Goal: Task Accomplishment & Management: Use online tool/utility

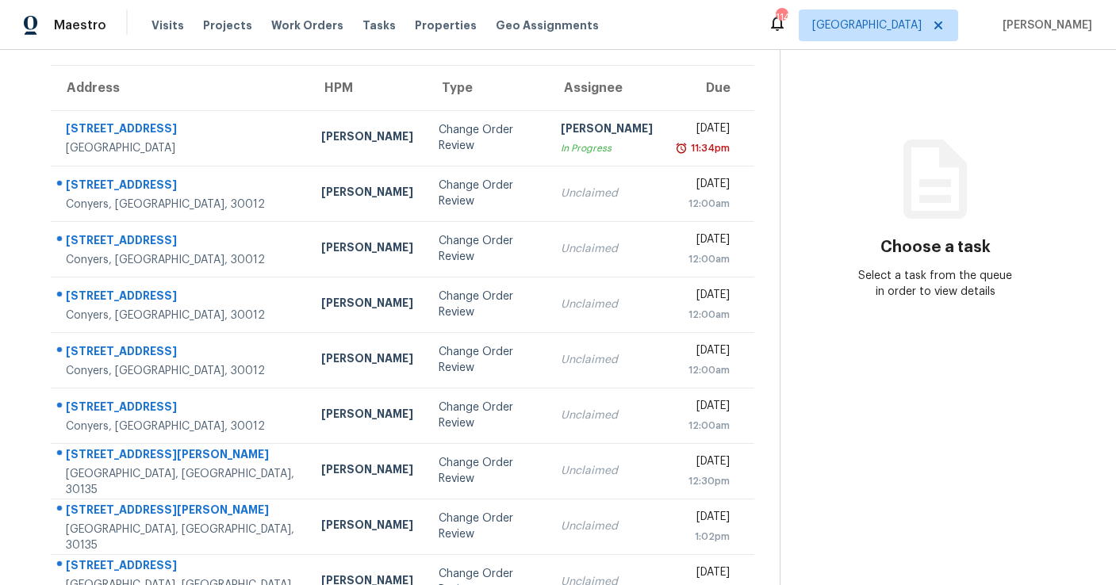
scroll to position [81, 0]
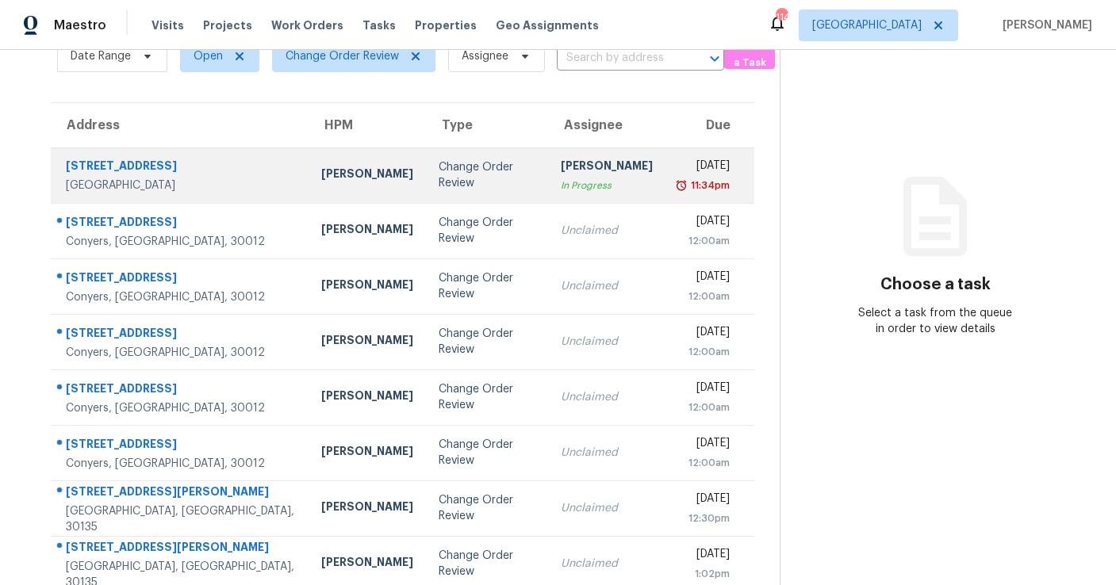
click at [548, 198] on td "[PERSON_NAME] In Progress" at bounding box center [606, 176] width 117 height 56
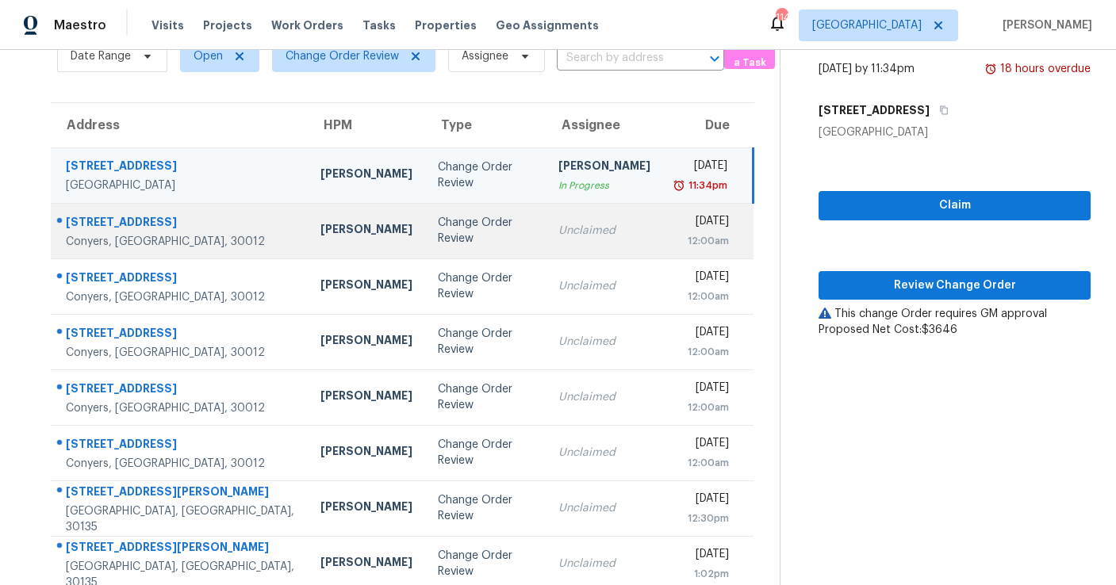
click at [546, 238] on td "Unclaimed" at bounding box center [604, 231] width 117 height 56
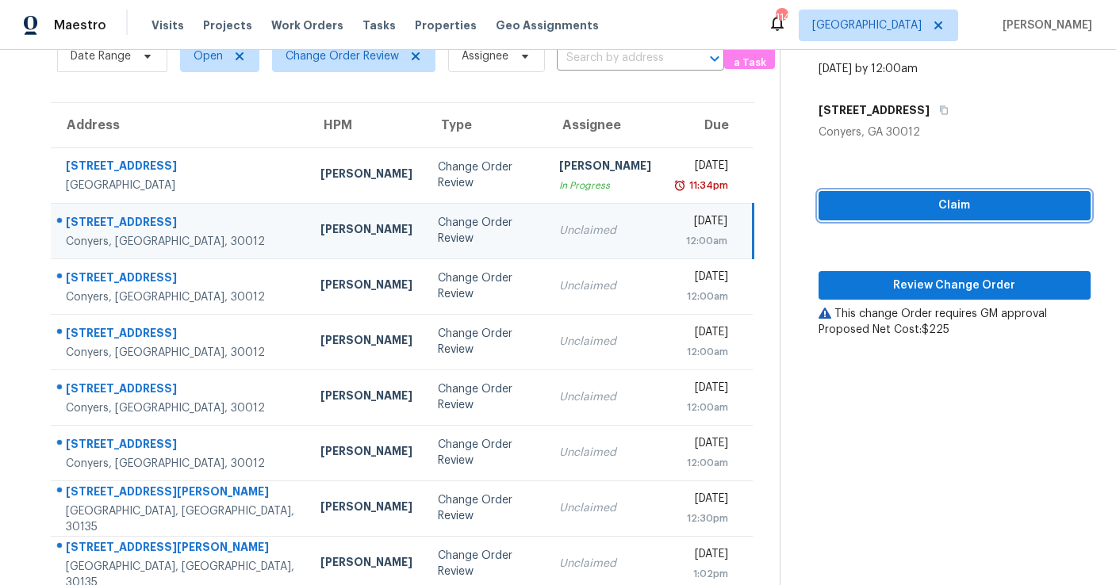
click at [919, 213] on span "Claim" at bounding box center [954, 206] width 247 height 20
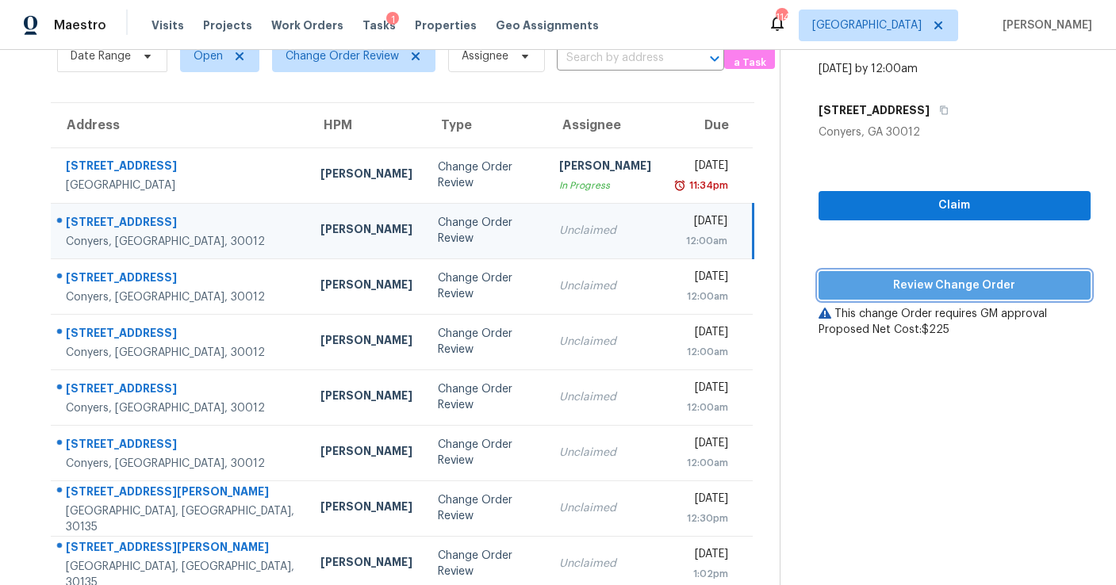
click at [911, 286] on span "Review Change Order" at bounding box center [954, 286] width 247 height 20
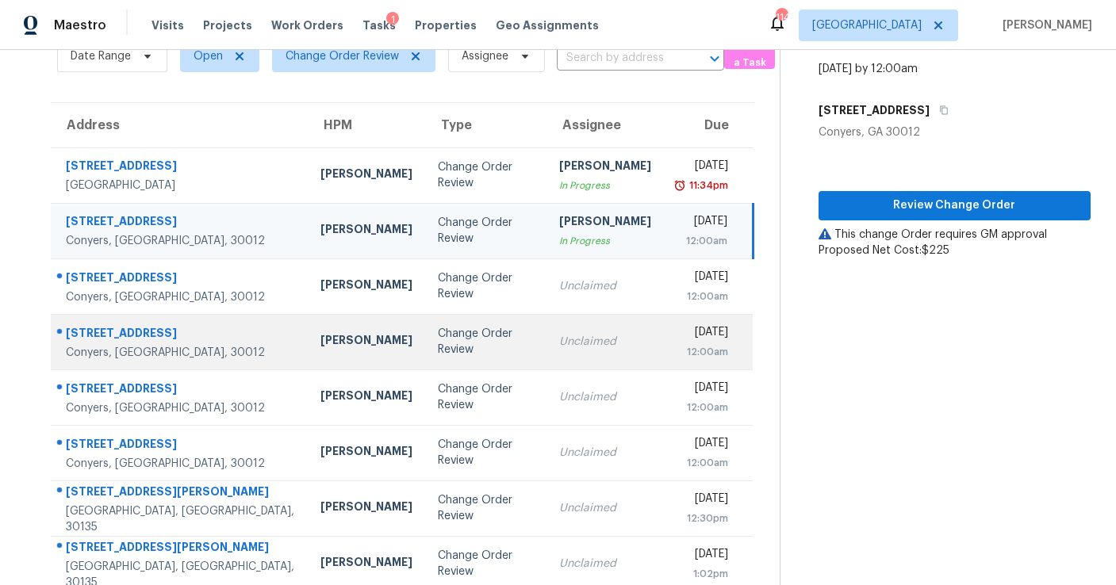
click at [559, 336] on div "Unclaimed" at bounding box center [605, 342] width 92 height 16
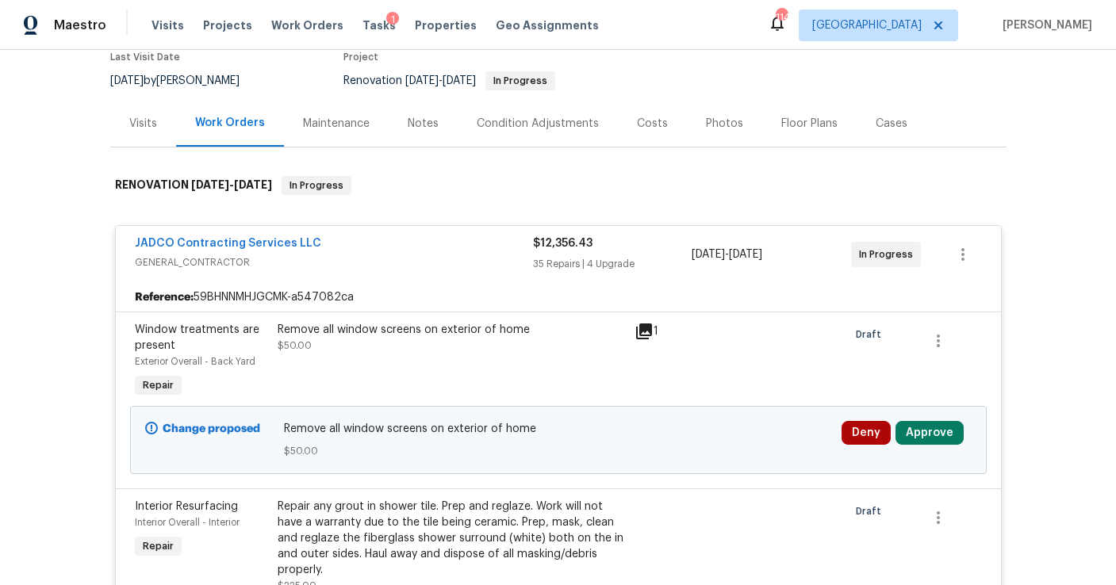
scroll to position [349, 0]
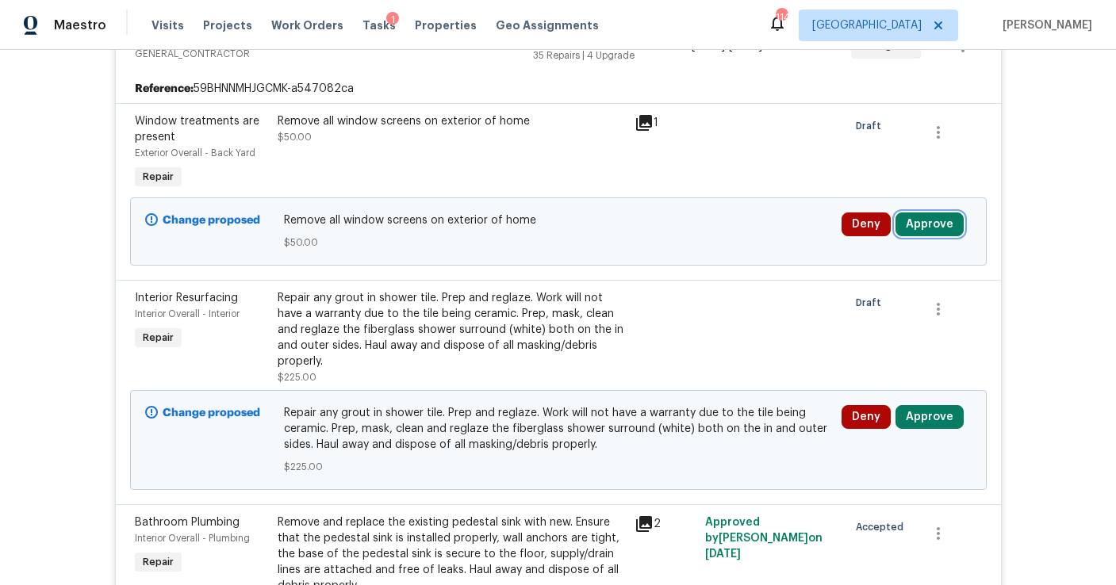
click at [915, 230] on button "Approve" at bounding box center [930, 225] width 68 height 24
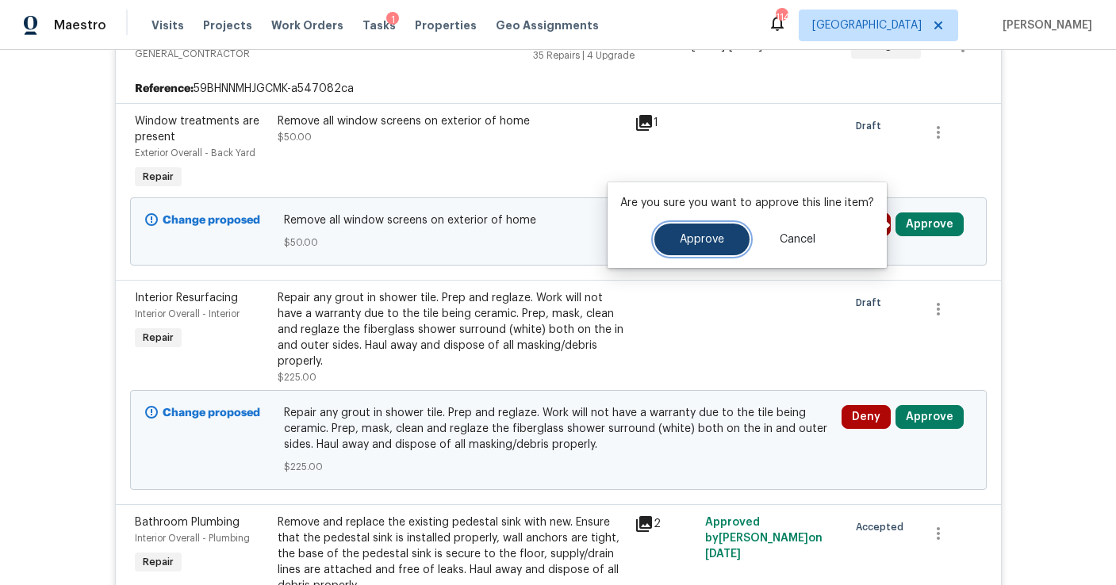
click at [716, 237] on span "Approve" at bounding box center [702, 240] width 44 height 12
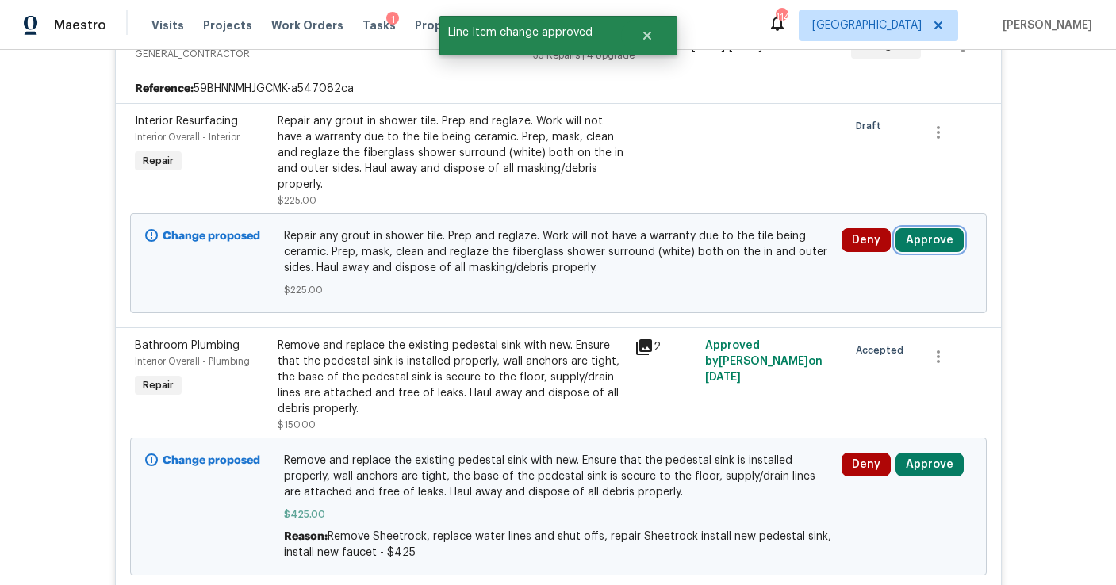
click at [927, 237] on button "Approve" at bounding box center [930, 240] width 68 height 24
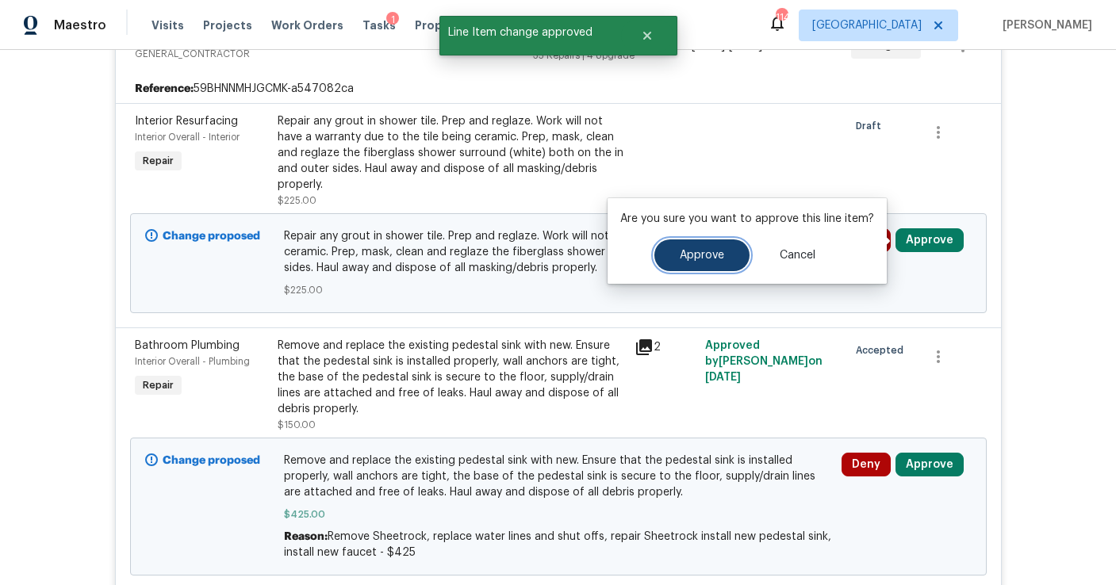
click at [708, 258] on span "Approve" at bounding box center [702, 256] width 44 height 12
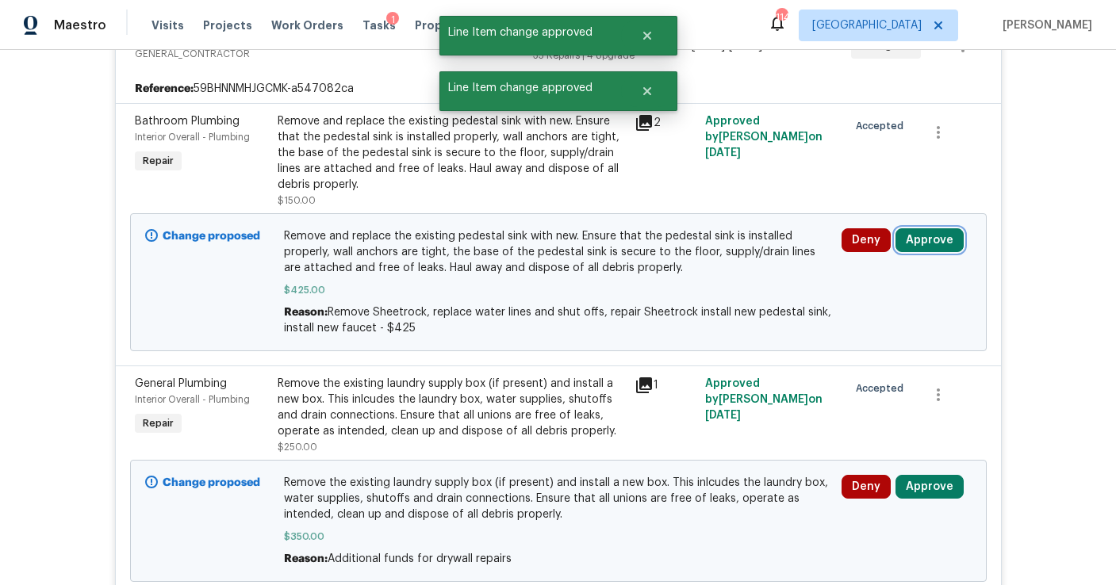
click at [925, 236] on button "Approve" at bounding box center [930, 240] width 68 height 24
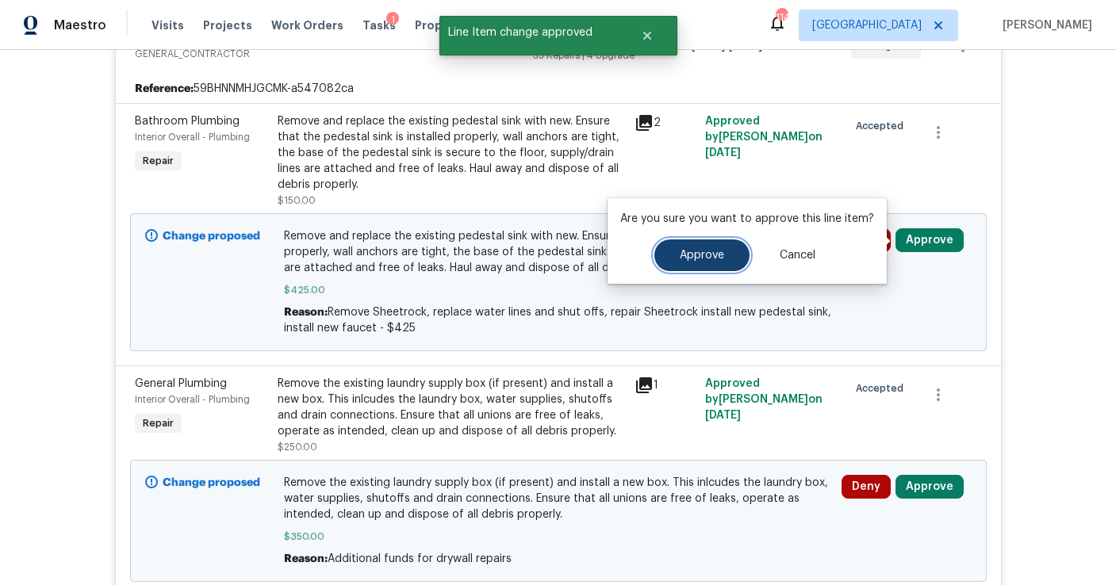
click at [712, 261] on button "Approve" at bounding box center [701, 256] width 95 height 32
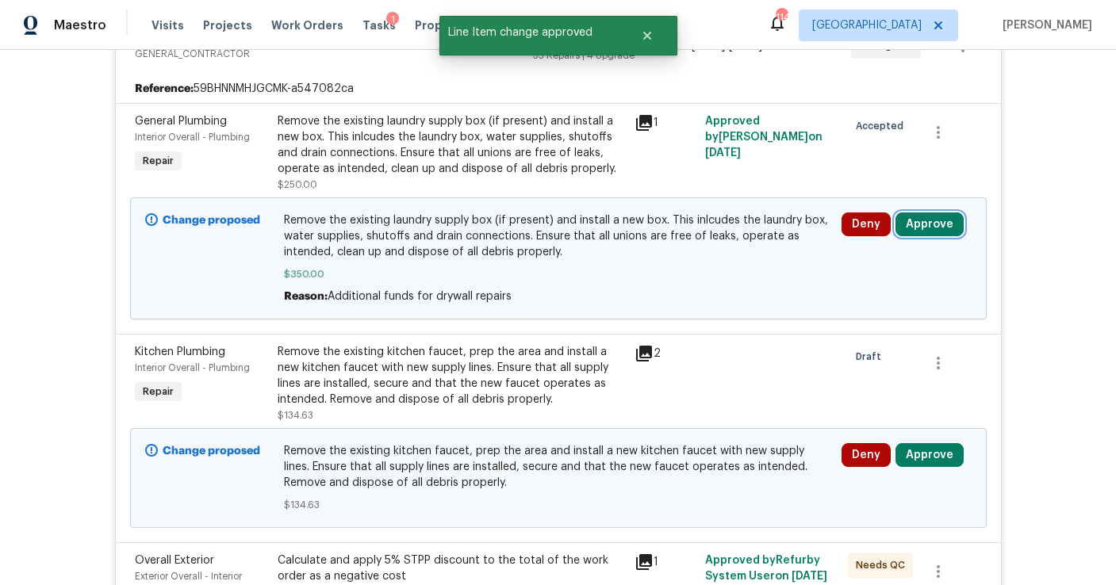
click at [912, 224] on button "Approve" at bounding box center [930, 225] width 68 height 24
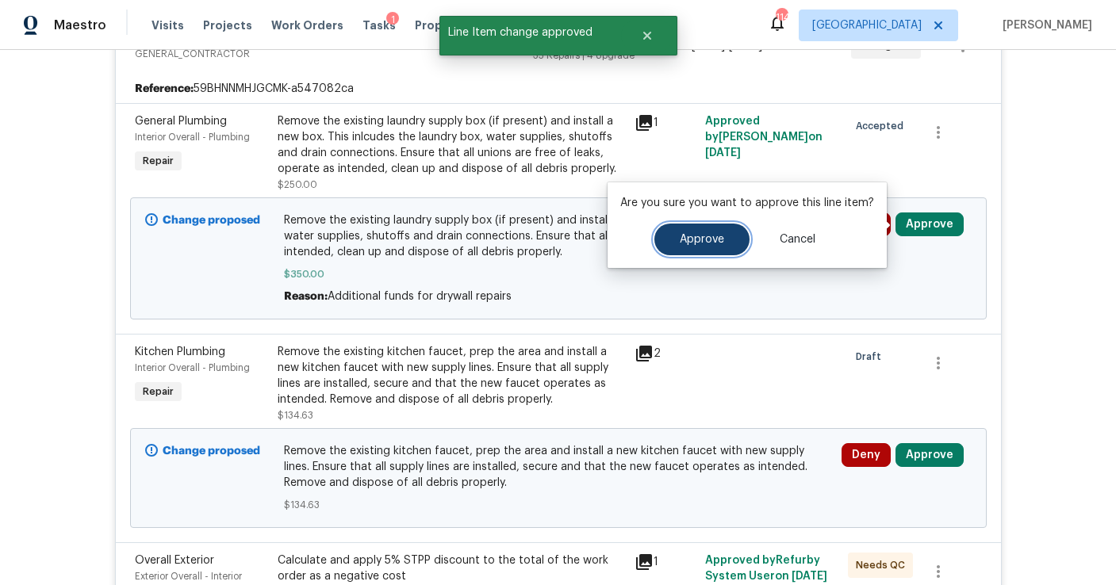
click at [691, 239] on span "Approve" at bounding box center [702, 240] width 44 height 12
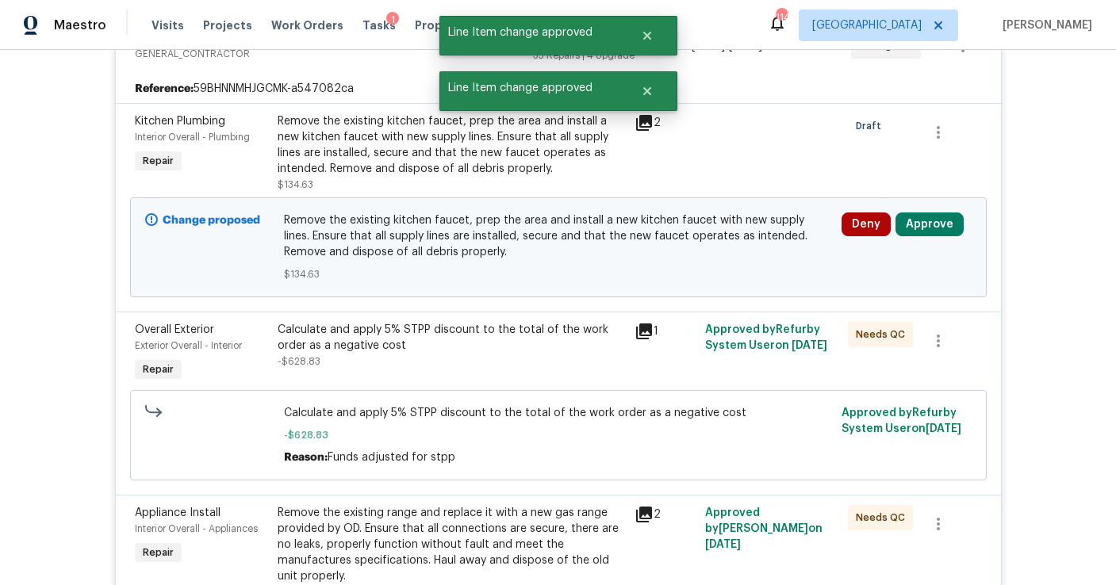
click at [920, 236] on div "Deny Approve" at bounding box center [907, 247] width 140 height 79
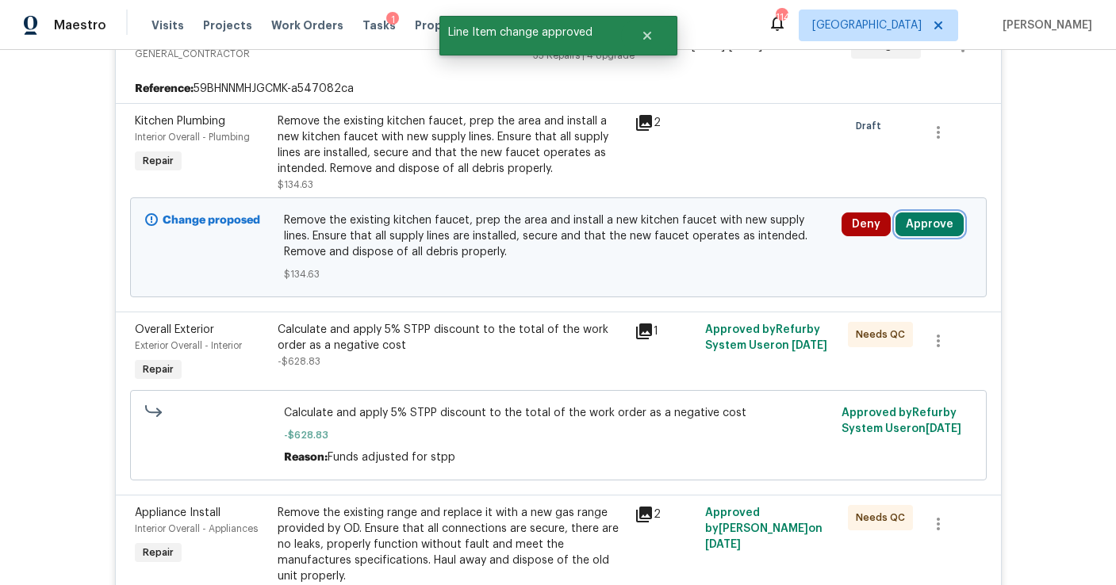
click at [932, 228] on button "Approve" at bounding box center [930, 225] width 68 height 24
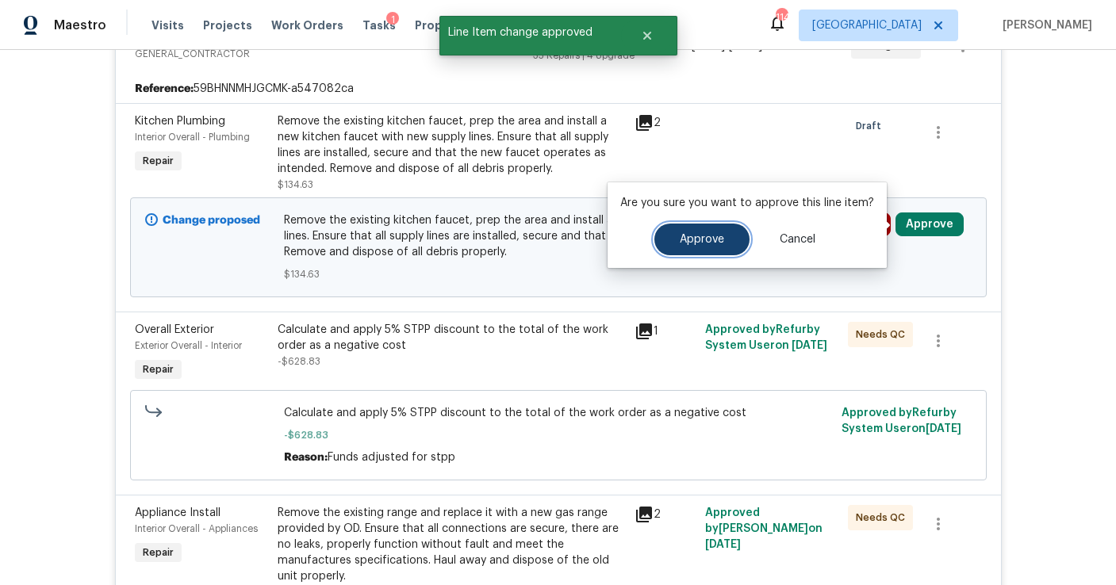
click at [698, 242] on span "Approve" at bounding box center [702, 240] width 44 height 12
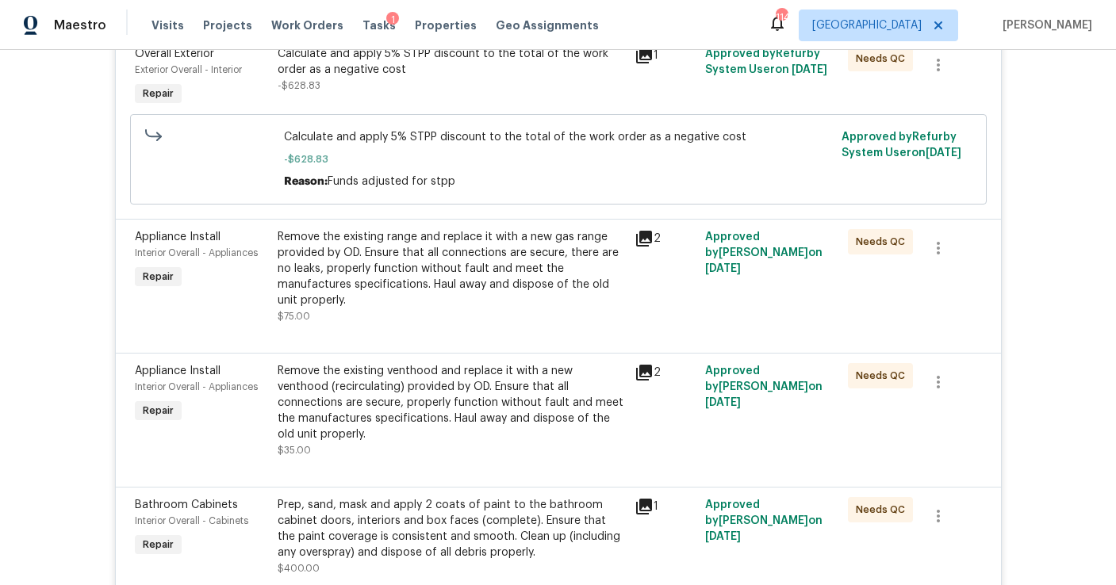
scroll to position [0, 0]
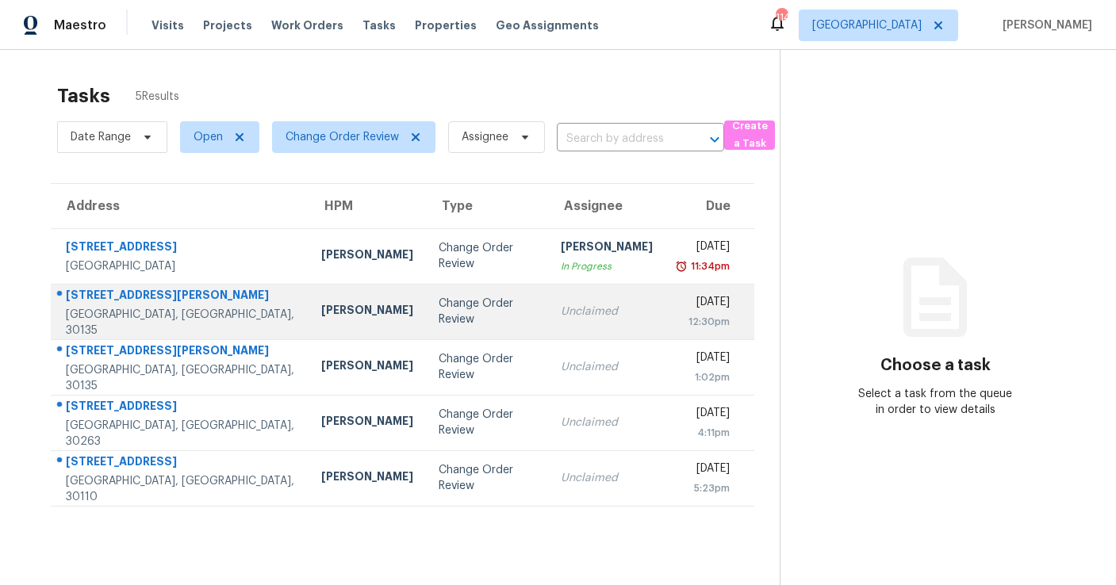
click at [561, 316] on div "Unclaimed" at bounding box center [607, 312] width 92 height 16
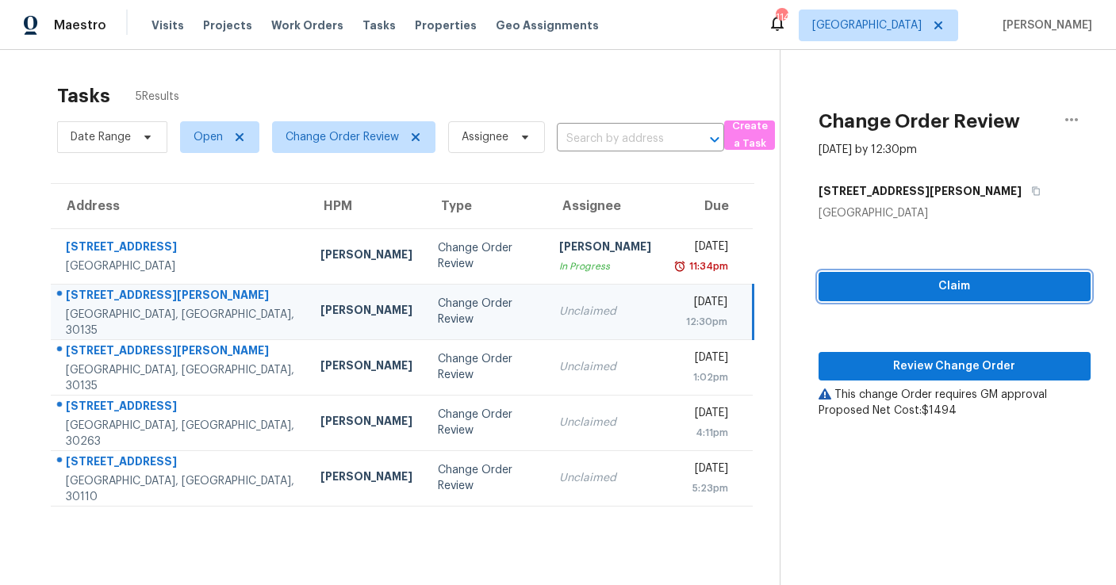
click at [931, 288] on span "Claim" at bounding box center [954, 287] width 247 height 20
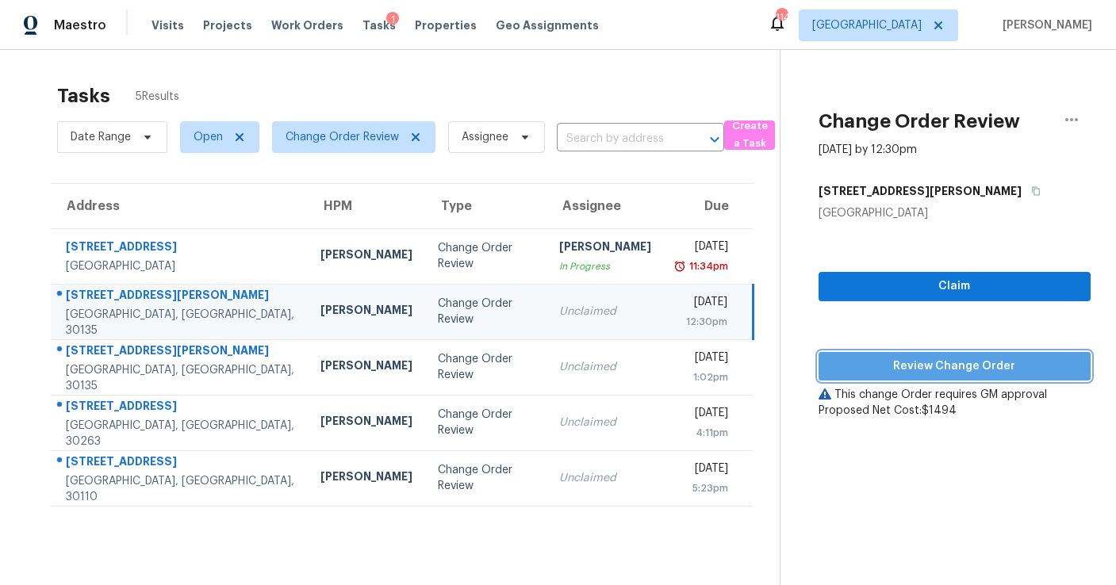
click at [927, 357] on span "Review Change Order" at bounding box center [954, 367] width 247 height 20
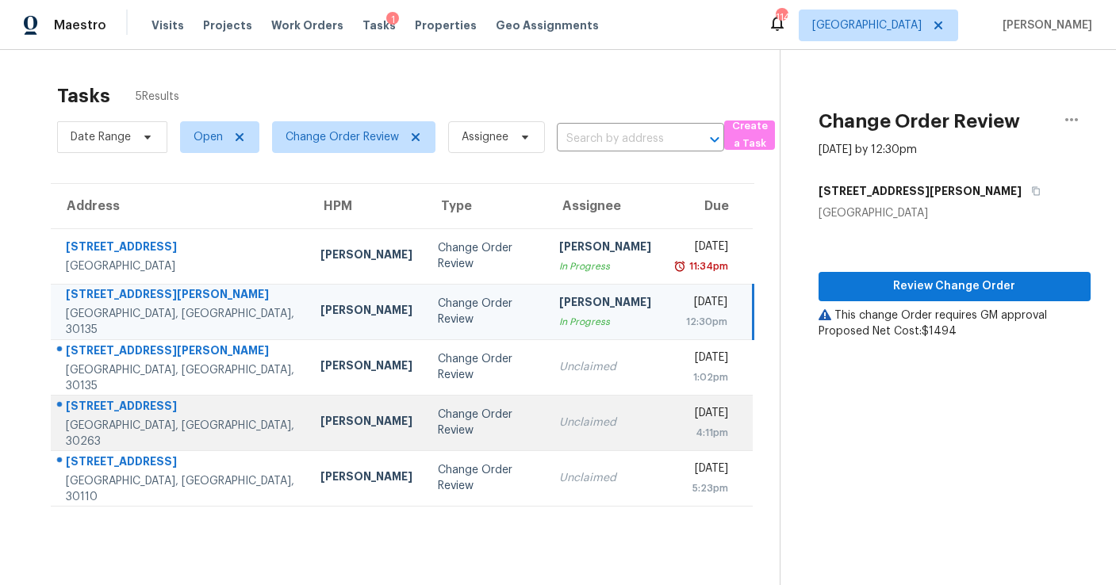
click at [451, 407] on td "Change Order Review" at bounding box center [485, 423] width 121 height 56
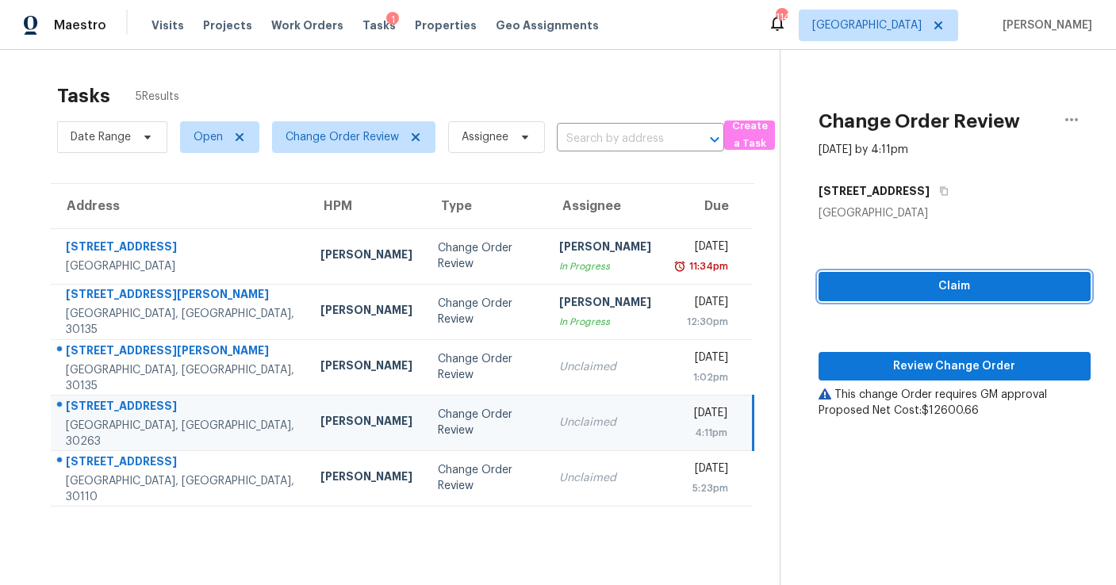
click at [888, 277] on span "Claim" at bounding box center [954, 287] width 247 height 20
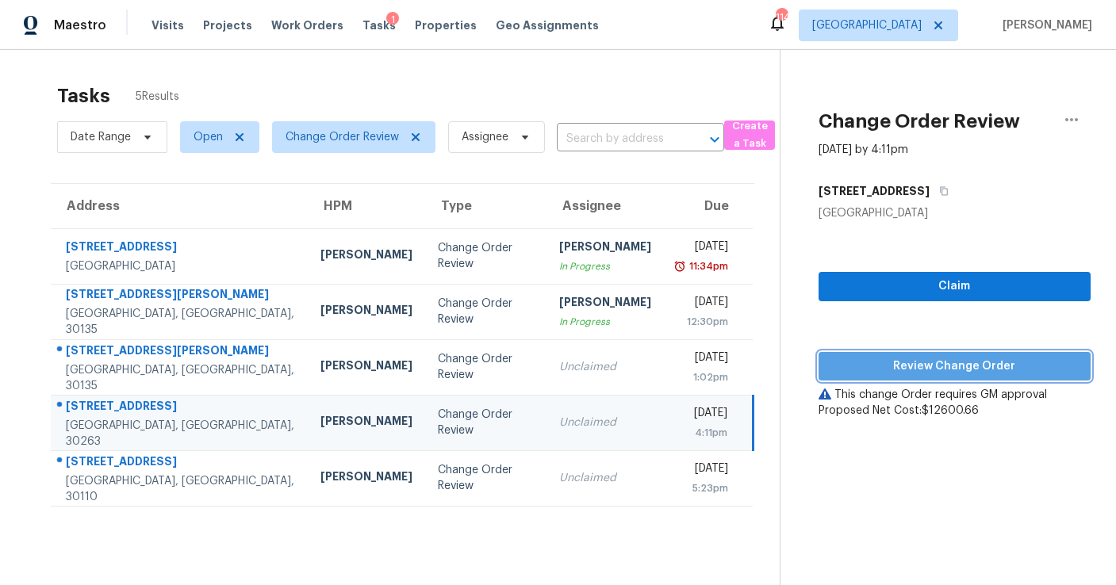
click at [904, 363] on span "Review Change Order" at bounding box center [954, 367] width 247 height 20
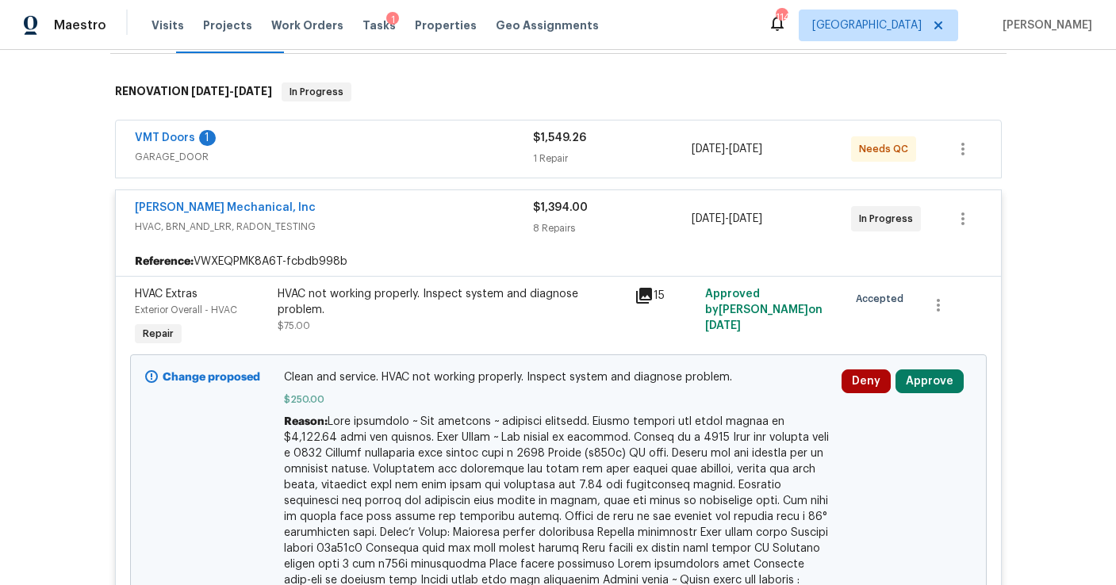
scroll to position [244, 0]
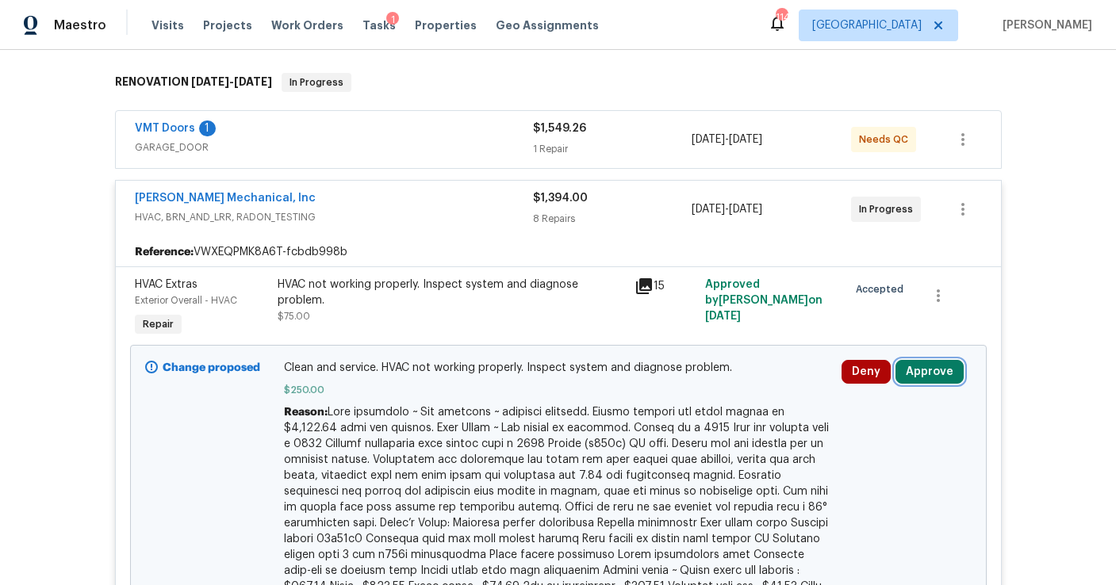
click at [931, 370] on button "Approve" at bounding box center [930, 372] width 68 height 24
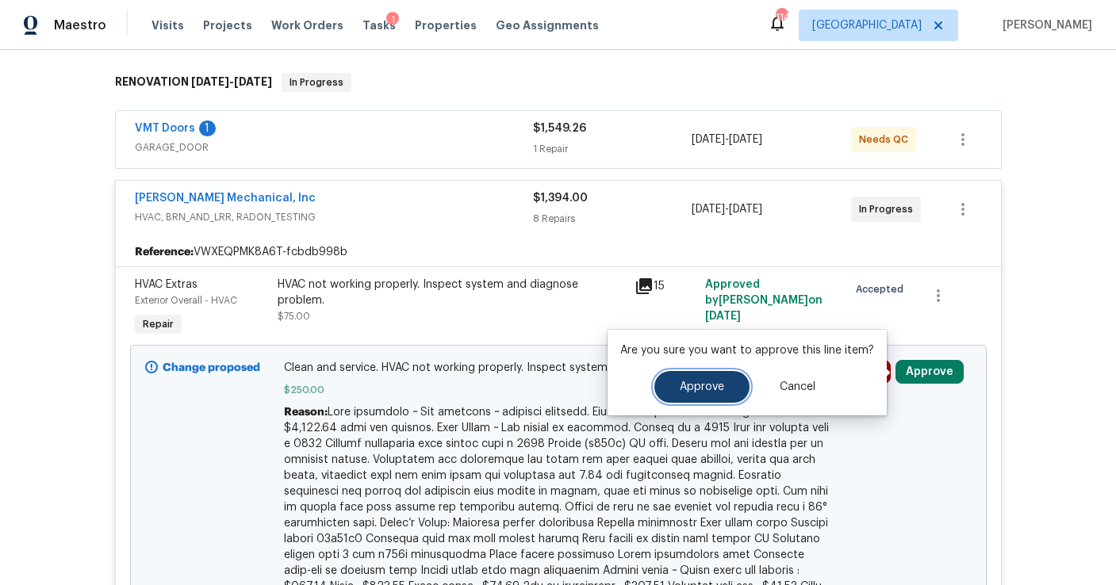
click at [674, 394] on button "Approve" at bounding box center [701, 387] width 95 height 32
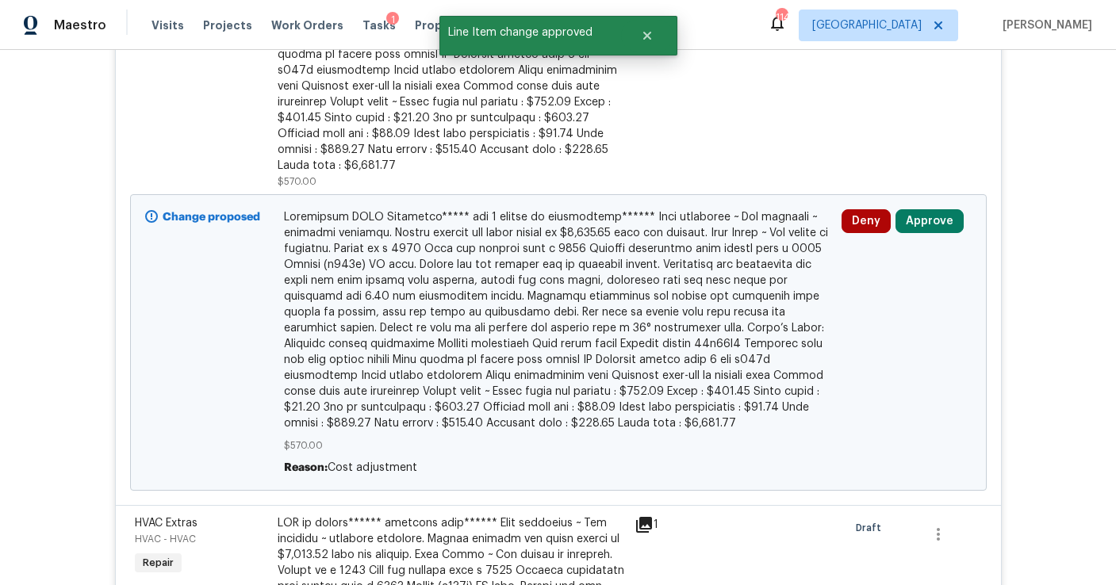
scroll to position [739, 0]
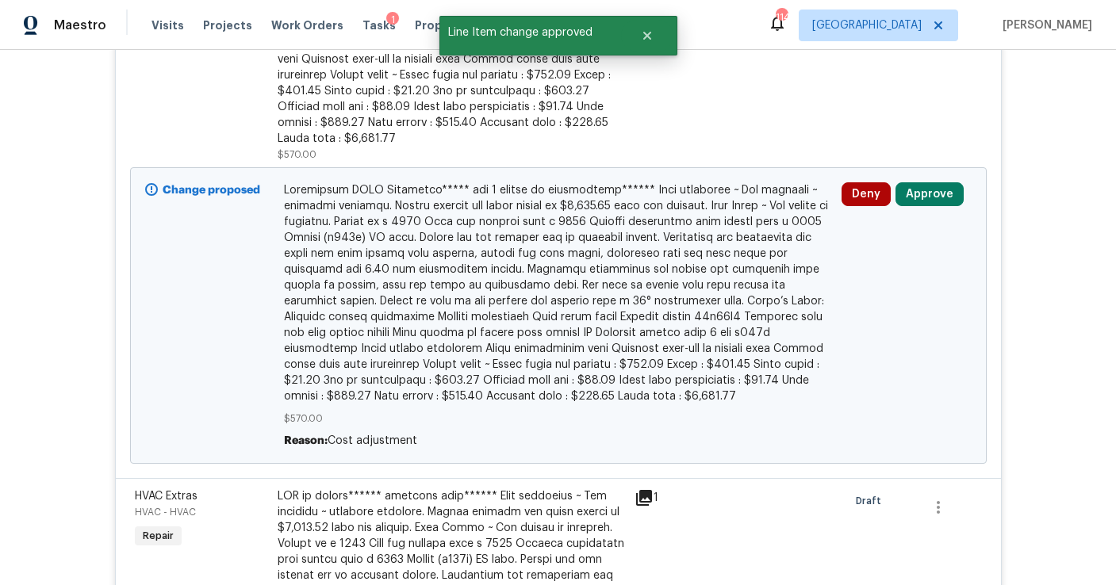
click at [927, 191] on div "Deny Approve" at bounding box center [907, 316] width 140 height 276
click at [926, 183] on button "Approve" at bounding box center [930, 194] width 68 height 24
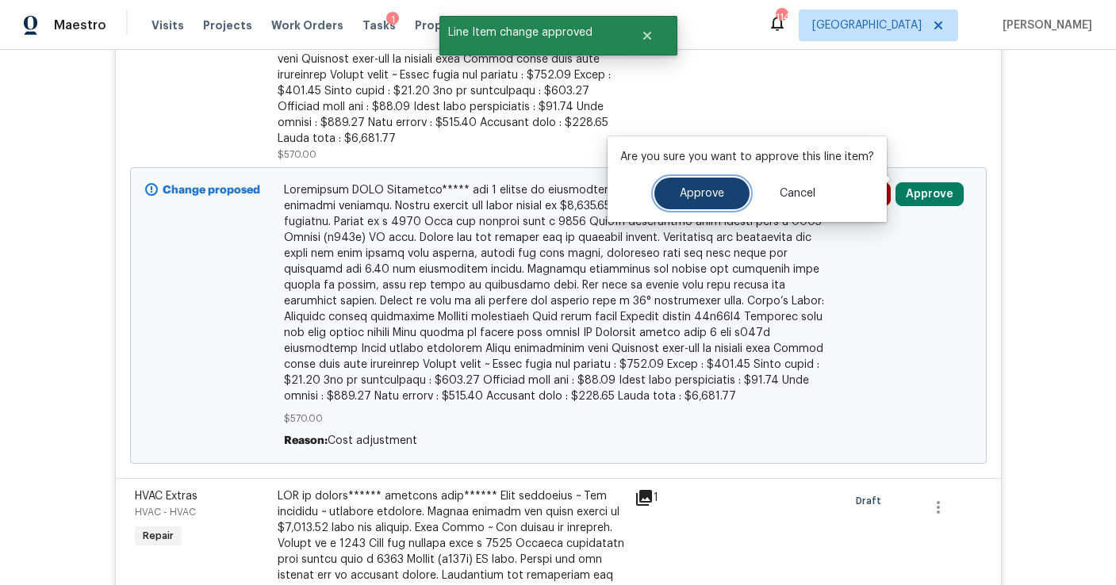
click at [681, 195] on span "Approve" at bounding box center [702, 194] width 44 height 12
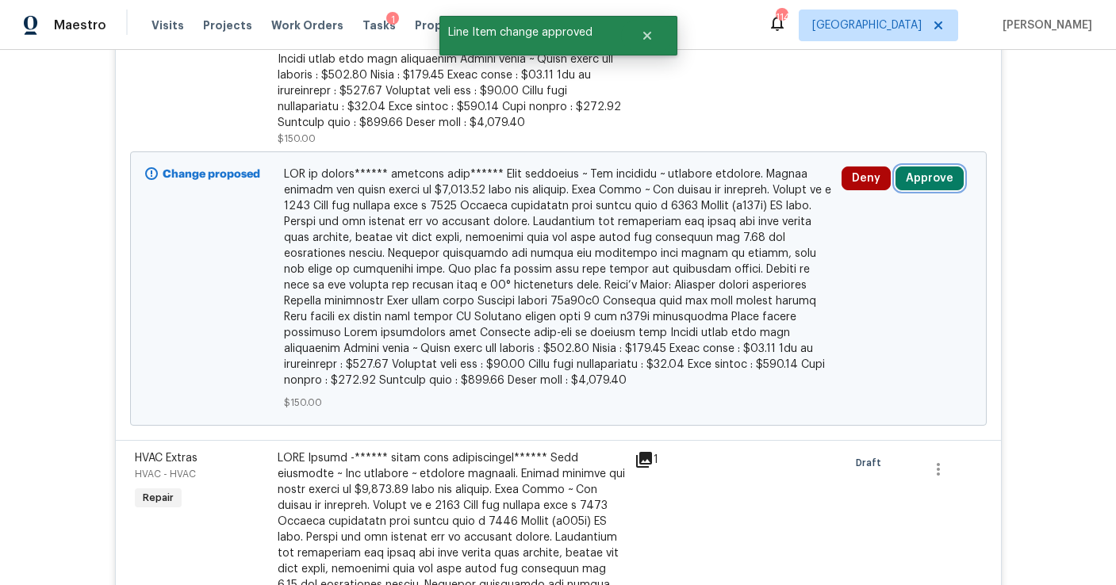
click at [919, 182] on button "Approve" at bounding box center [930, 179] width 68 height 24
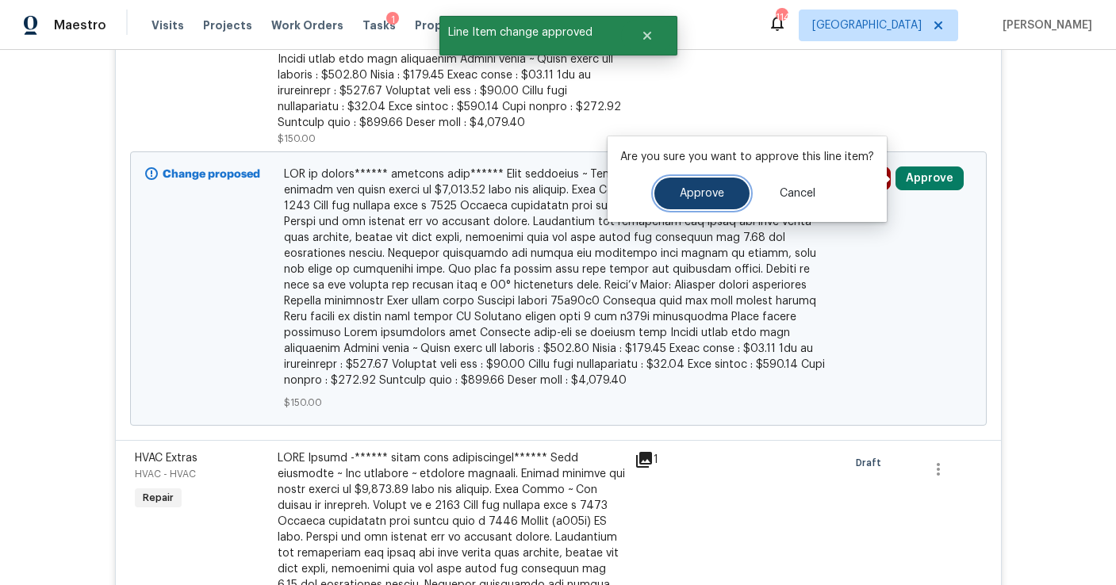
click at [703, 195] on span "Approve" at bounding box center [702, 194] width 44 height 12
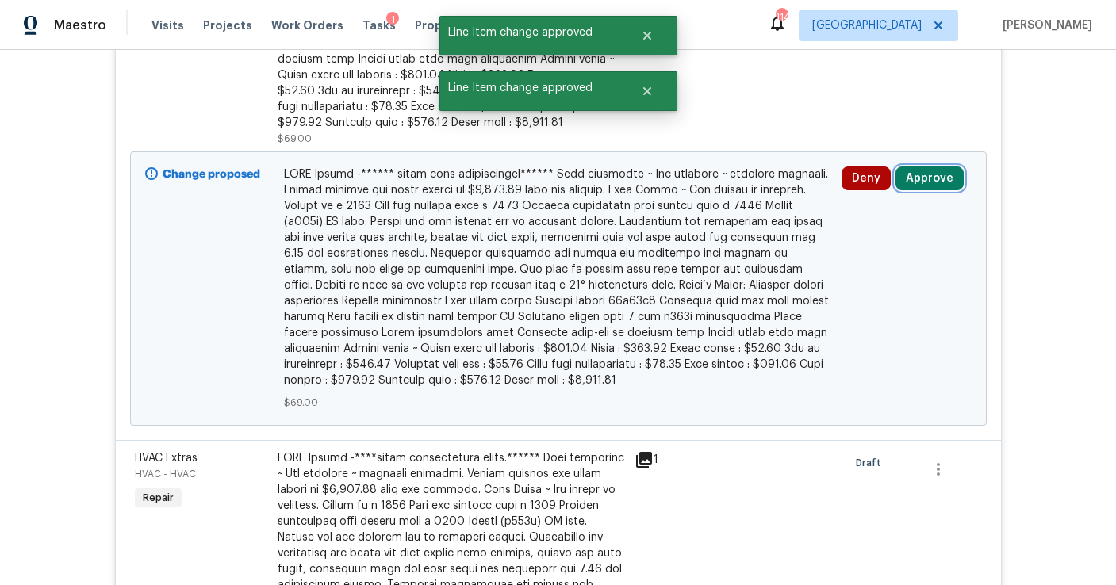
click at [908, 178] on button "Approve" at bounding box center [930, 179] width 68 height 24
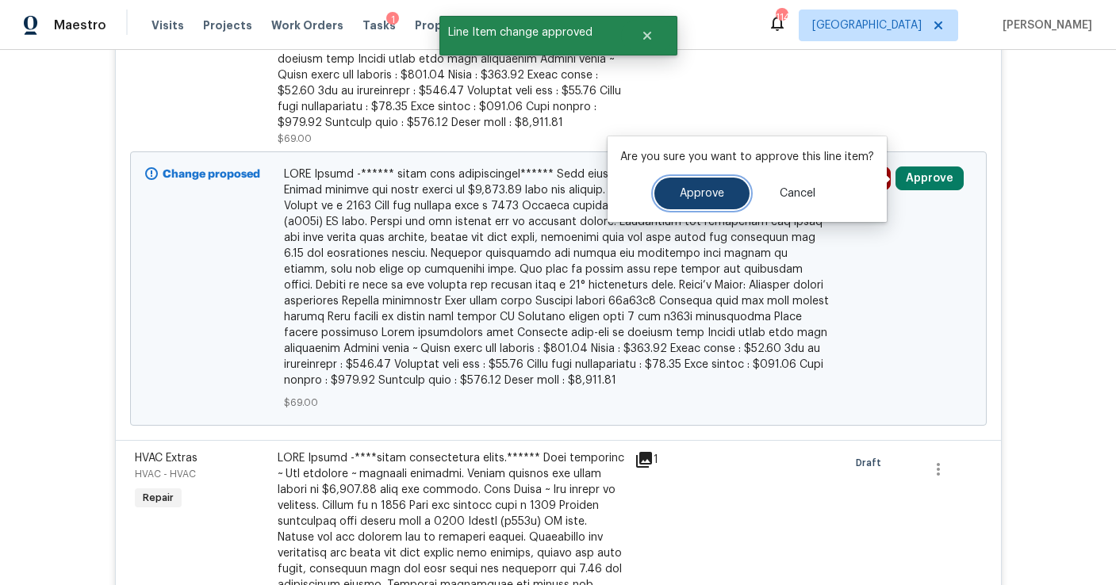
click at [697, 191] on span "Approve" at bounding box center [702, 194] width 44 height 12
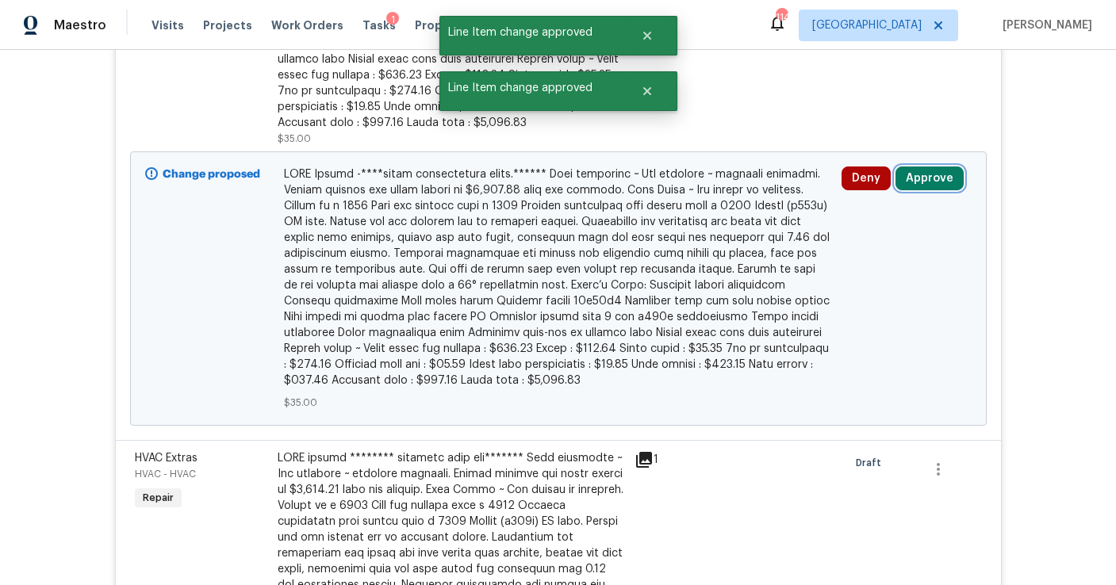
click at [921, 190] on button "Approve" at bounding box center [930, 179] width 68 height 24
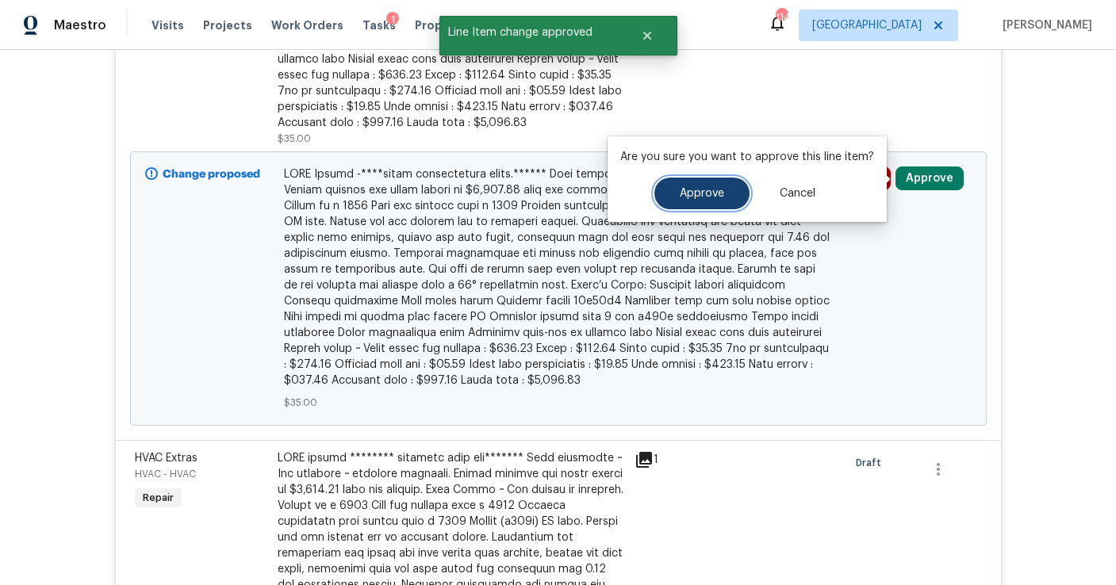
click at [686, 198] on span "Approve" at bounding box center [702, 194] width 44 height 12
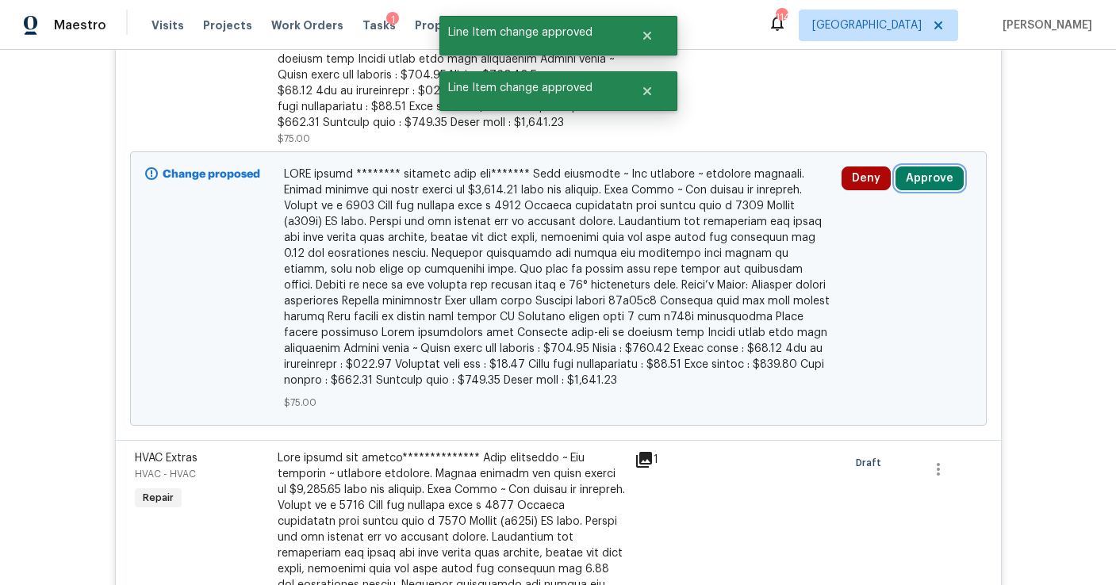
click at [938, 176] on button "Approve" at bounding box center [930, 179] width 68 height 24
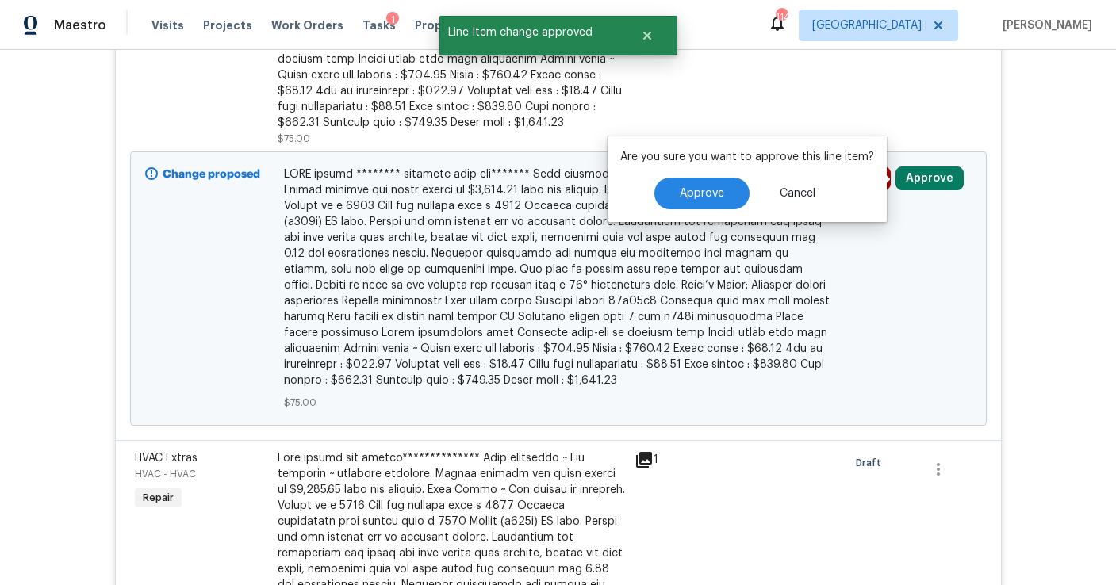
click at [742, 181] on div "Approve Cancel" at bounding box center [747, 194] width 254 height 32
click at [697, 191] on span "Approve" at bounding box center [702, 194] width 44 height 12
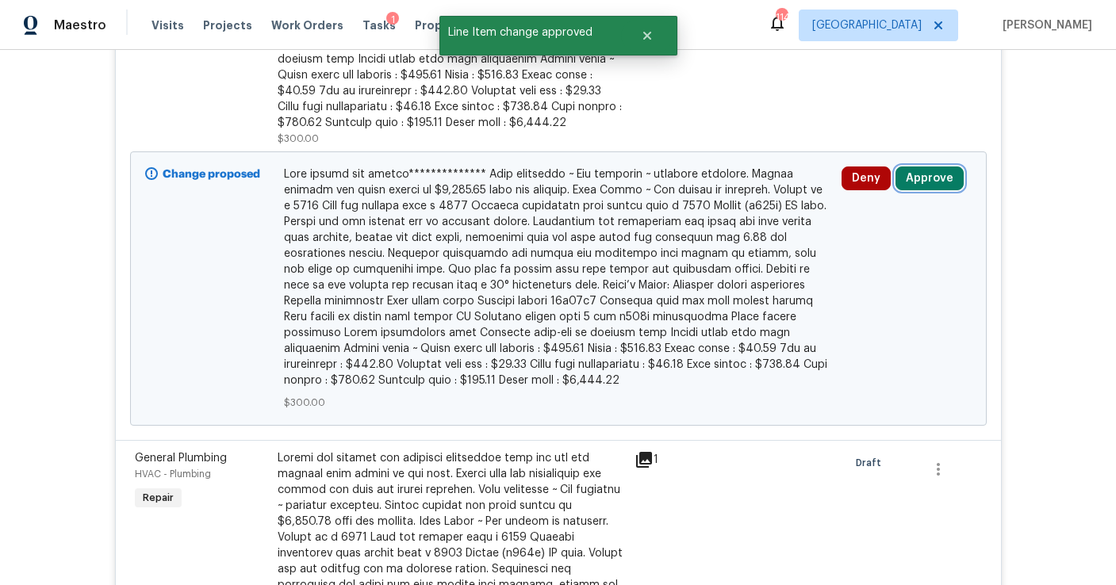
click at [923, 173] on button "Approve" at bounding box center [930, 179] width 68 height 24
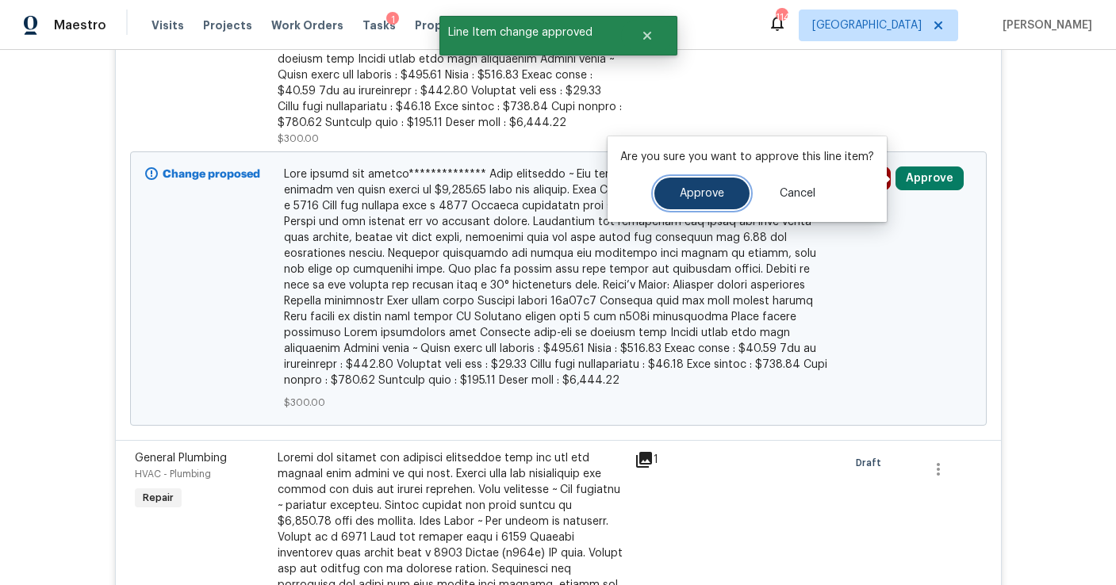
click at [704, 194] on span "Approve" at bounding box center [702, 194] width 44 height 12
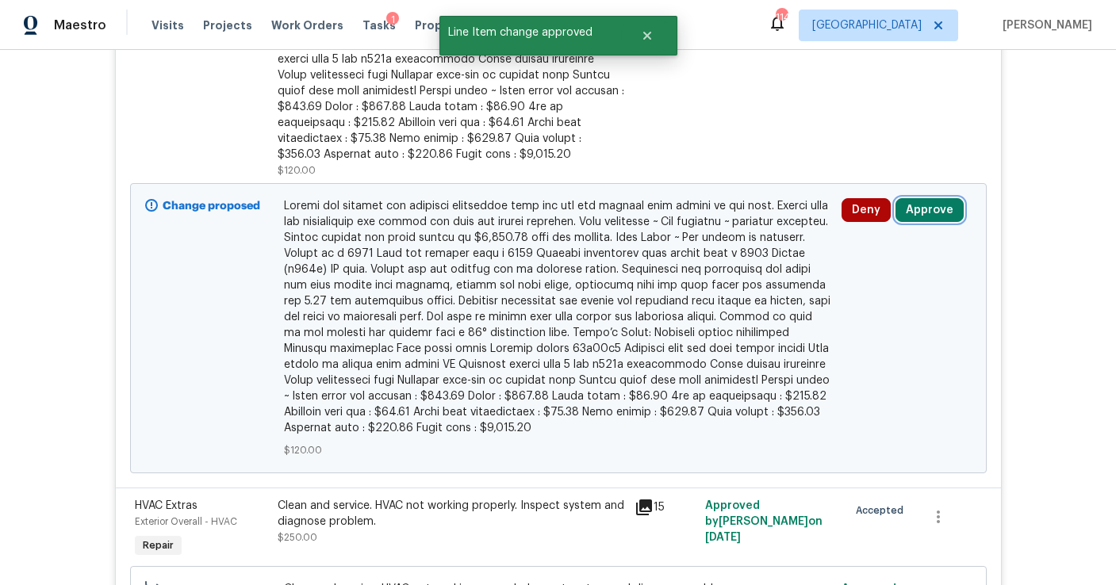
click at [912, 213] on button "Approve" at bounding box center [930, 210] width 68 height 24
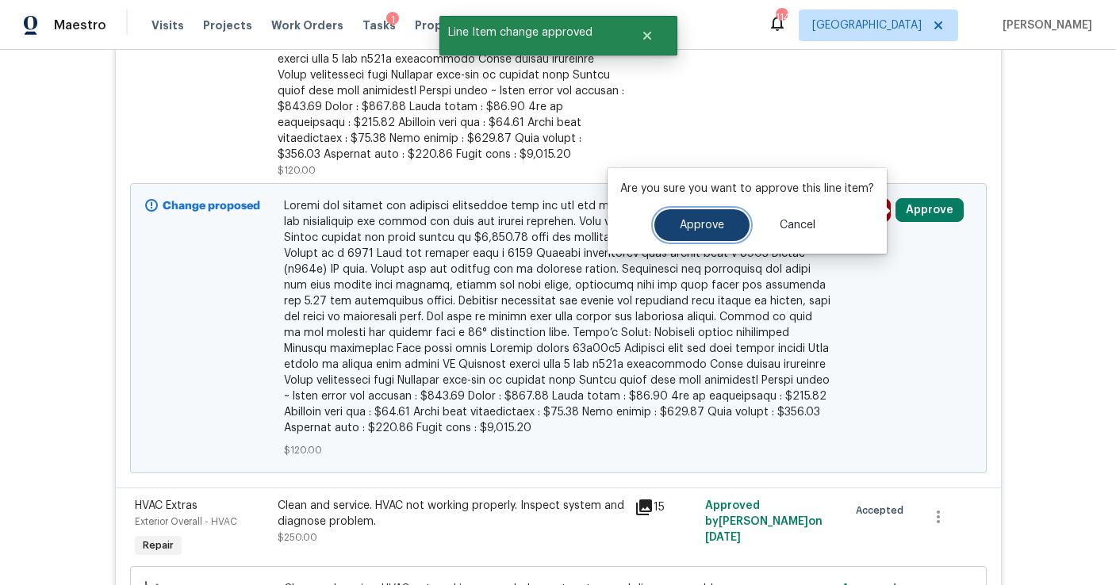
click at [693, 220] on span "Approve" at bounding box center [702, 226] width 44 height 12
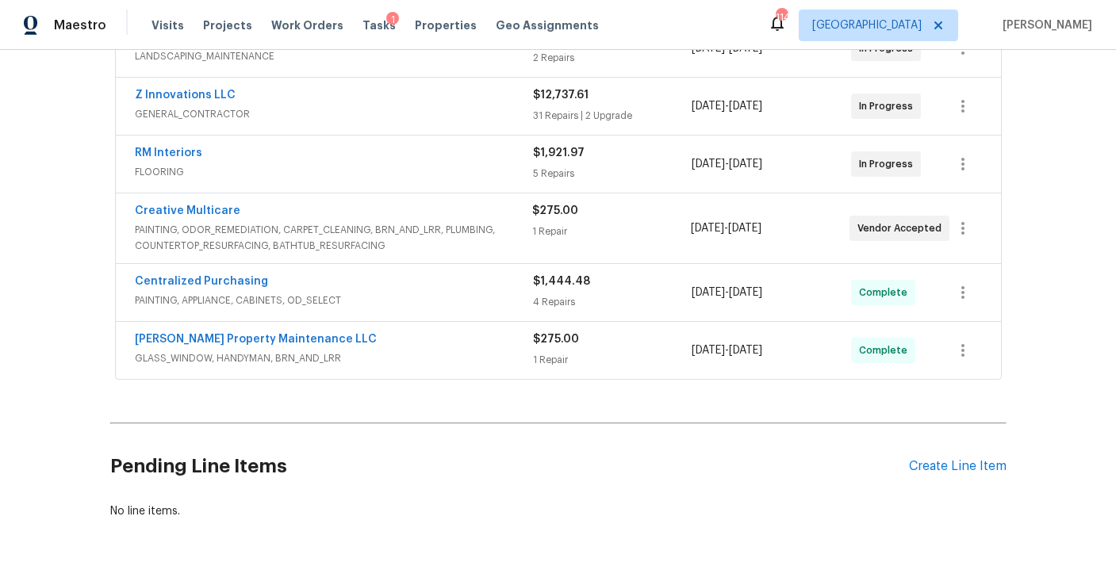
scroll to position [3779, 0]
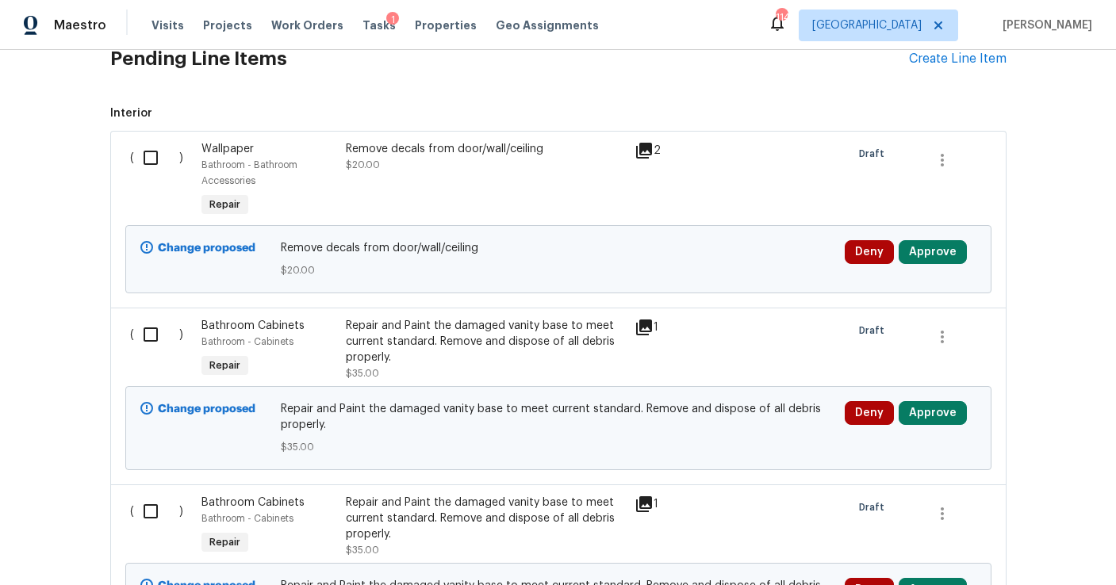
scroll to position [567, 0]
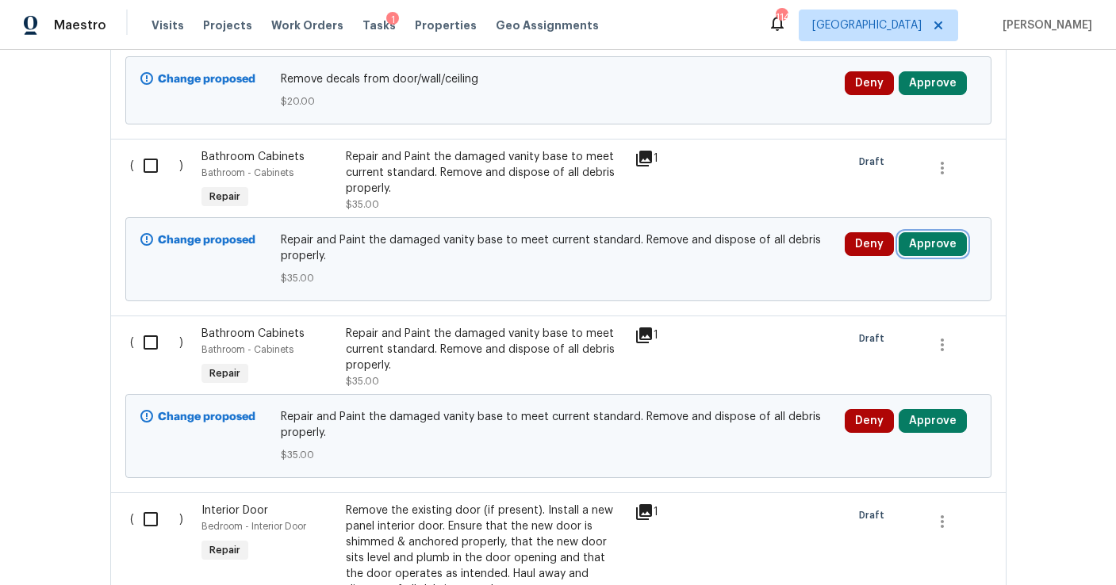
click at [925, 248] on button "Approve" at bounding box center [933, 244] width 68 height 24
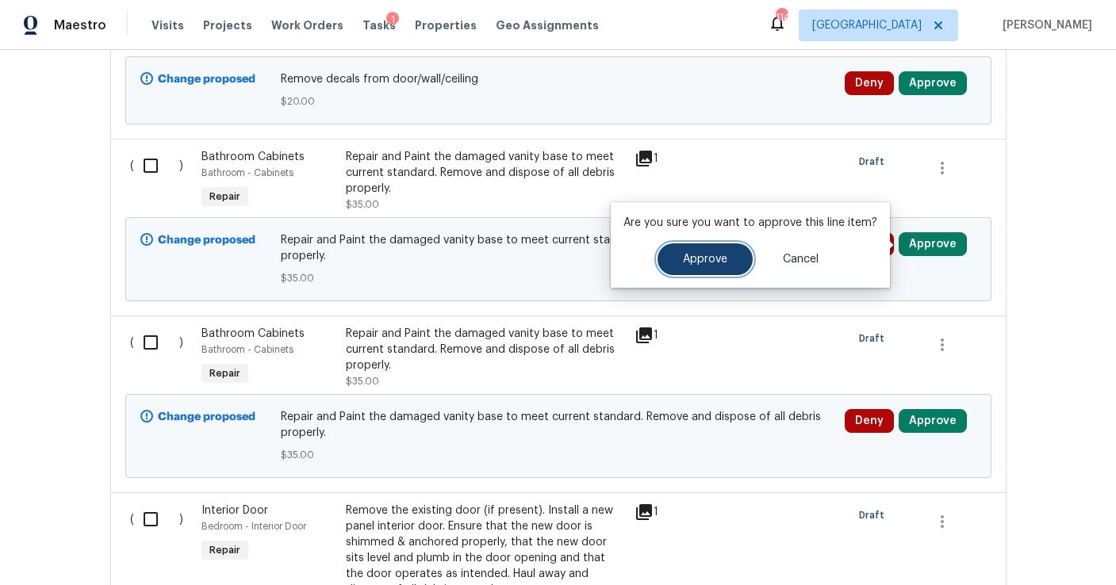
click at [720, 244] on button "Approve" at bounding box center [705, 260] width 95 height 32
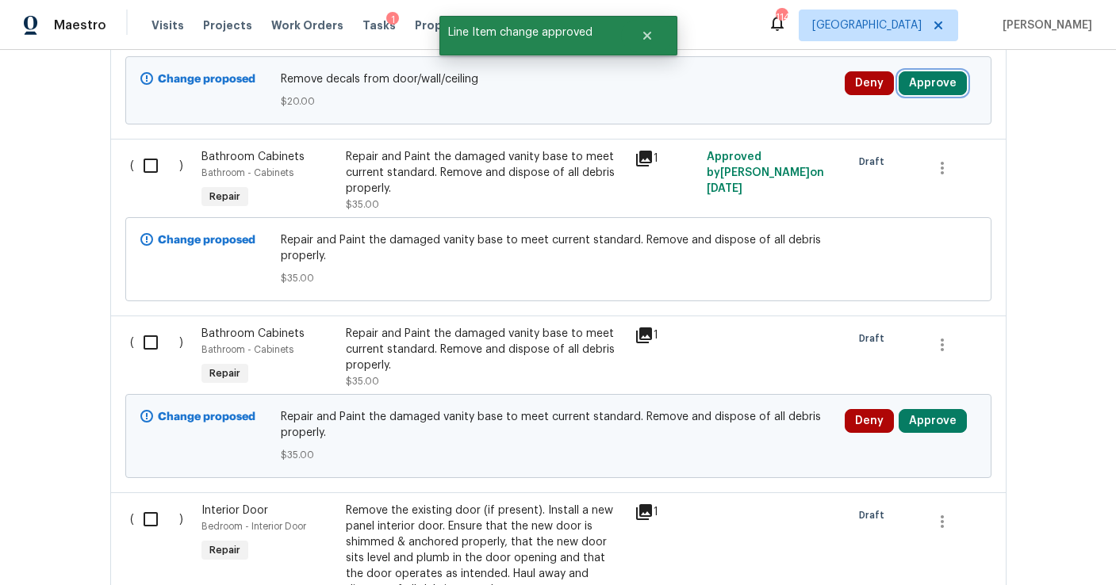
click at [933, 88] on button "Approve" at bounding box center [933, 83] width 68 height 24
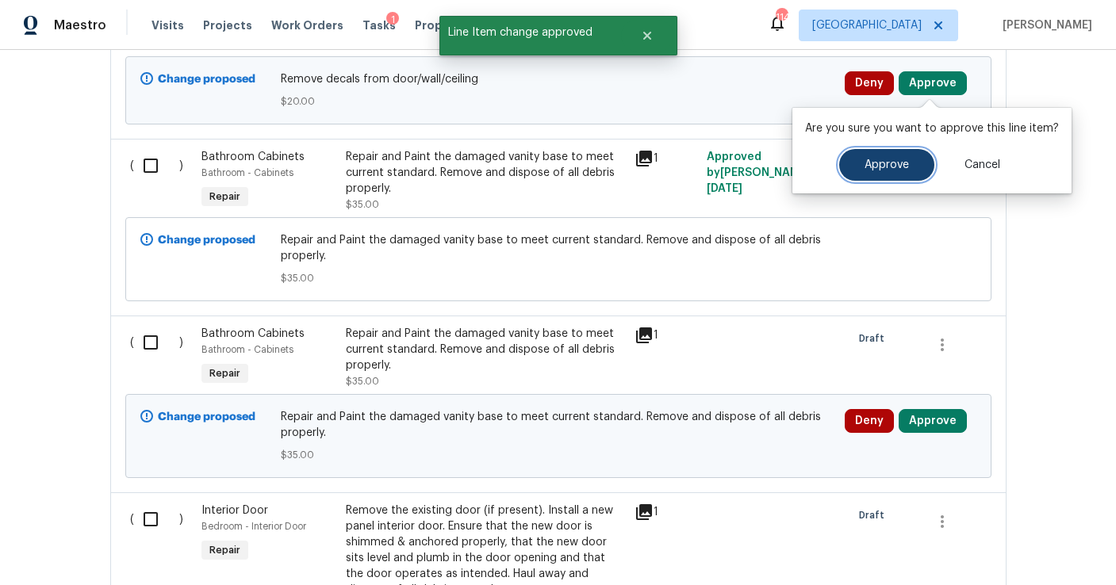
click at [870, 171] on button "Approve" at bounding box center [886, 165] width 95 height 32
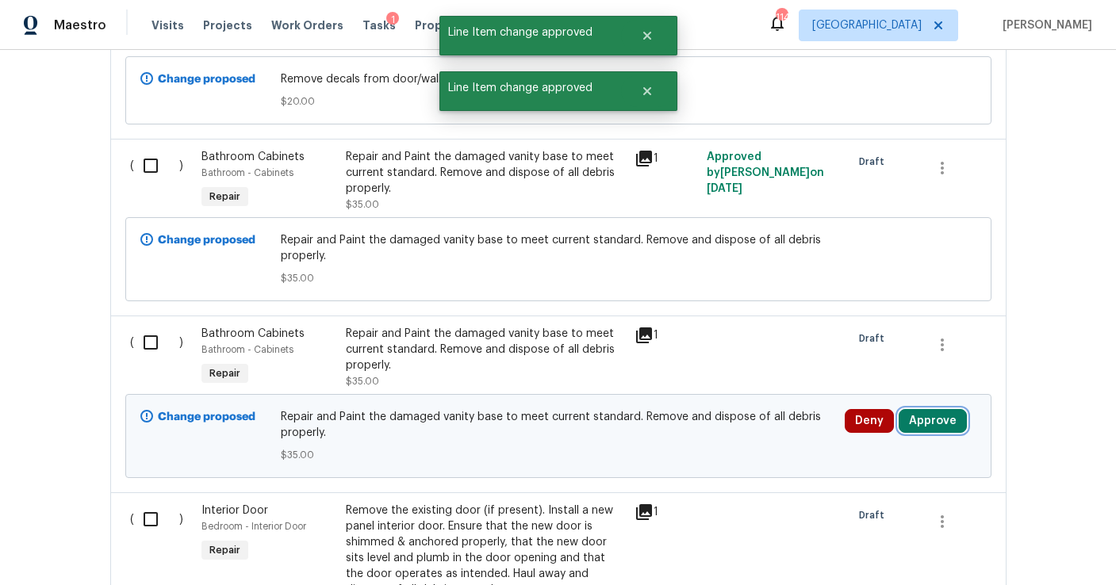
click at [915, 423] on button "Approve" at bounding box center [933, 421] width 68 height 24
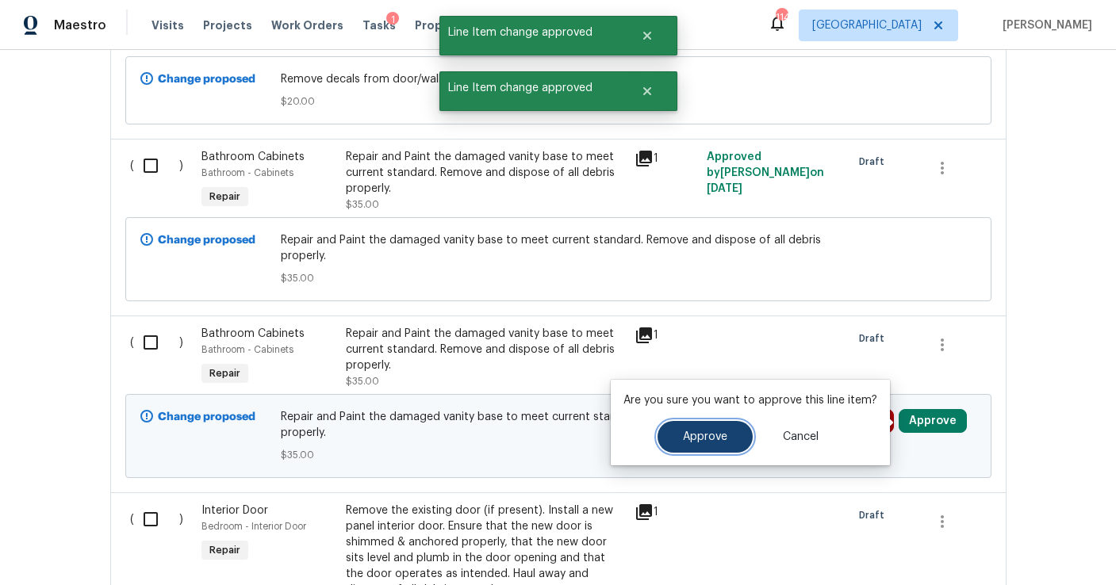
click at [723, 432] on button "Approve" at bounding box center [705, 437] width 95 height 32
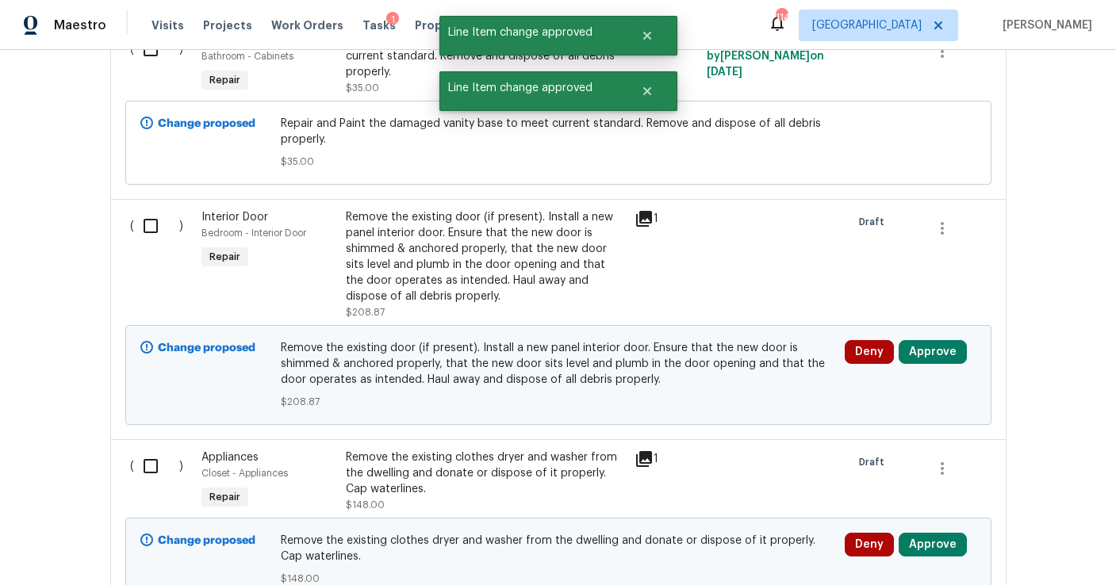
scroll to position [900, 0]
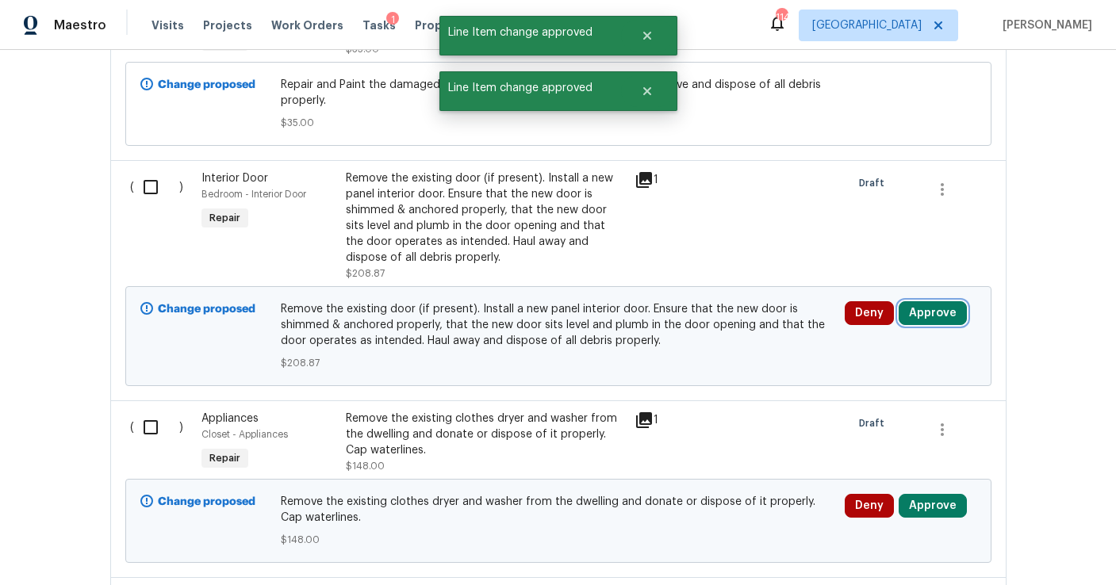
click at [925, 311] on button "Approve" at bounding box center [933, 313] width 68 height 24
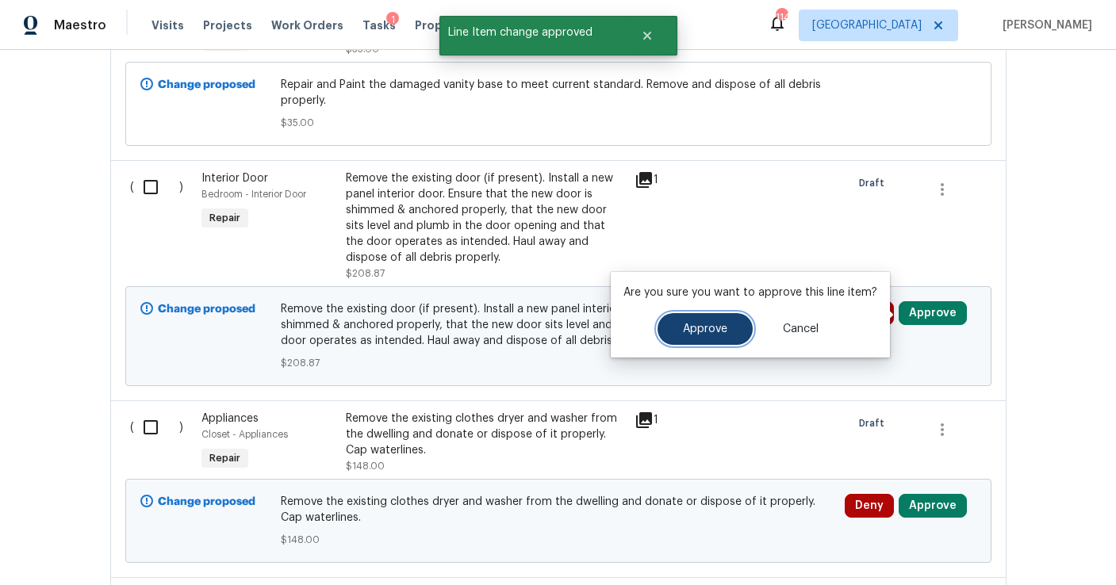
click at [701, 344] on button "Approve" at bounding box center [705, 329] width 95 height 32
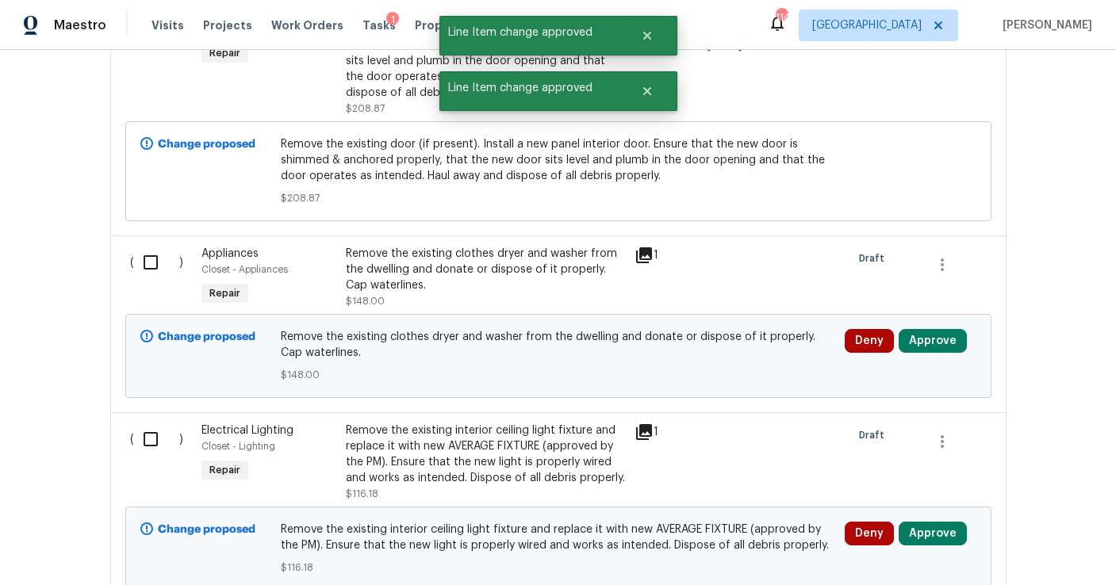
scroll to position [1068, 0]
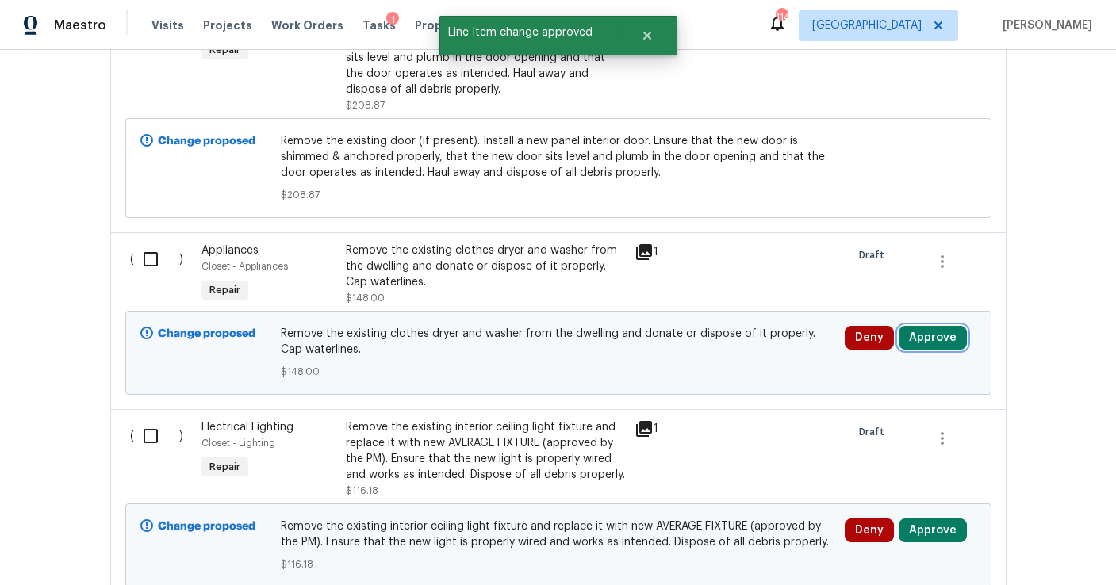
click at [920, 344] on button "Approve" at bounding box center [933, 338] width 68 height 24
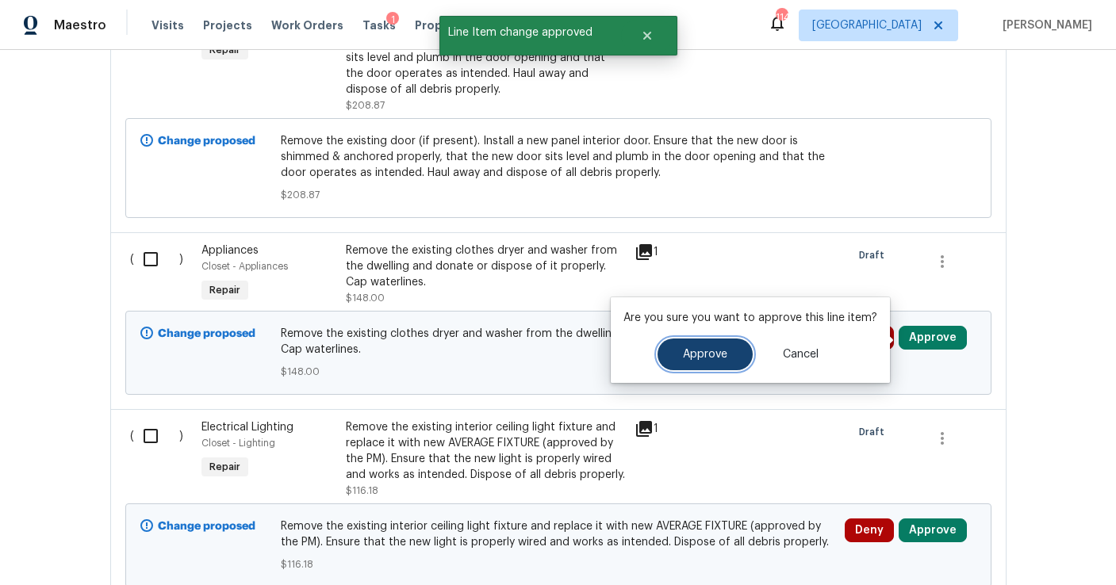
click at [712, 357] on span "Approve" at bounding box center [705, 355] width 44 height 12
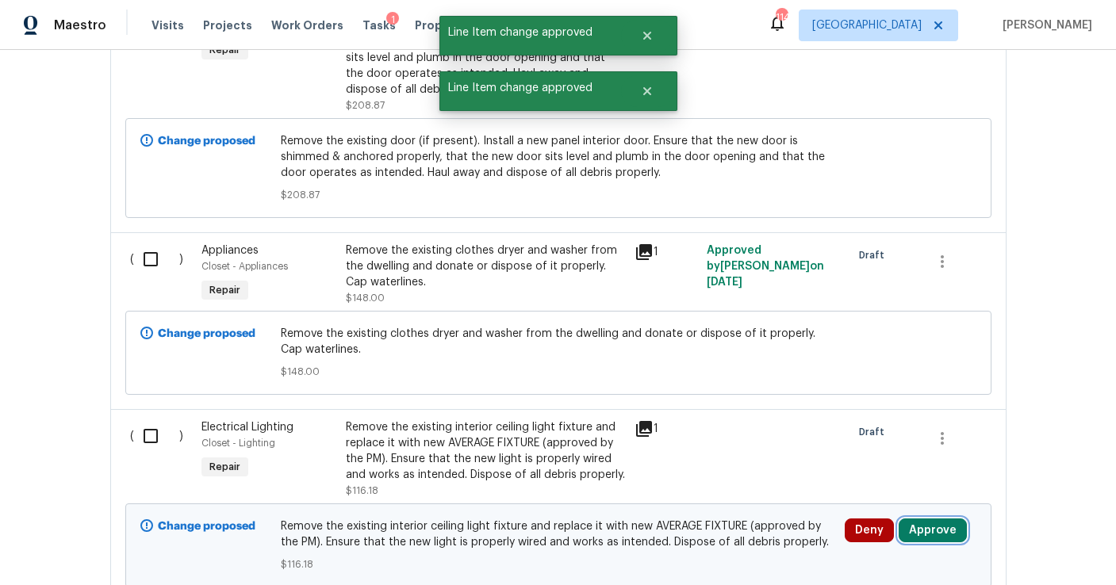
click at [912, 531] on button "Approve" at bounding box center [933, 531] width 68 height 24
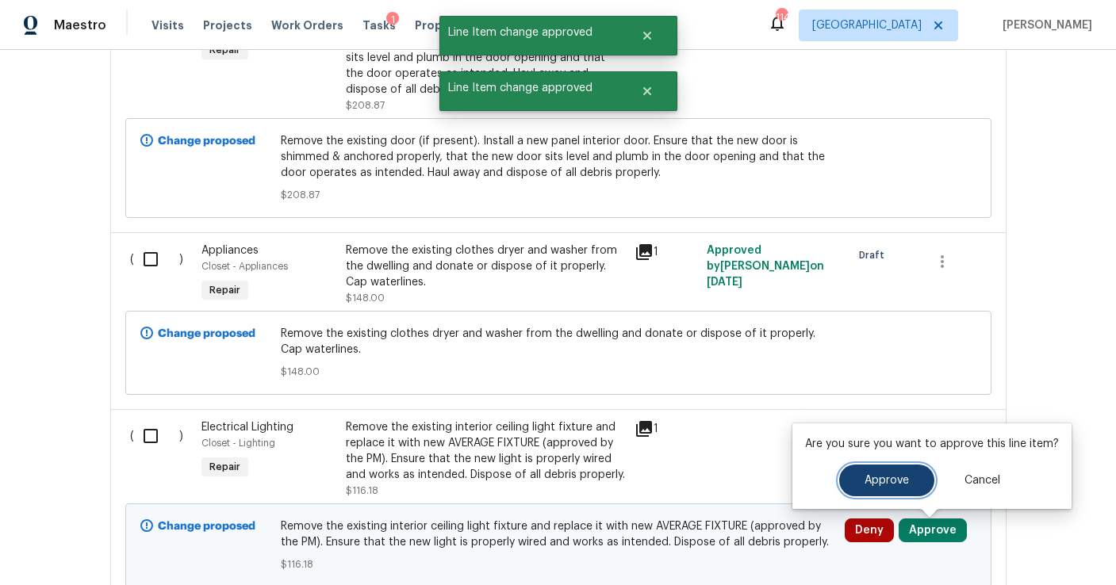
click at [873, 478] on span "Approve" at bounding box center [887, 481] width 44 height 12
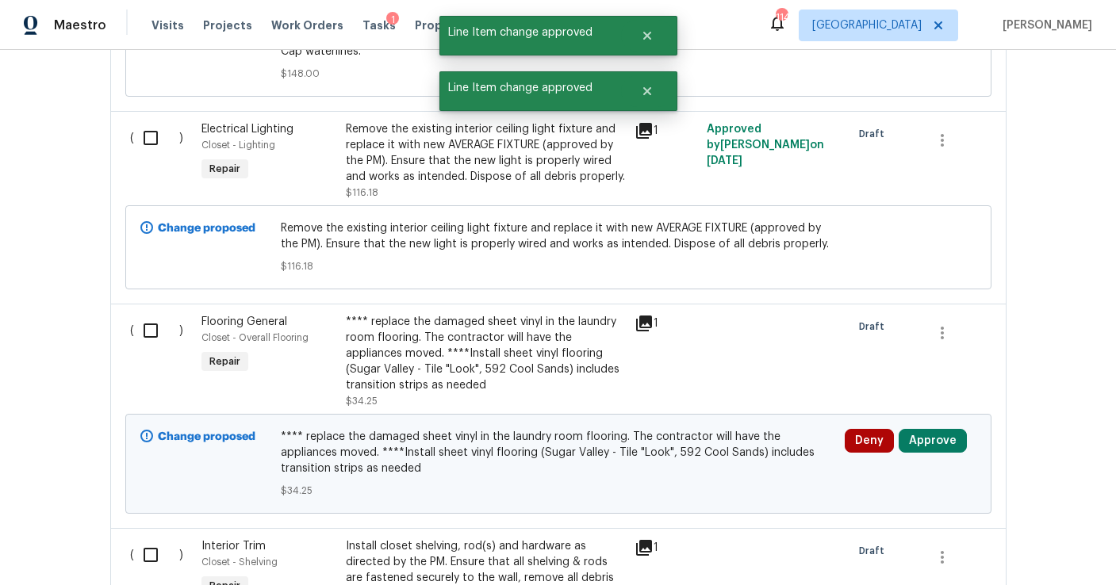
scroll to position [1423, 0]
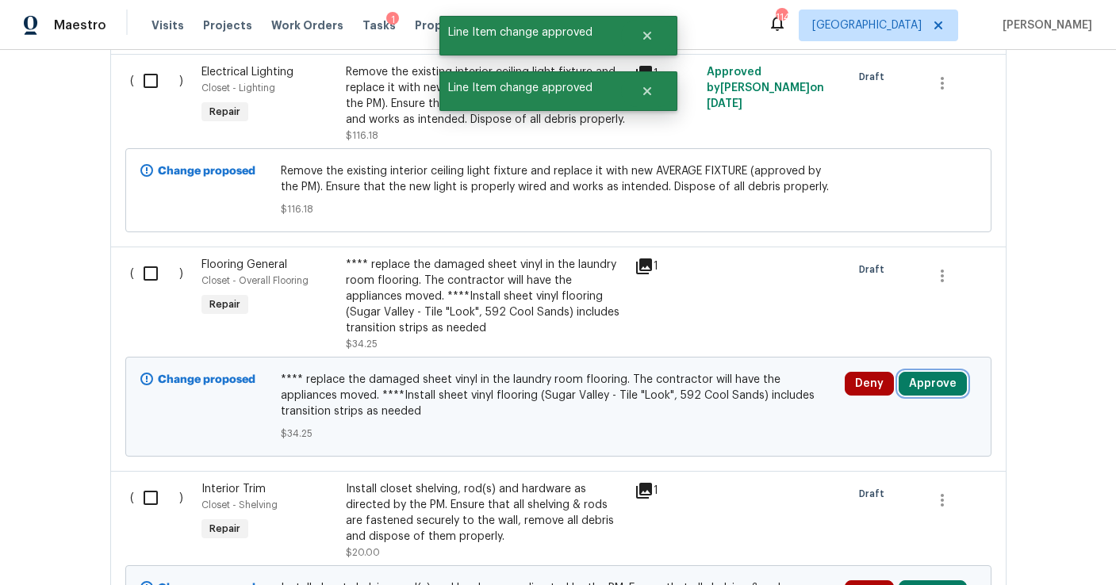
click at [923, 386] on button "Approve" at bounding box center [933, 384] width 68 height 24
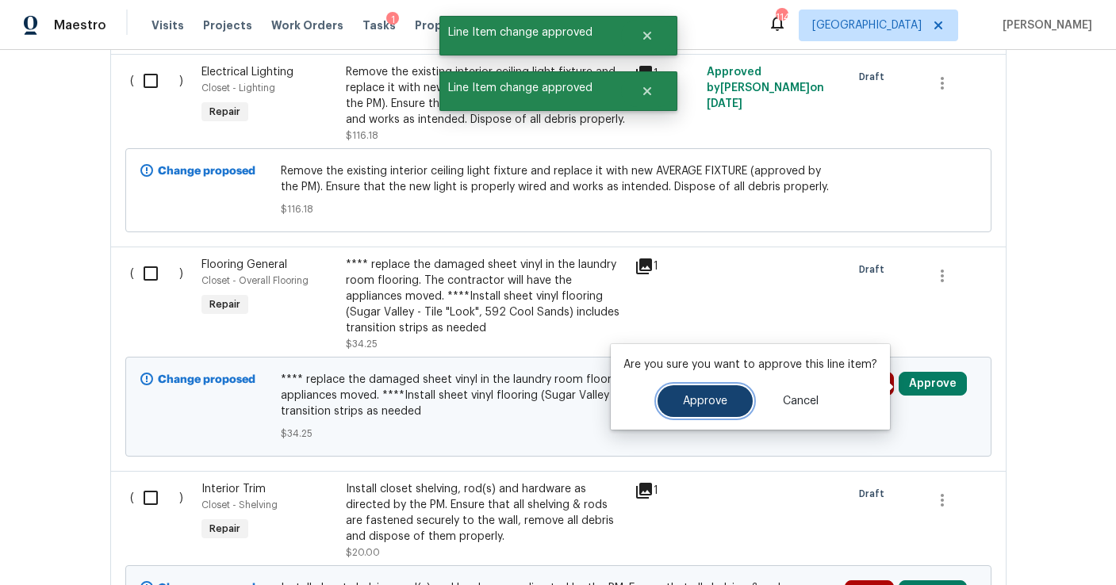
click at [716, 398] on span "Approve" at bounding box center [705, 402] width 44 height 12
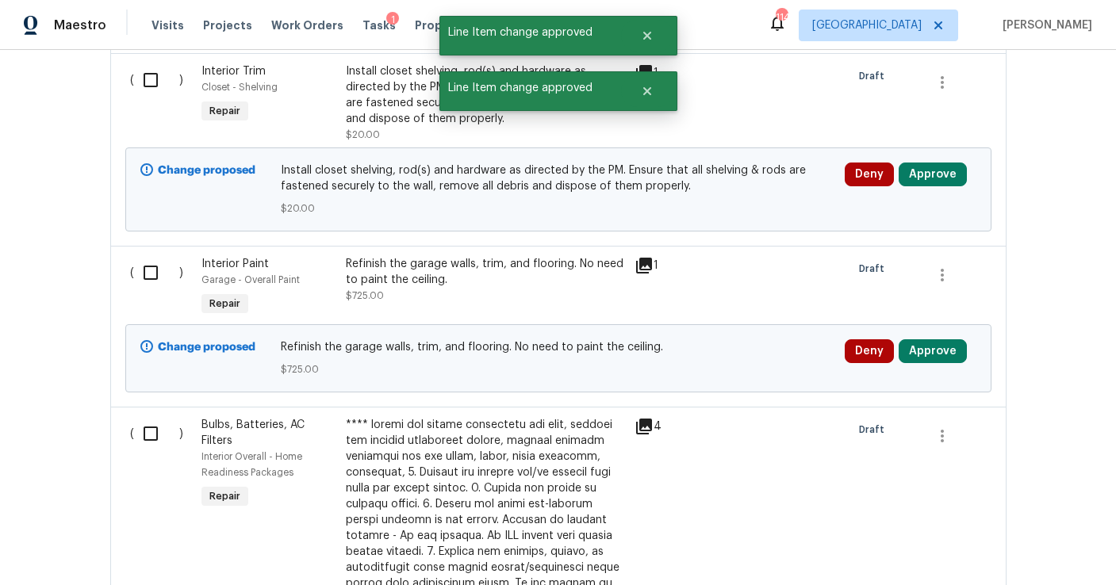
scroll to position [1858, 0]
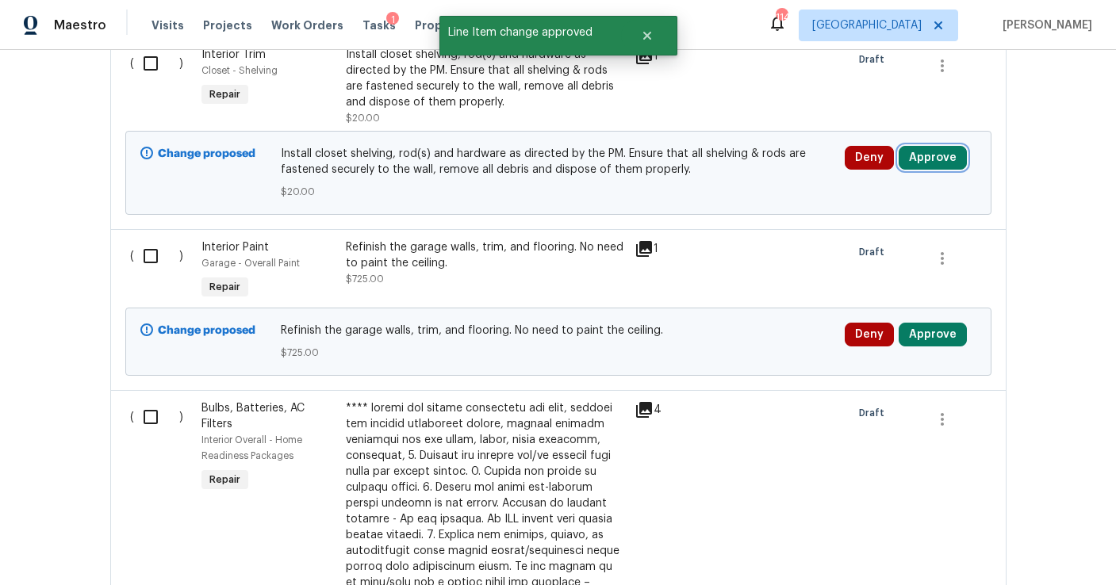
click at [919, 160] on button "Approve" at bounding box center [933, 158] width 68 height 24
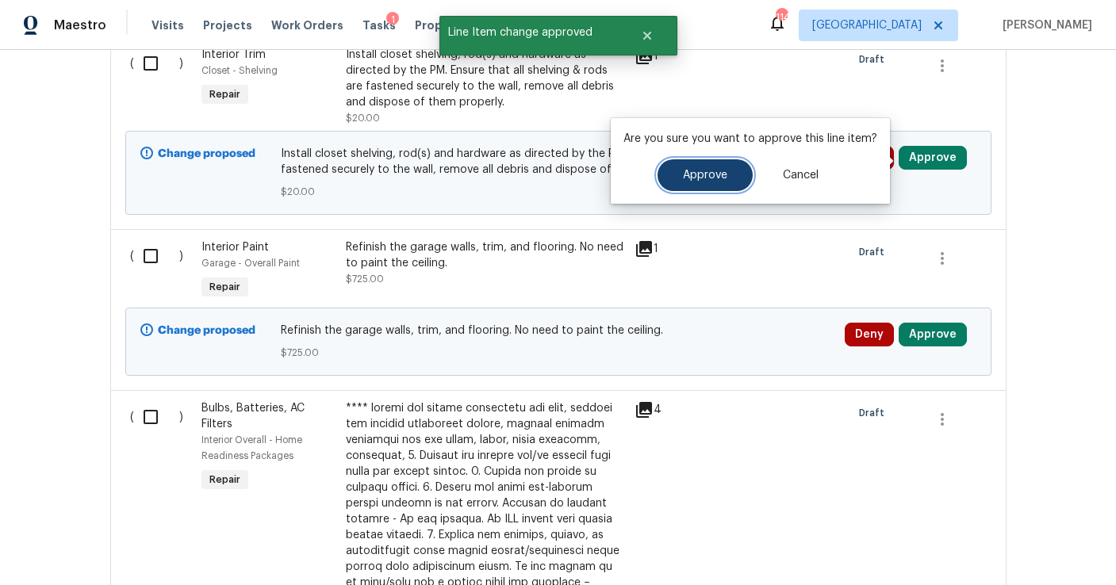
click at [729, 168] on button "Approve" at bounding box center [705, 175] width 95 height 32
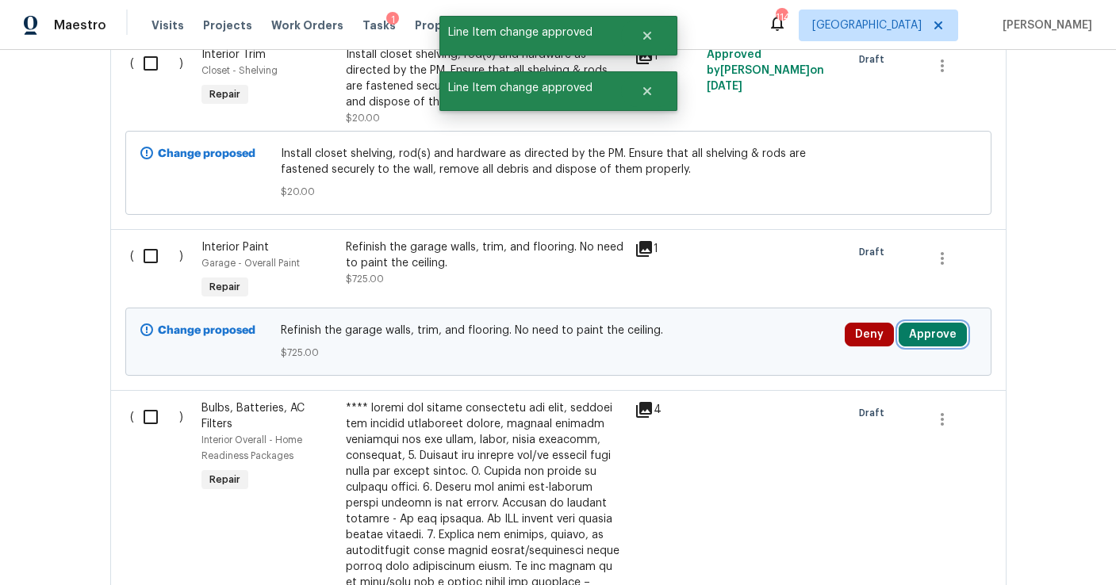
click at [938, 341] on button "Approve" at bounding box center [933, 335] width 68 height 24
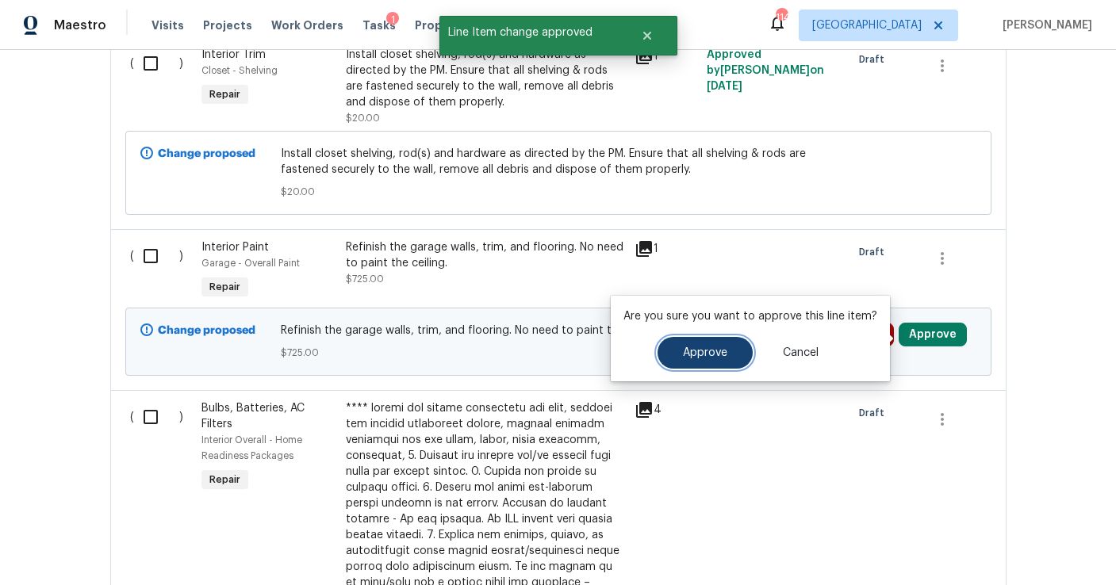
click at [709, 349] on span "Approve" at bounding box center [705, 353] width 44 height 12
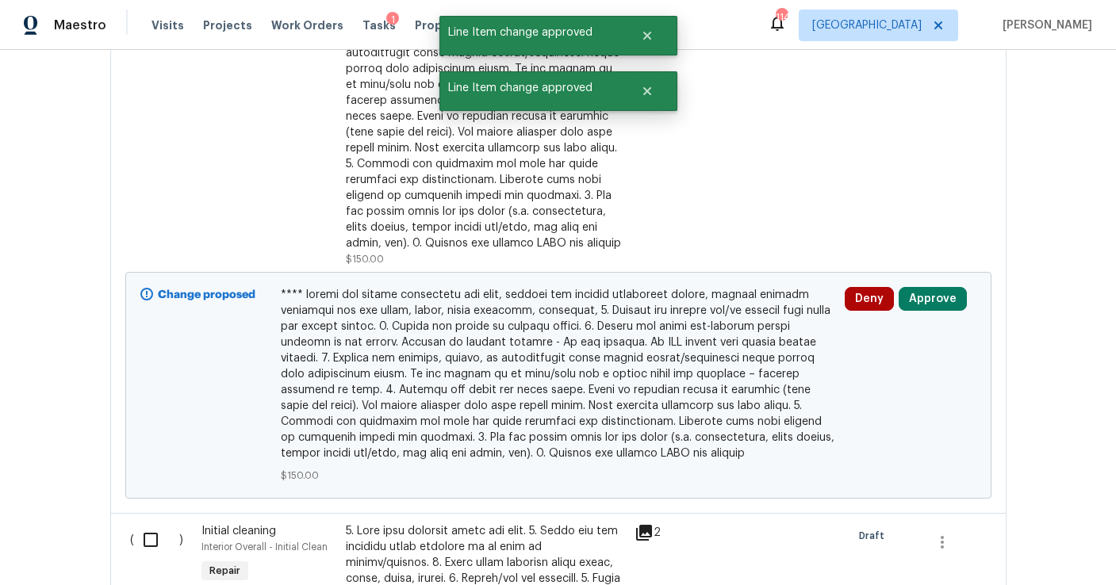
scroll to position [2368, 0]
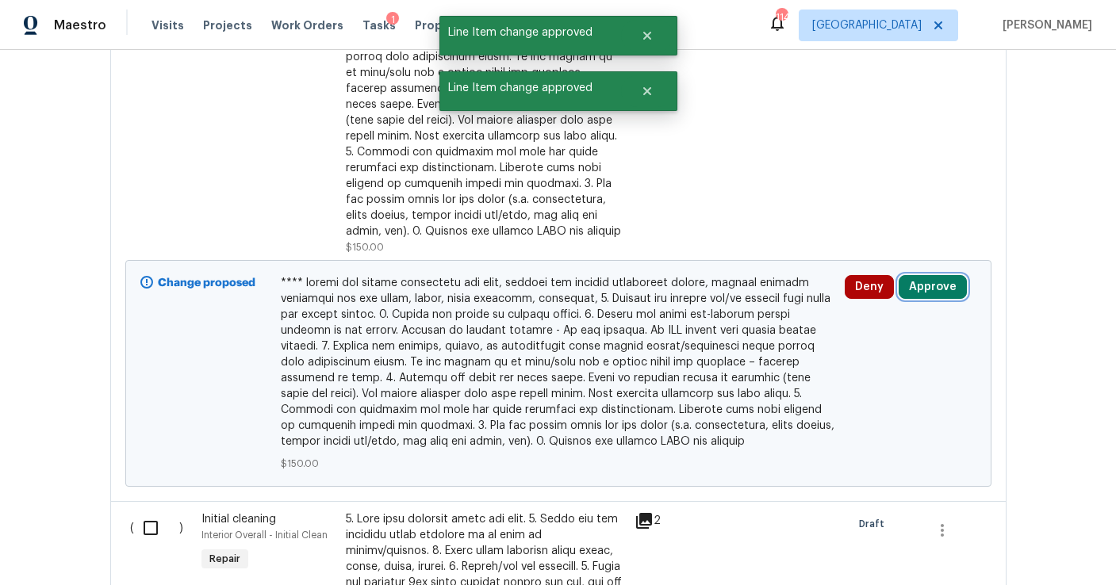
click at [923, 294] on button "Approve" at bounding box center [933, 287] width 68 height 24
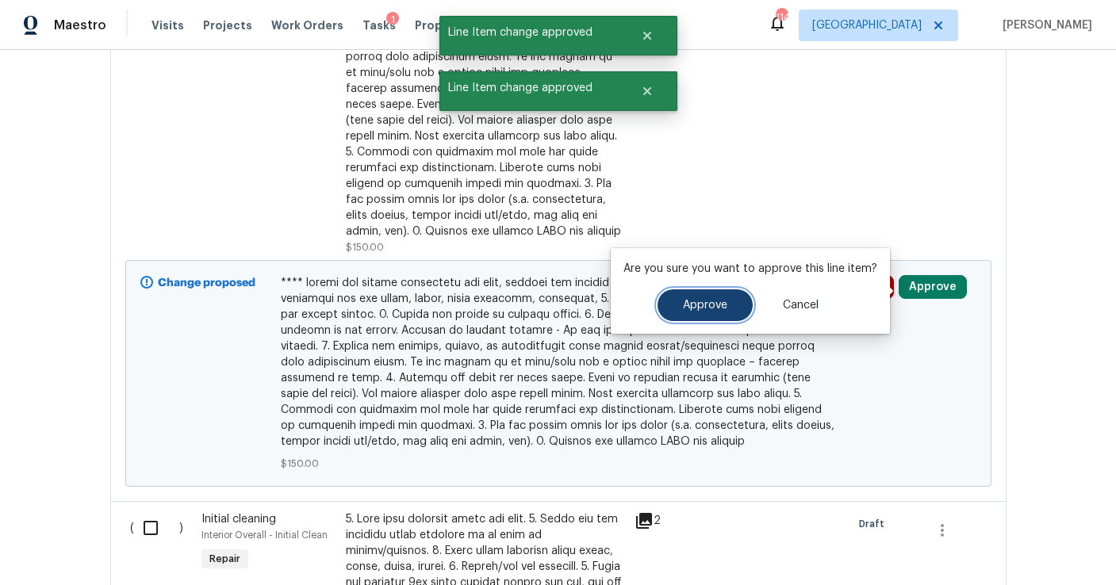
click at [692, 319] on button "Approve" at bounding box center [705, 306] width 95 height 32
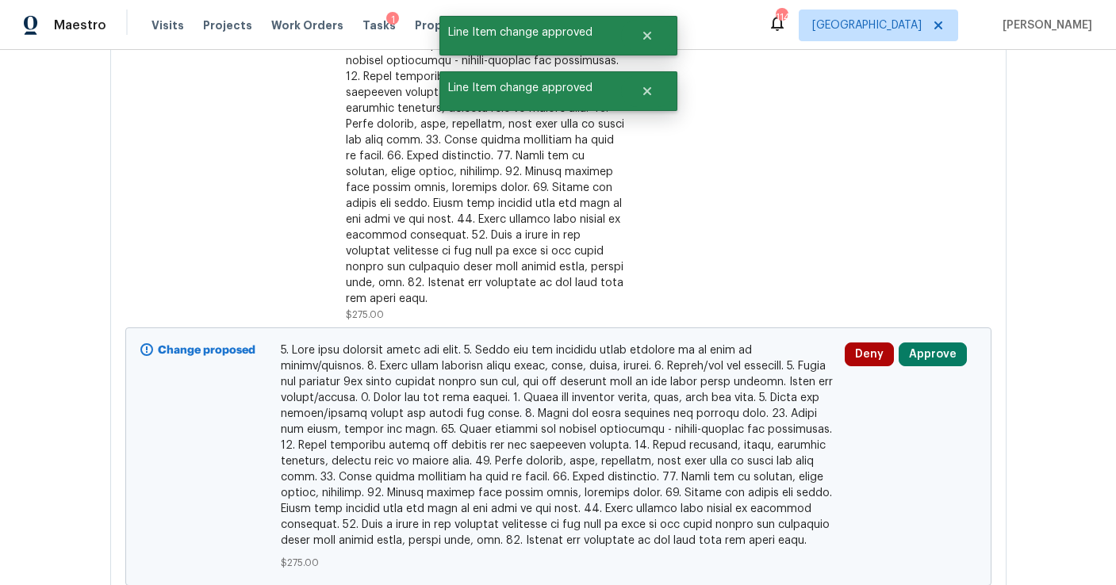
scroll to position [3161, 0]
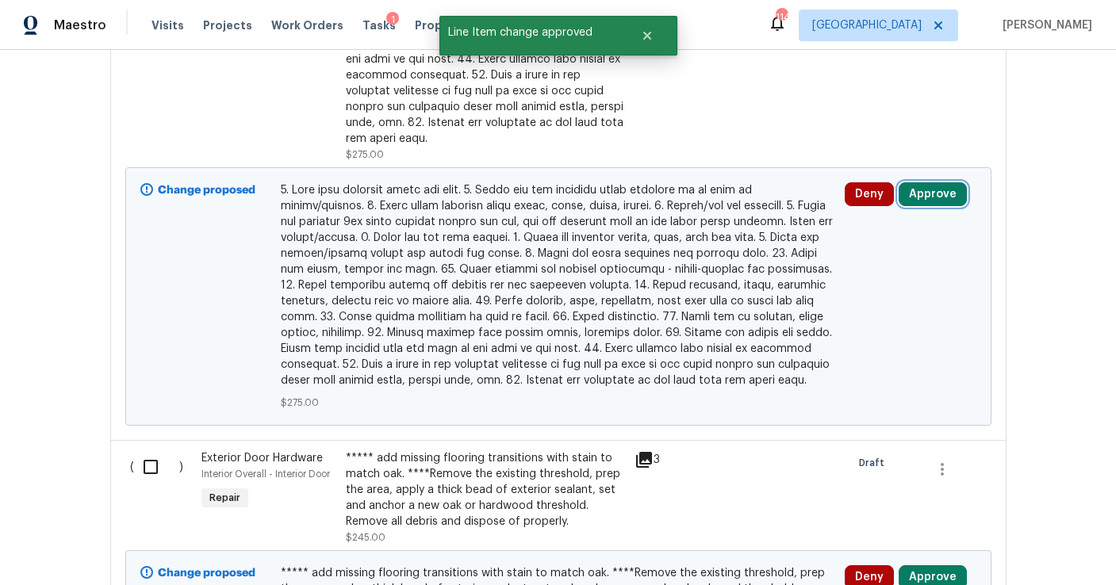
click at [927, 186] on button "Approve" at bounding box center [933, 194] width 68 height 24
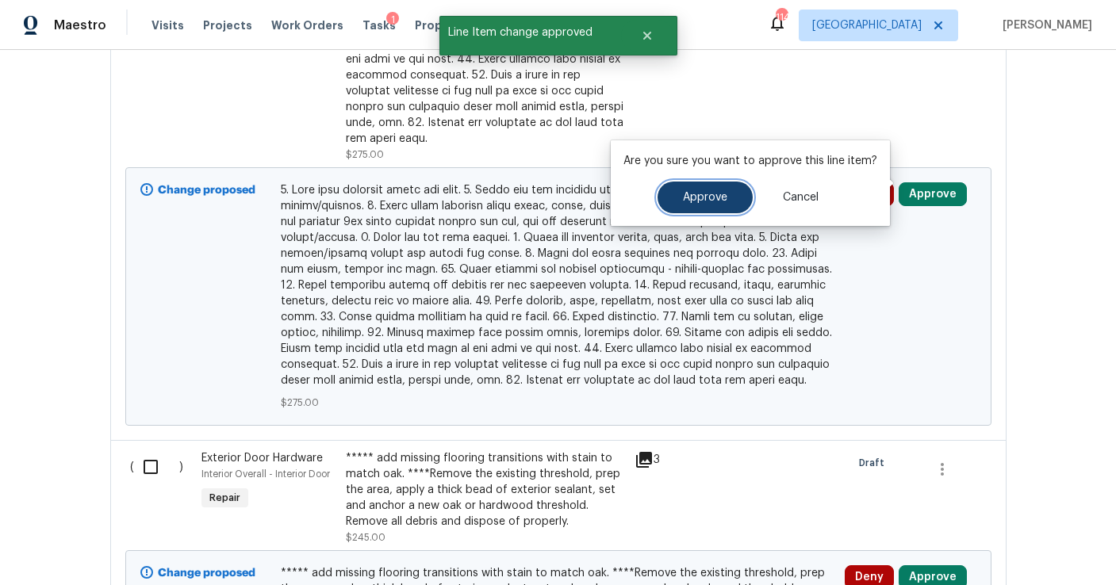
click at [720, 205] on button "Approve" at bounding box center [705, 198] width 95 height 32
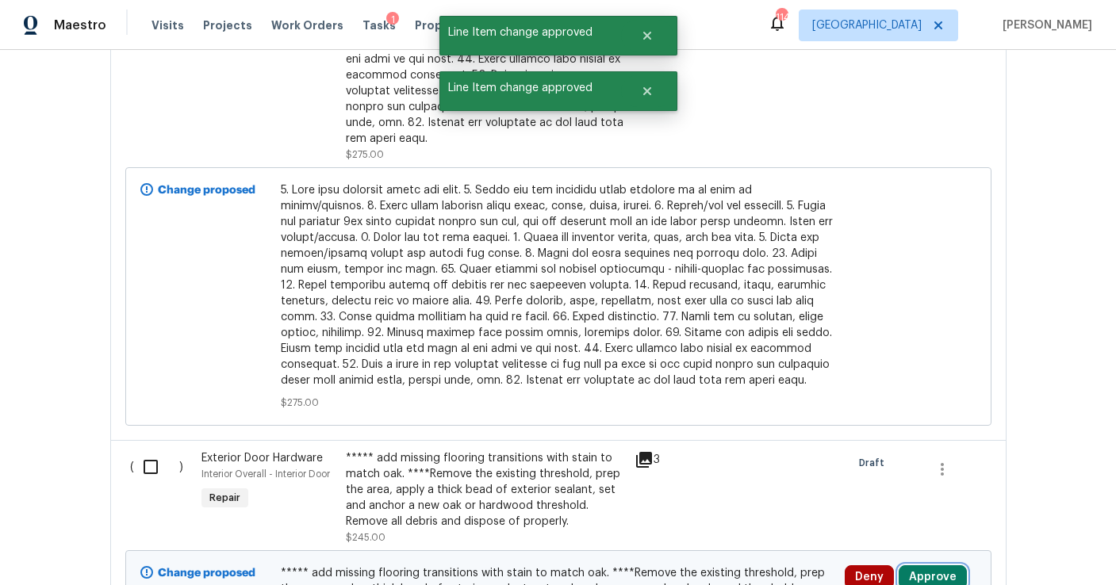
click at [928, 566] on button "Approve" at bounding box center [933, 578] width 68 height 24
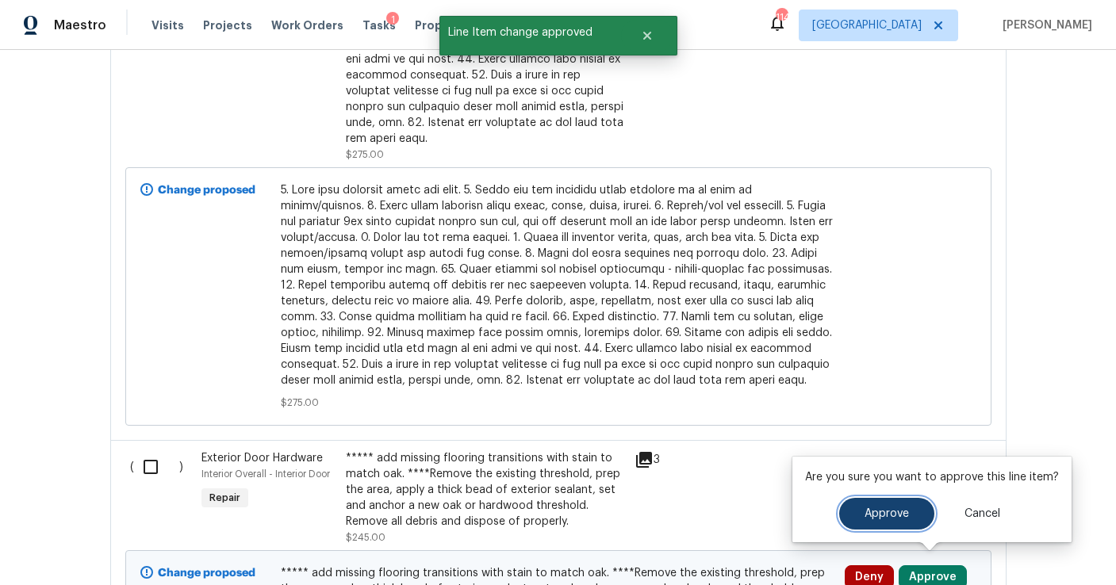
click at [875, 516] on span "Approve" at bounding box center [887, 514] width 44 height 12
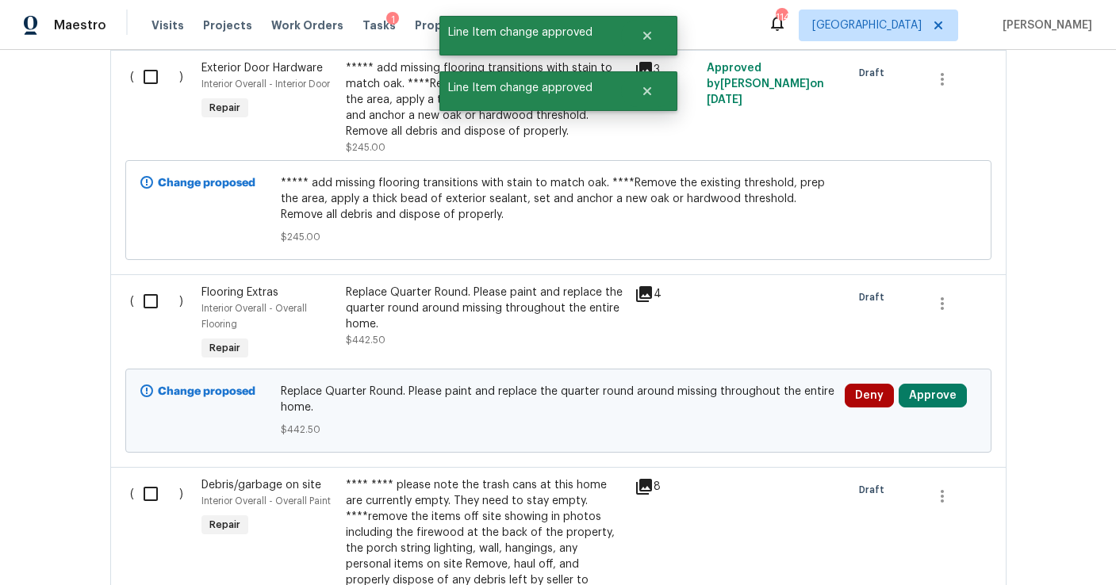
scroll to position [3563, 0]
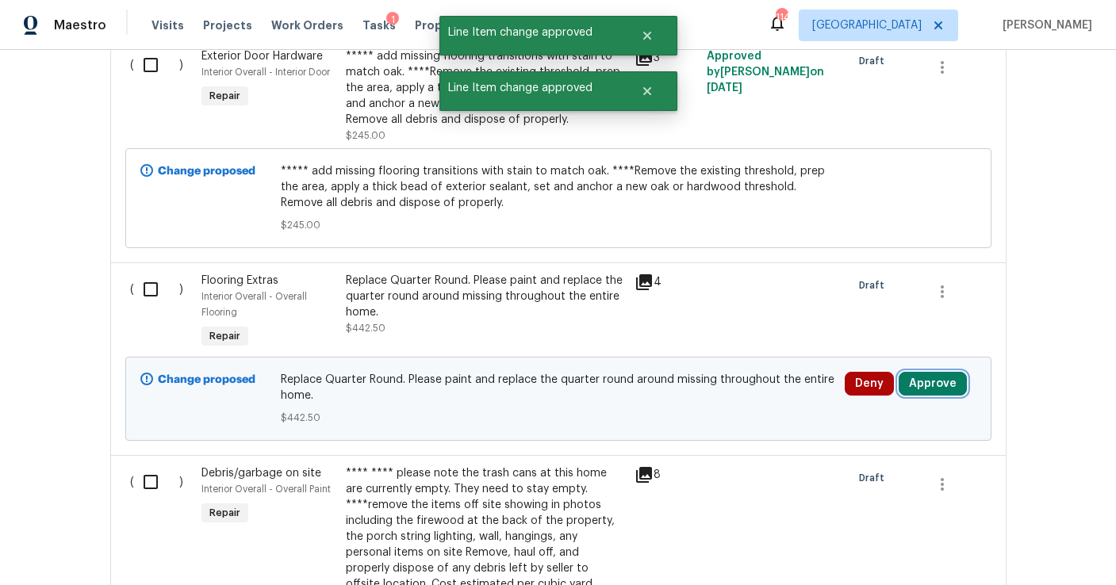
click at [943, 373] on button "Approve" at bounding box center [933, 384] width 68 height 24
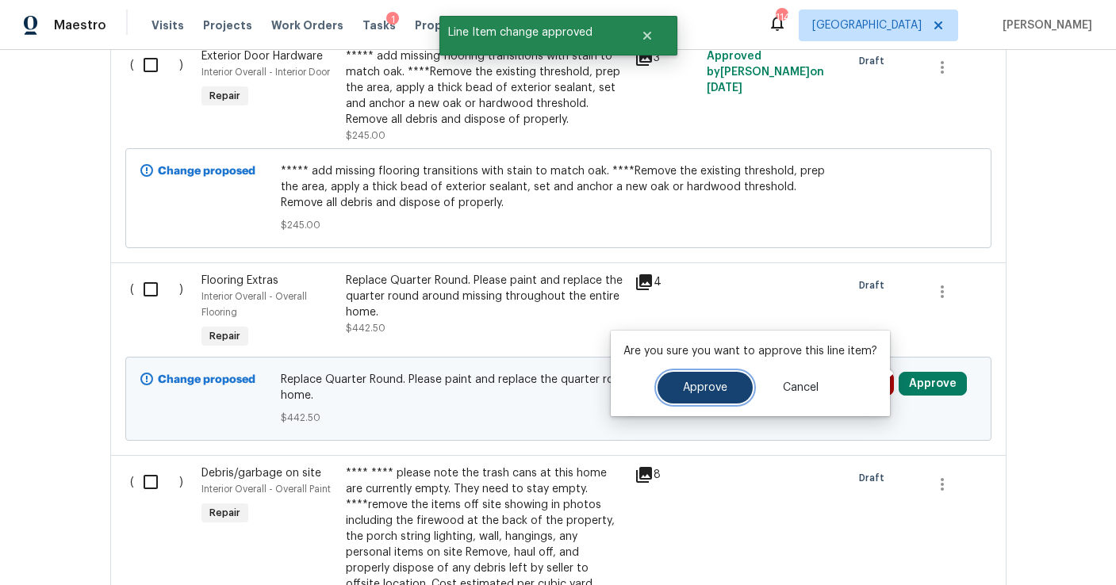
click at [727, 383] on button "Approve" at bounding box center [705, 388] width 95 height 32
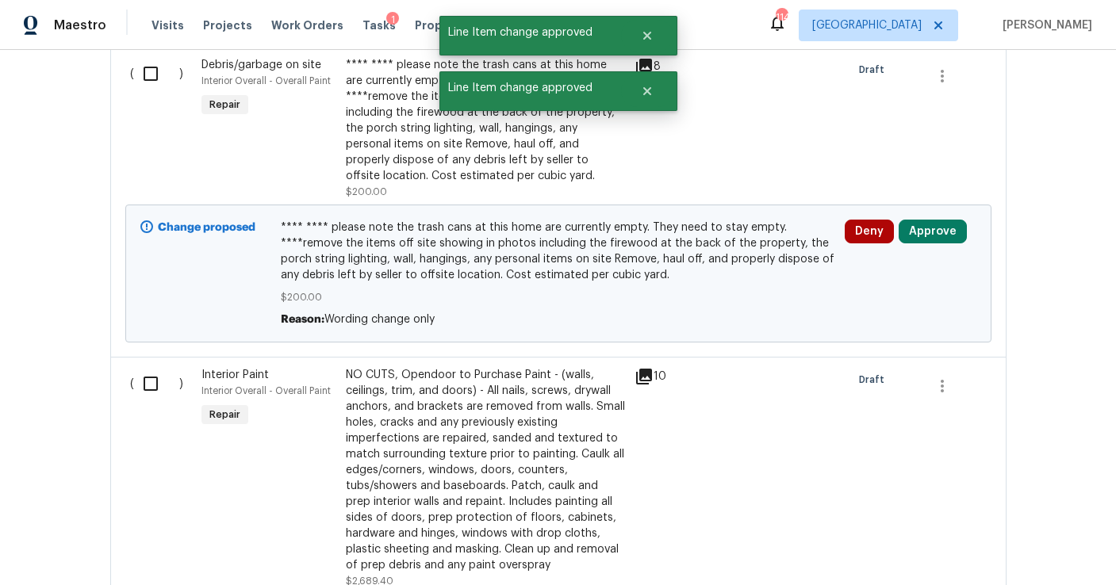
scroll to position [3981, 0]
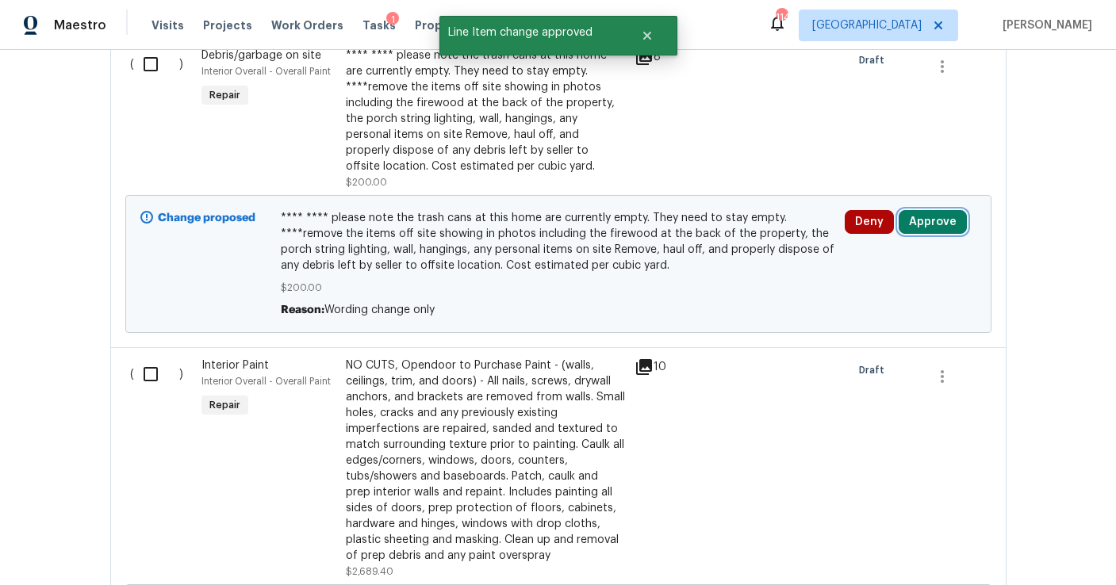
click at [927, 210] on button "Approve" at bounding box center [933, 222] width 68 height 24
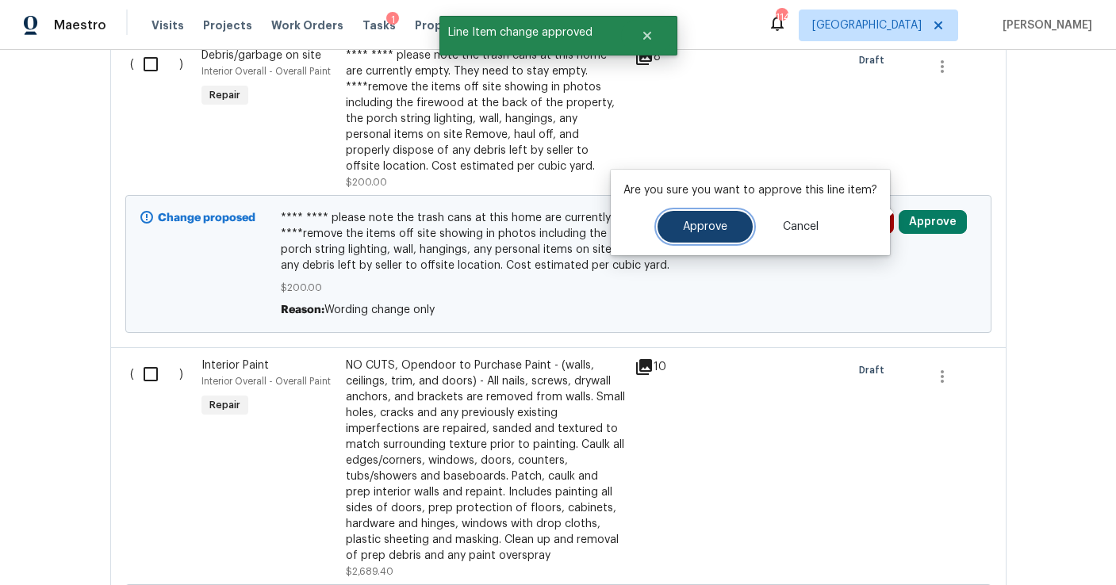
click at [711, 213] on button "Approve" at bounding box center [705, 227] width 95 height 32
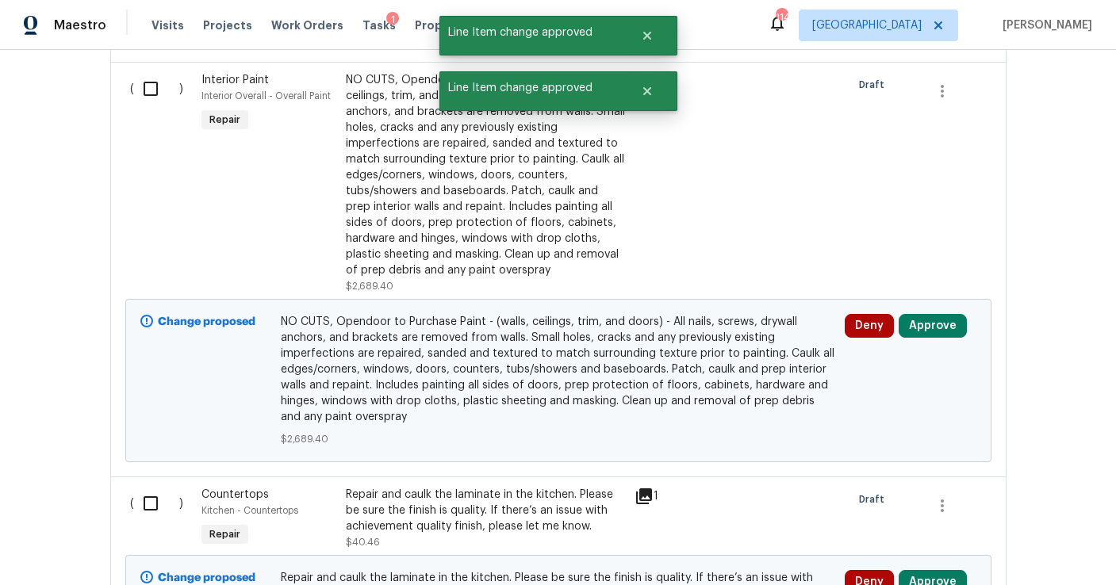
scroll to position [4288, 0]
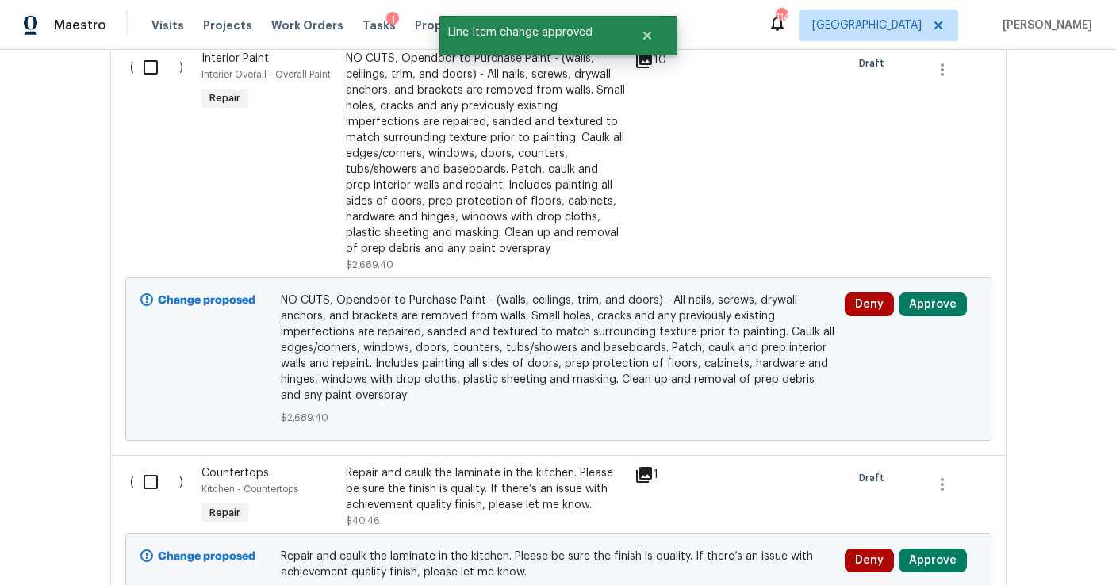
click at [931, 309] on div "Deny Approve" at bounding box center [910, 359] width 141 height 143
click at [931, 298] on button "Approve" at bounding box center [933, 305] width 68 height 24
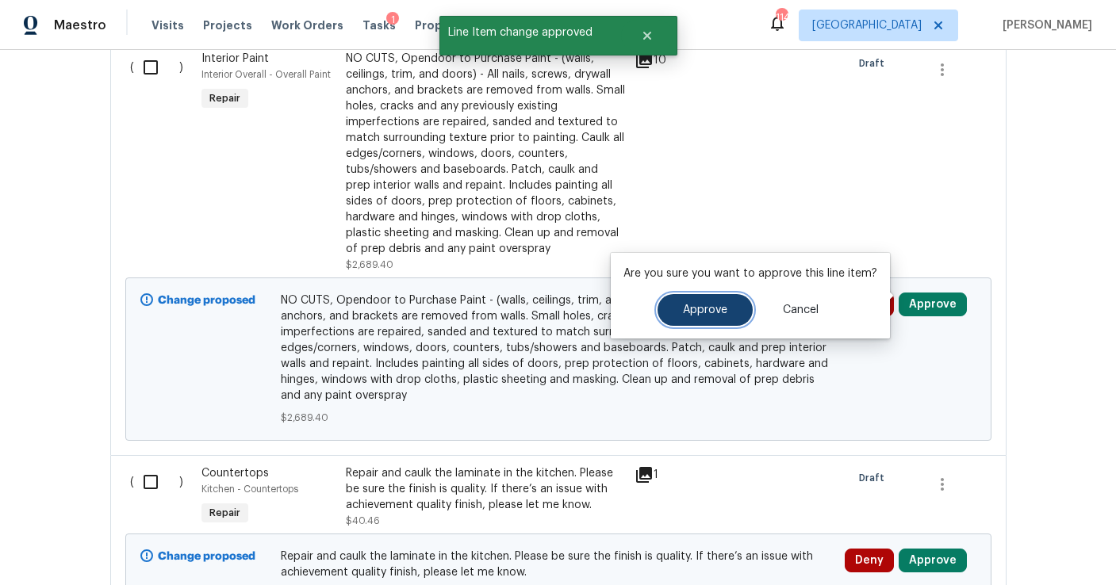
click at [737, 313] on button "Approve" at bounding box center [705, 310] width 95 height 32
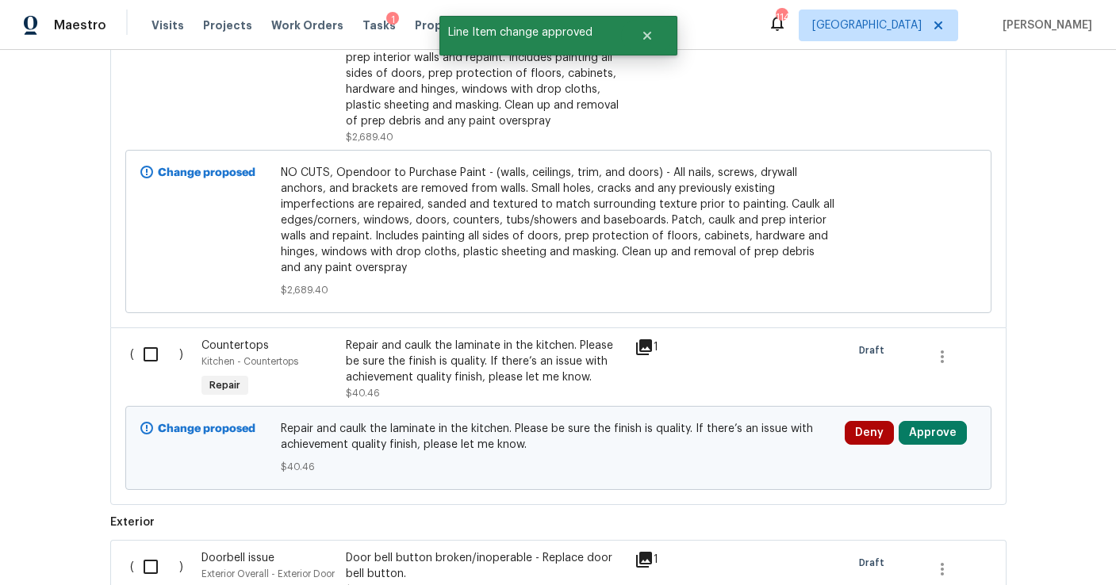
scroll to position [4488, 0]
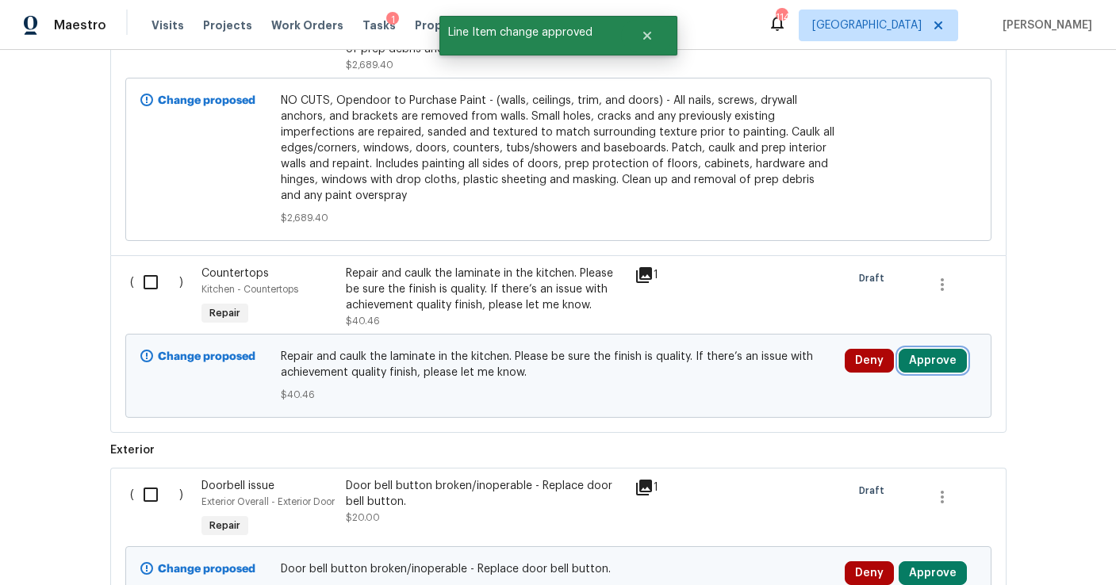
click at [904, 355] on button "Approve" at bounding box center [933, 361] width 68 height 24
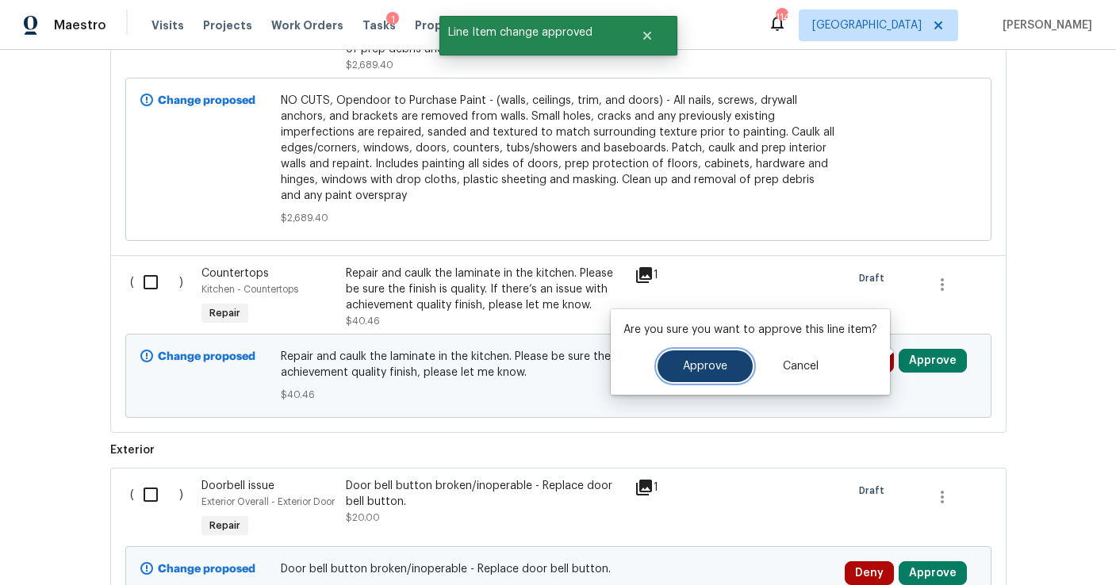
click at [685, 355] on button "Approve" at bounding box center [705, 367] width 95 height 32
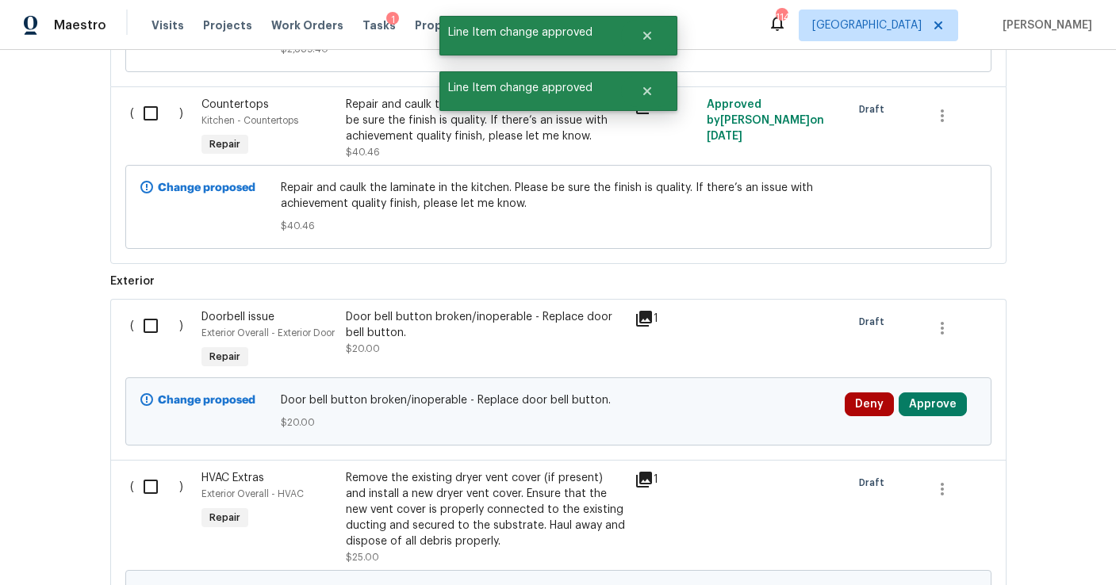
scroll to position [4741, 0]
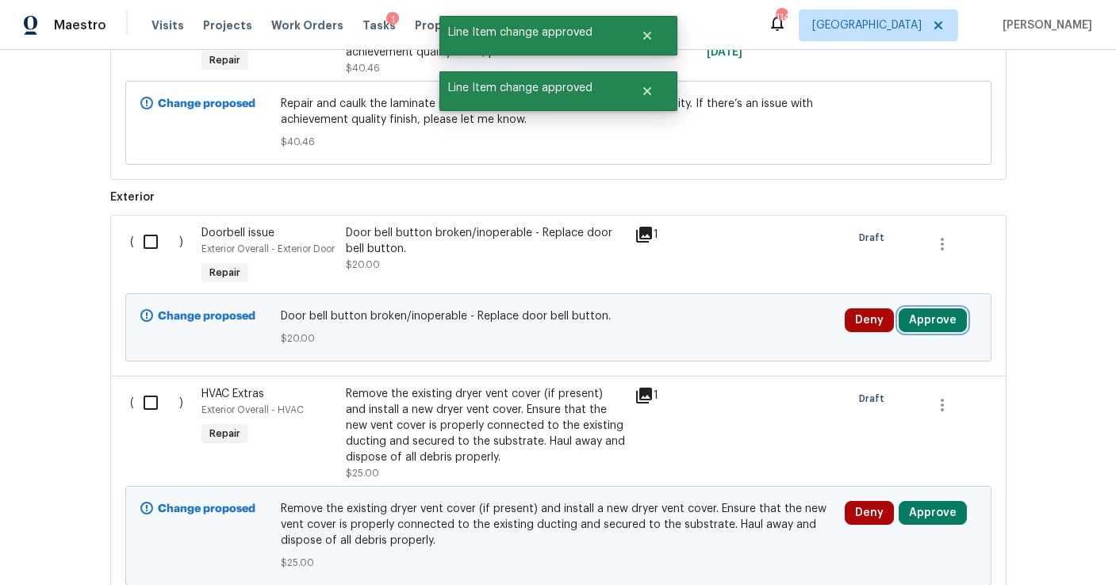
click at [934, 325] on button "Approve" at bounding box center [933, 321] width 68 height 24
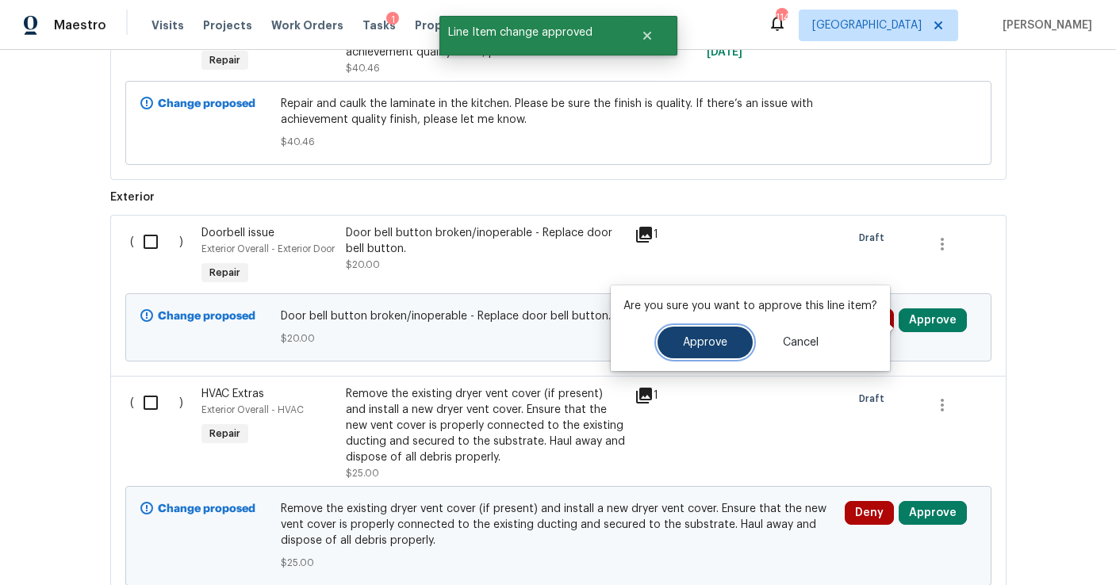
click at [719, 333] on button "Approve" at bounding box center [705, 343] width 95 height 32
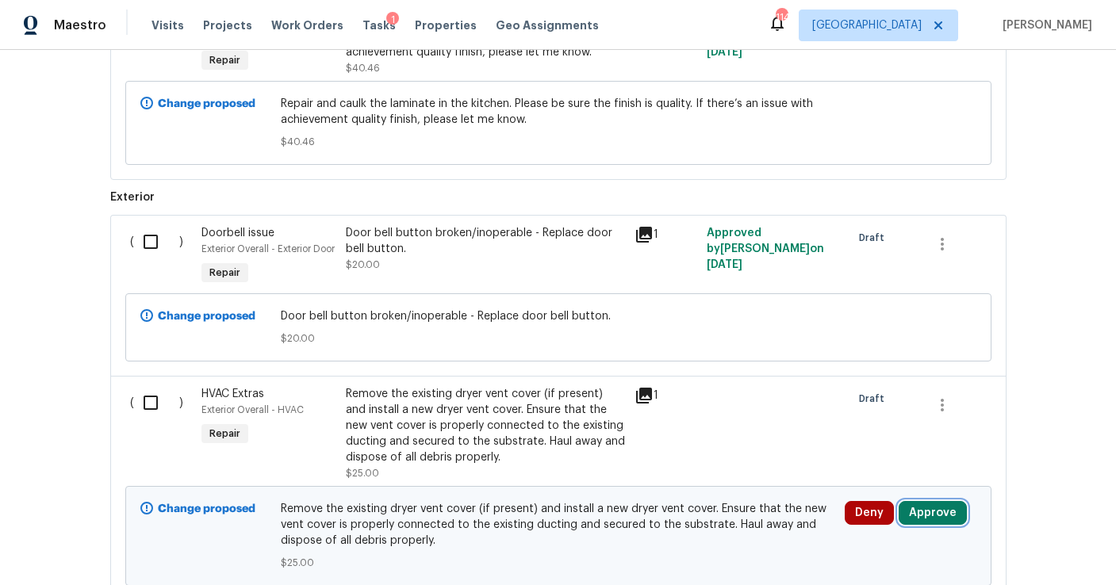
click at [937, 524] on button "Approve" at bounding box center [933, 513] width 68 height 24
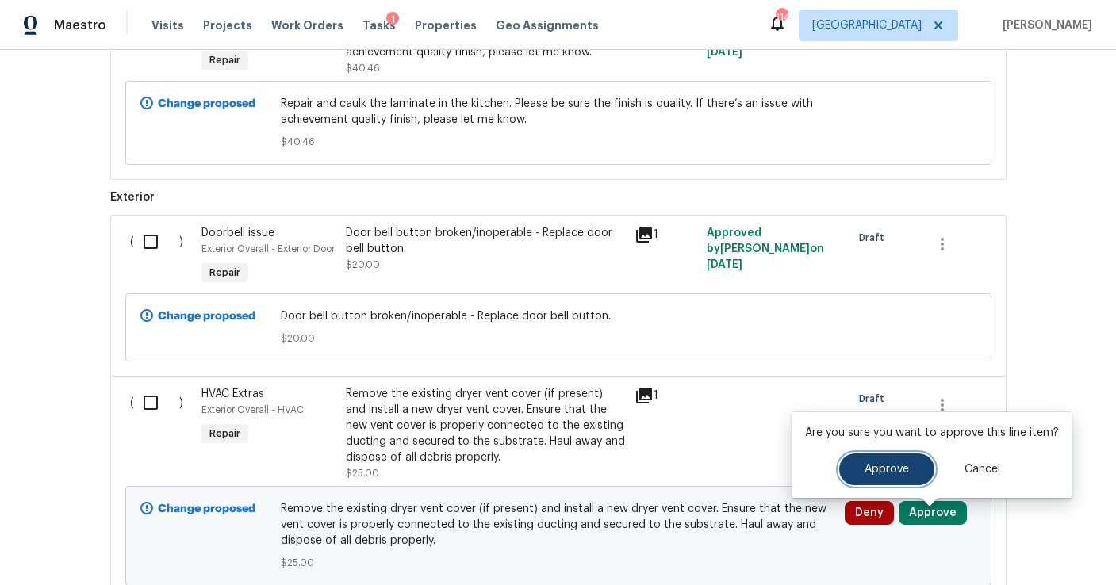
click at [876, 474] on span "Approve" at bounding box center [887, 470] width 44 height 12
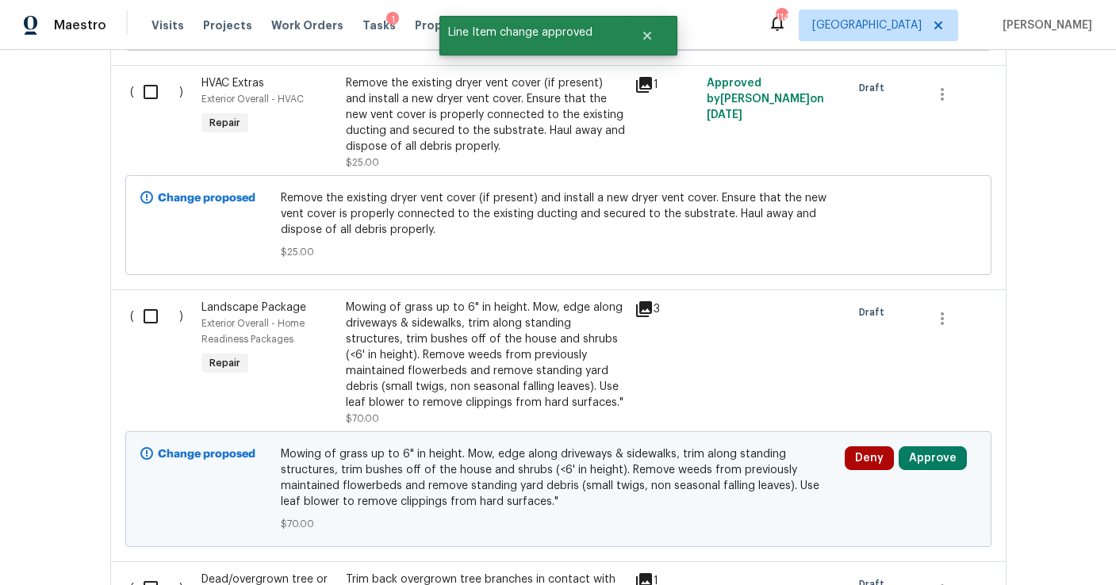
scroll to position [5067, 0]
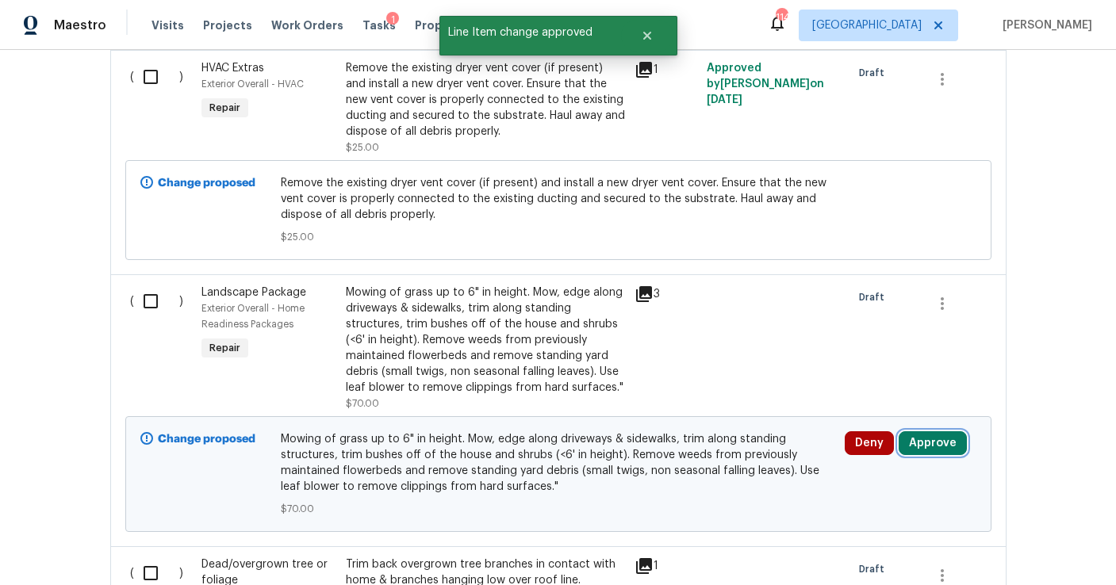
click at [945, 448] on button "Approve" at bounding box center [933, 444] width 68 height 24
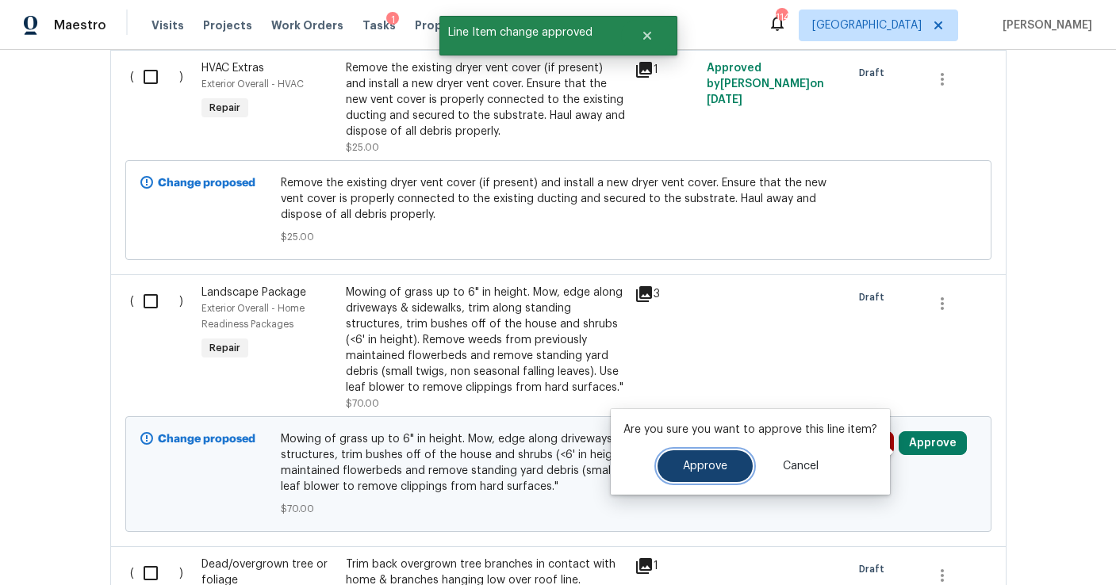
click at [727, 453] on button "Approve" at bounding box center [705, 467] width 95 height 32
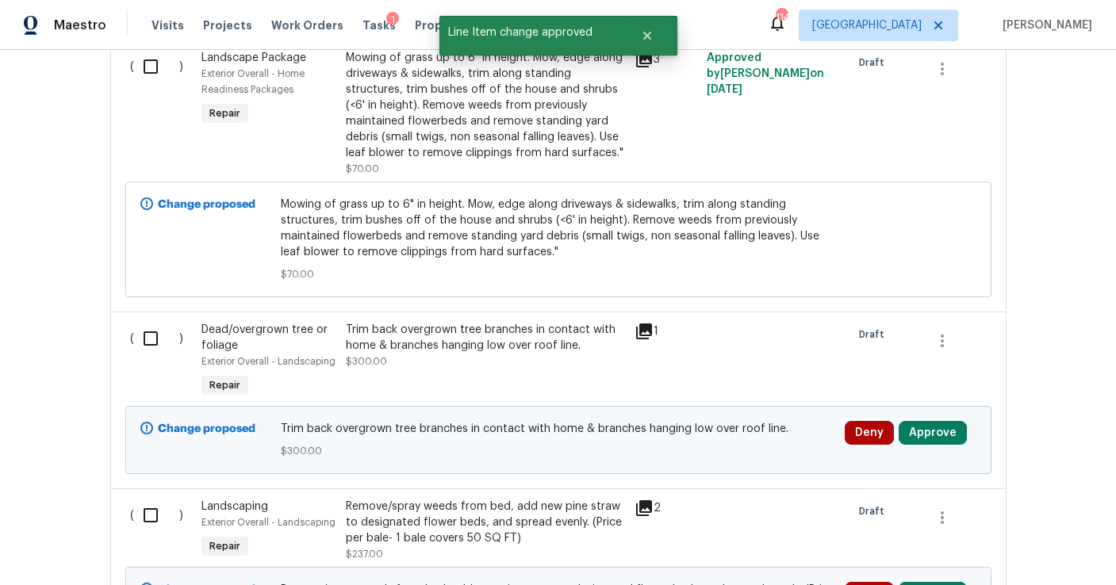
scroll to position [5313, 0]
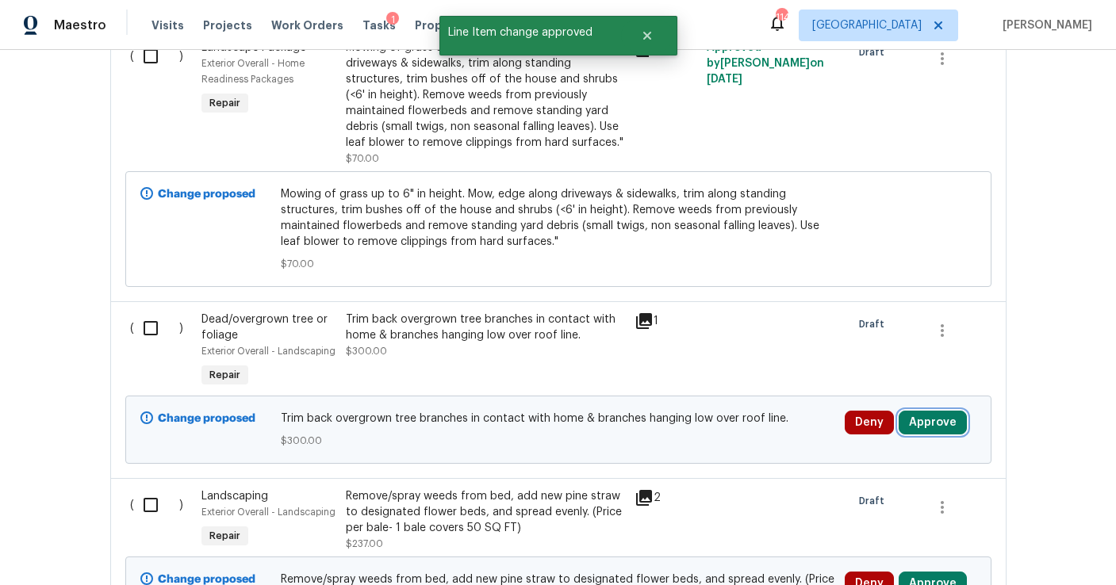
click at [922, 434] on button "Approve" at bounding box center [933, 423] width 68 height 24
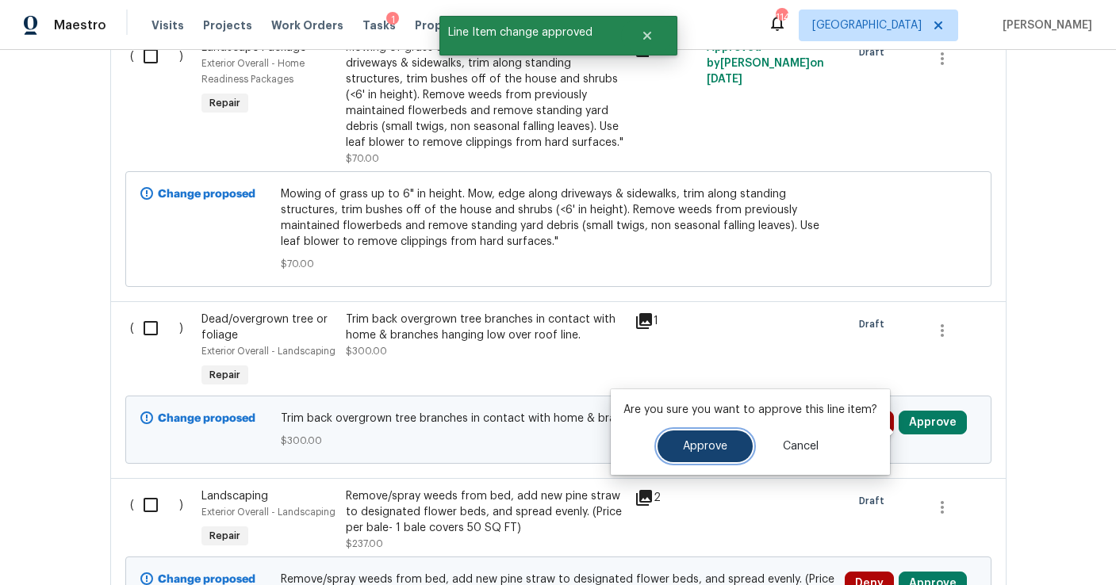
click at [727, 444] on button "Approve" at bounding box center [705, 447] width 95 height 32
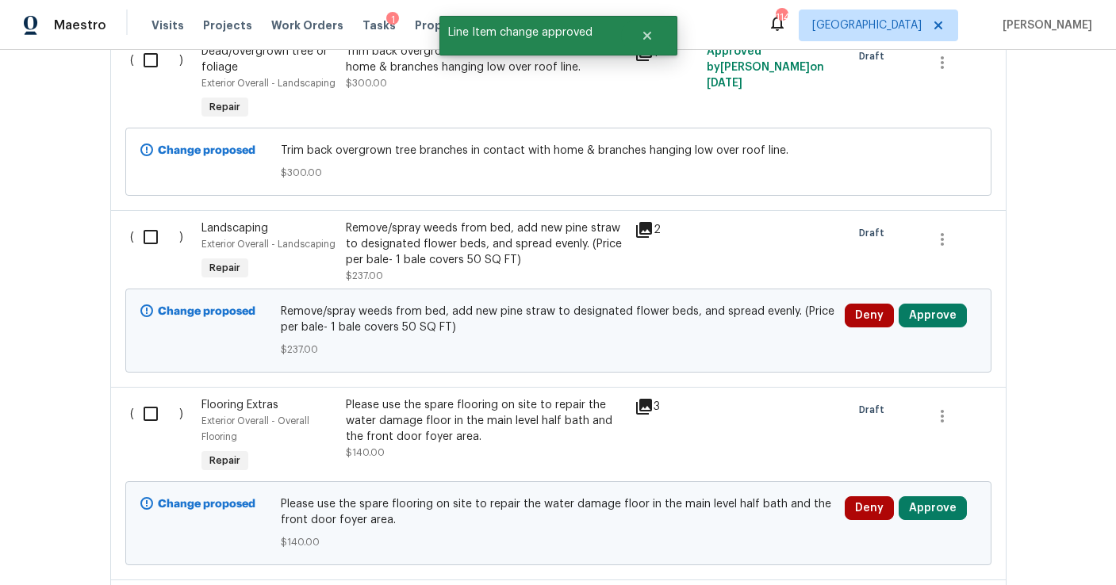
scroll to position [5586, 0]
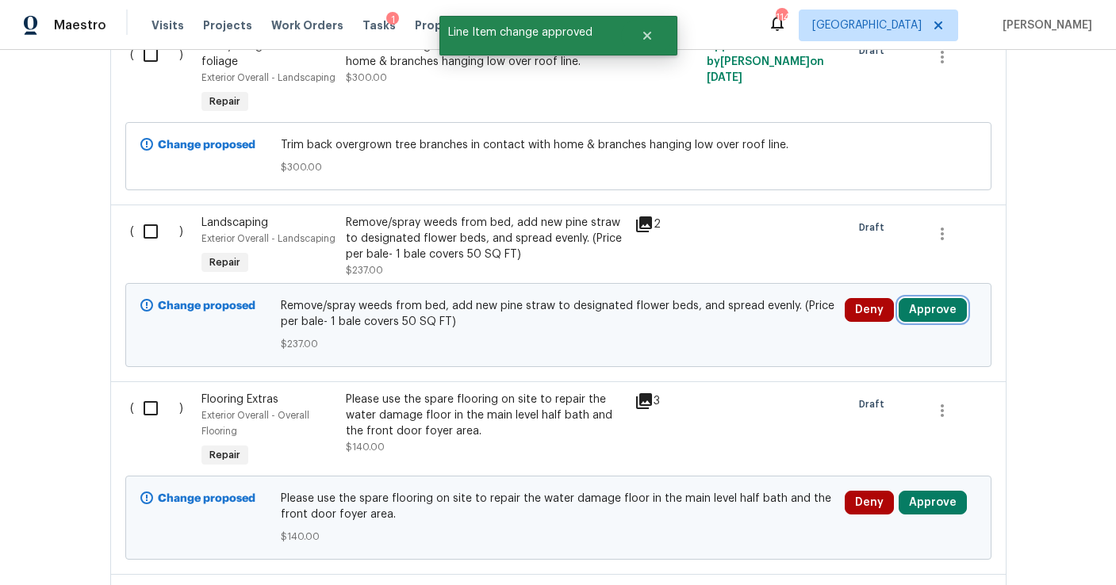
click at [928, 322] on button "Approve" at bounding box center [933, 310] width 68 height 24
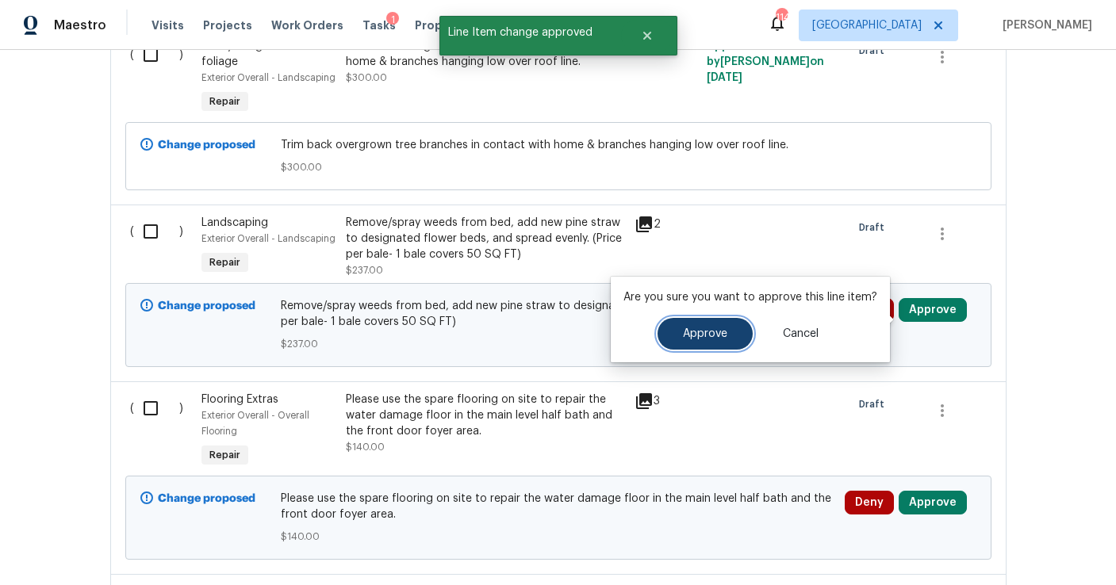
click at [704, 344] on button "Approve" at bounding box center [705, 334] width 95 height 32
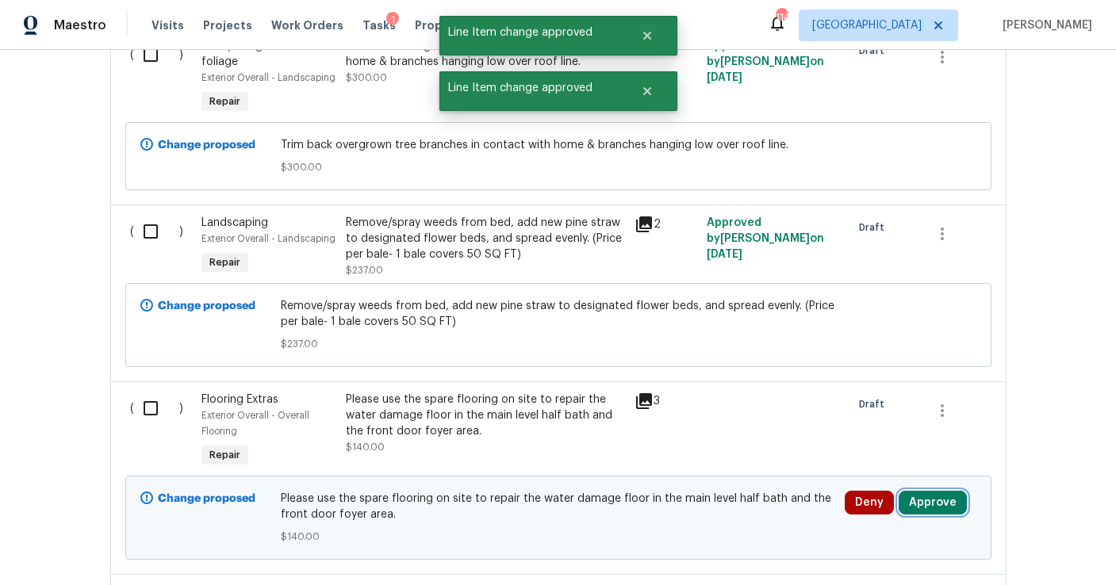
click at [936, 508] on button "Approve" at bounding box center [933, 503] width 68 height 24
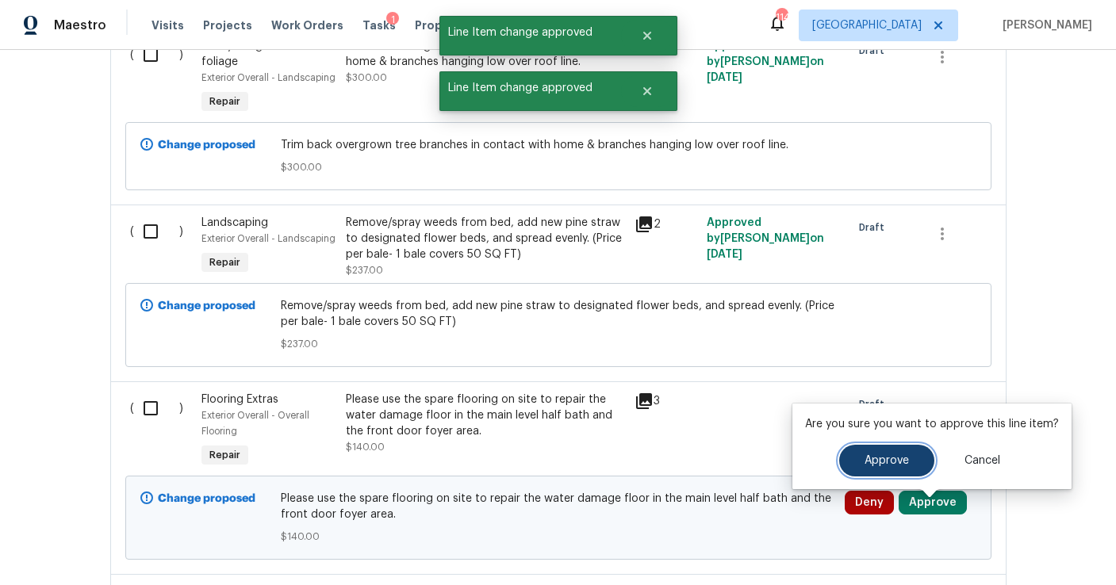
click at [877, 466] on button "Approve" at bounding box center [886, 461] width 95 height 32
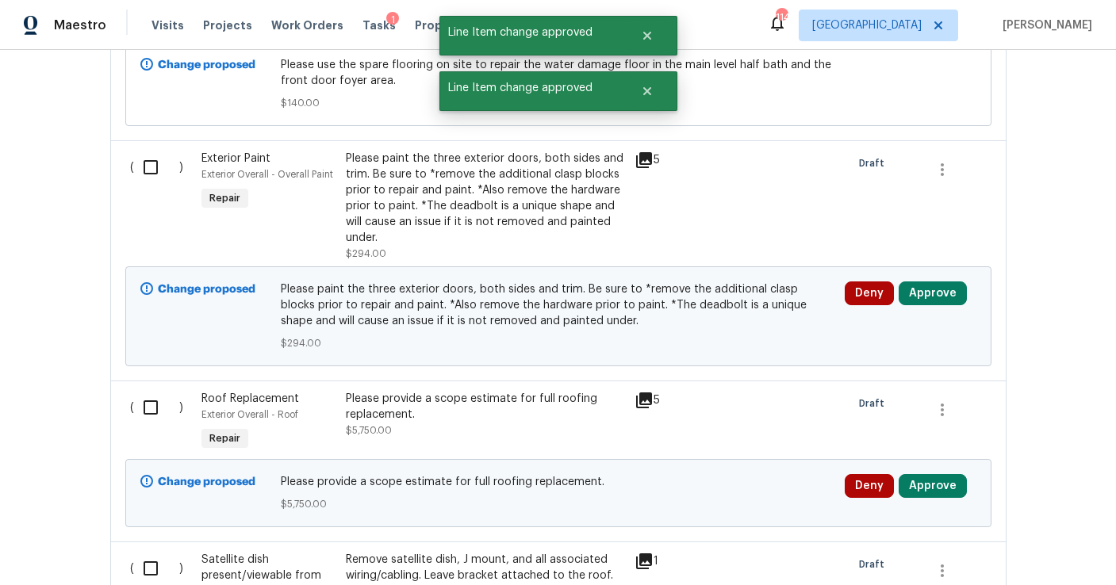
scroll to position [6028, 0]
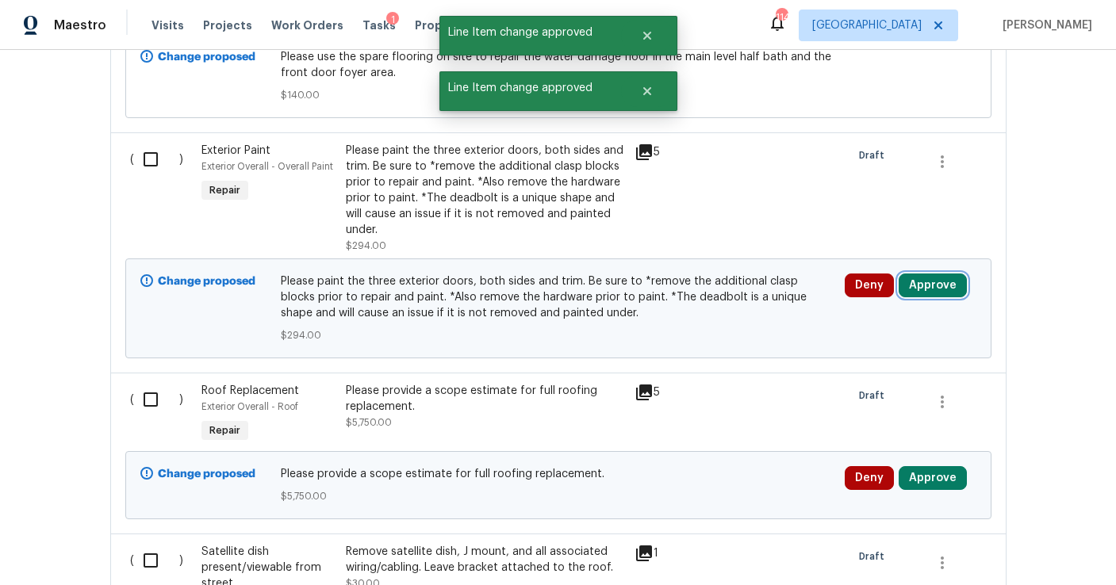
click at [923, 297] on button "Approve" at bounding box center [933, 286] width 68 height 24
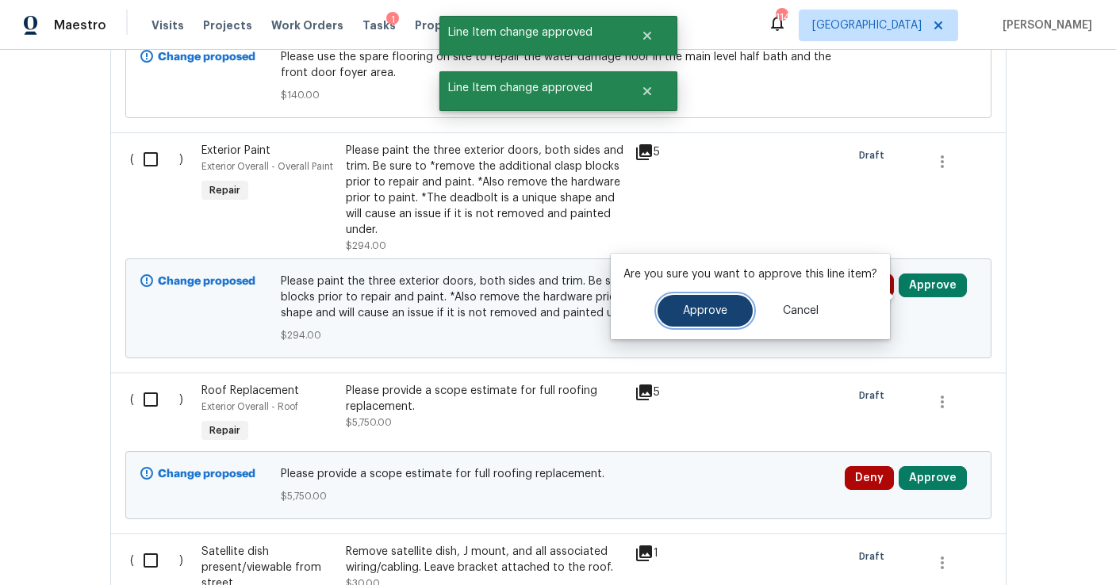
click at [725, 303] on button "Approve" at bounding box center [705, 311] width 95 height 32
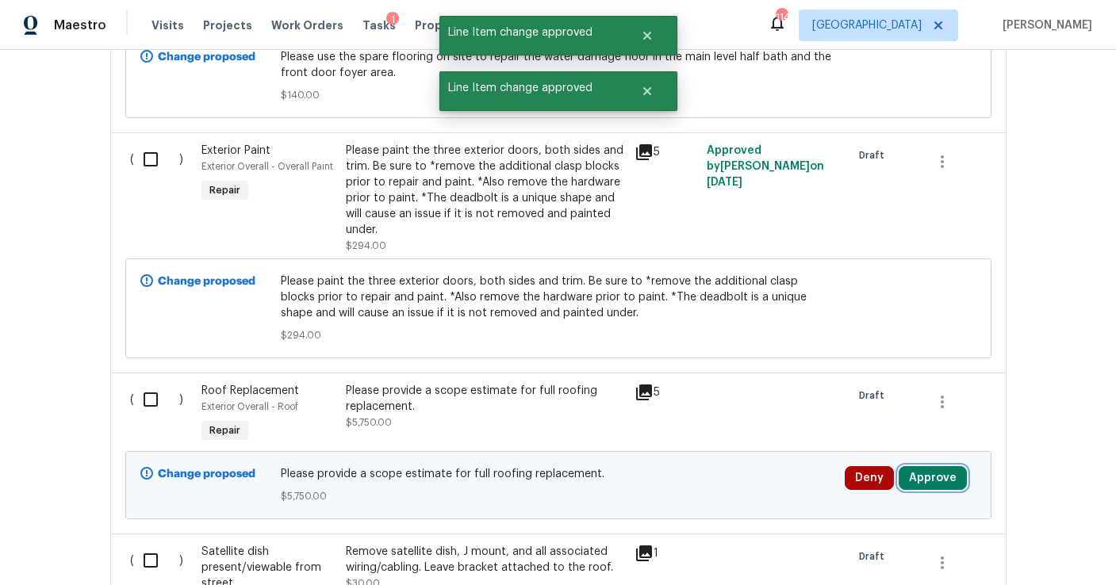
click at [936, 489] on button "Approve" at bounding box center [933, 478] width 68 height 24
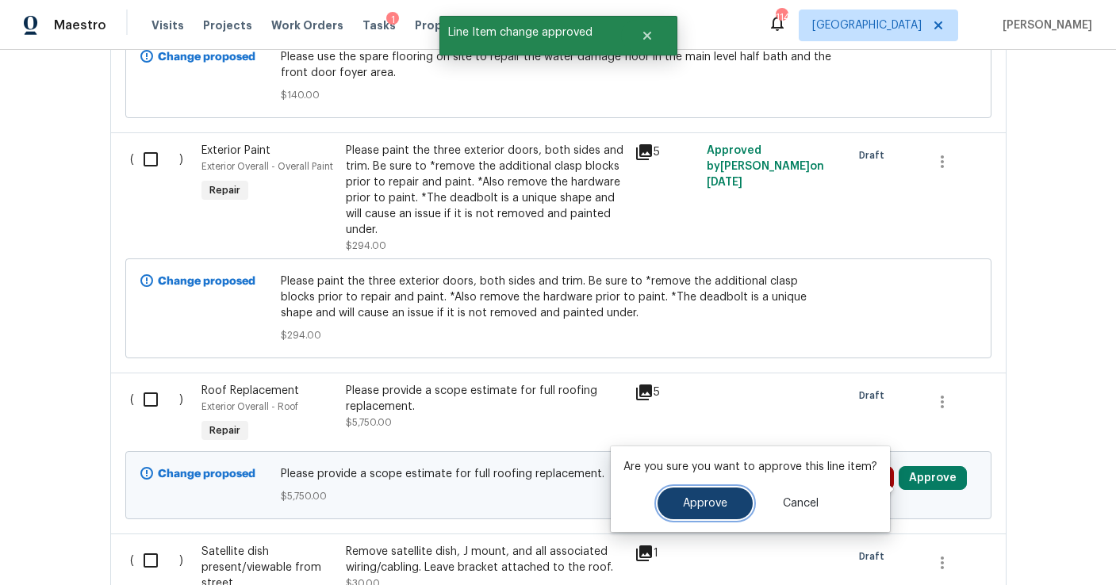
click at [706, 498] on span "Approve" at bounding box center [705, 504] width 44 height 12
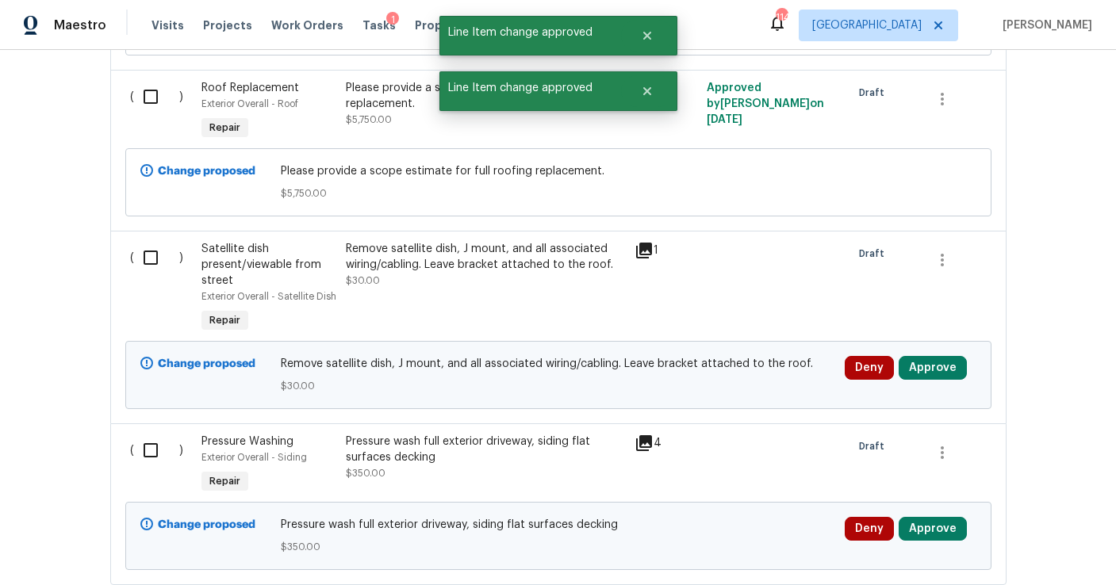
scroll to position [6451, 0]
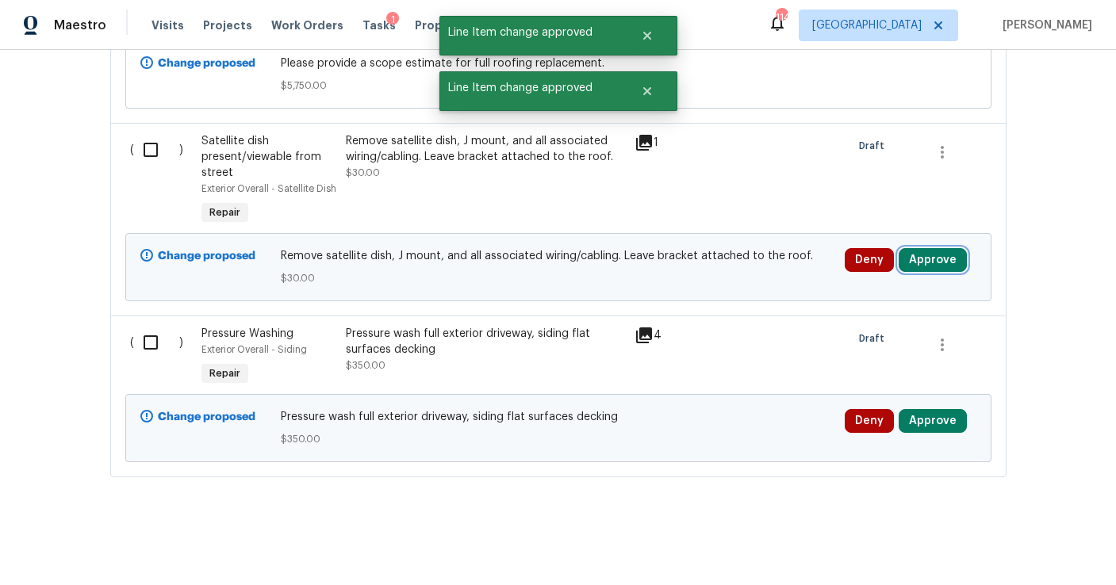
click at [931, 258] on button "Approve" at bounding box center [933, 260] width 68 height 24
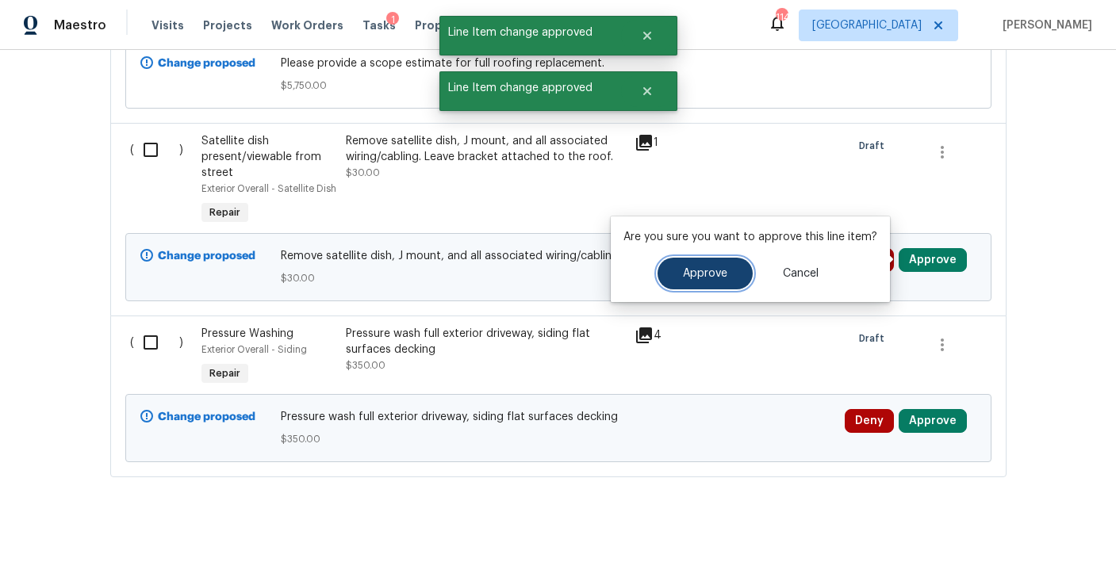
click at [729, 266] on button "Approve" at bounding box center [705, 274] width 95 height 32
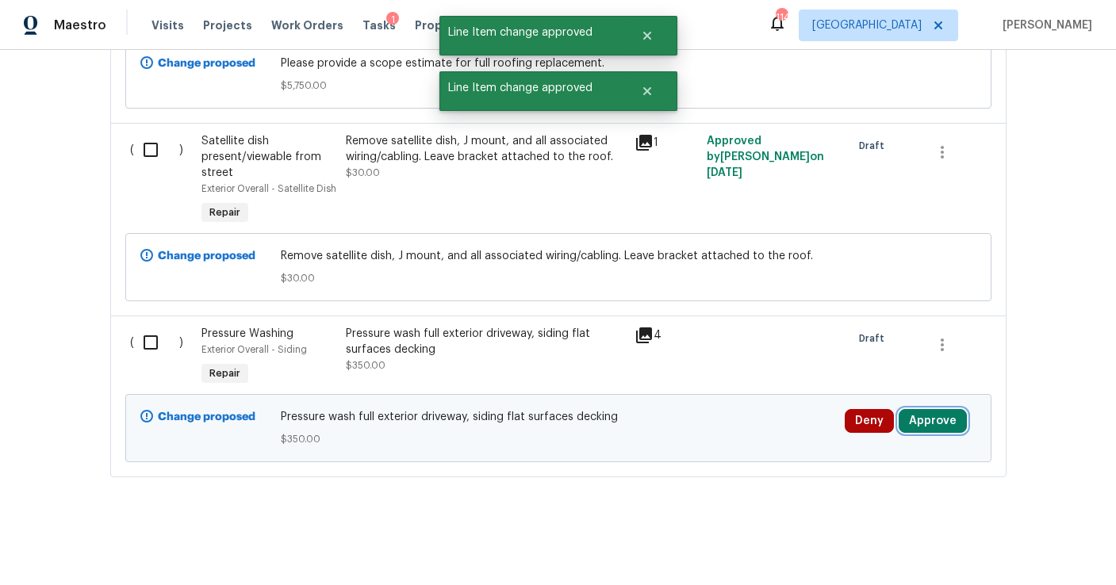
click at [920, 422] on button "Approve" at bounding box center [933, 421] width 68 height 24
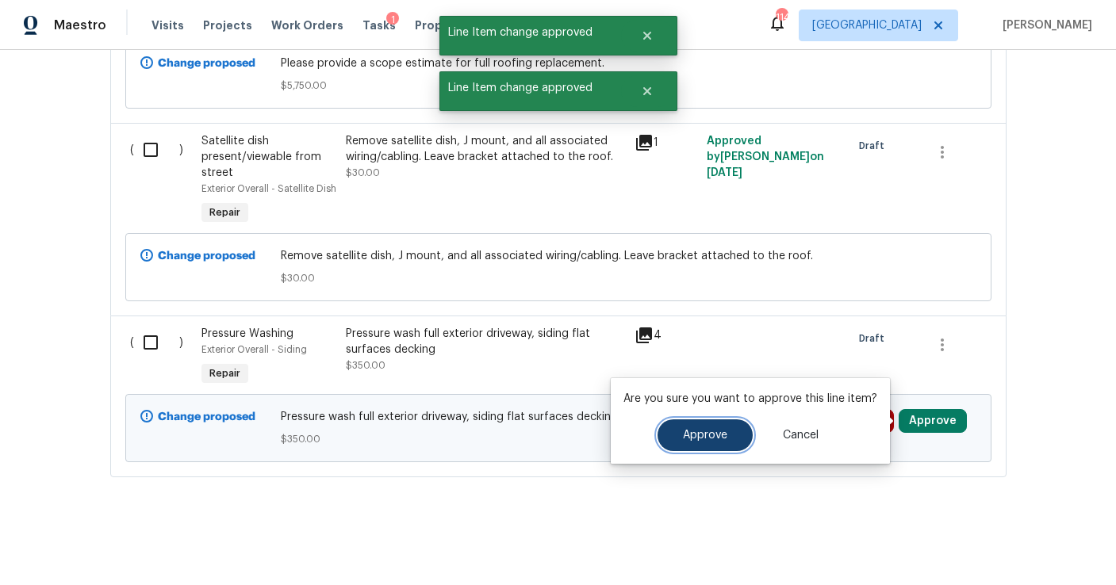
click at [722, 425] on button "Approve" at bounding box center [705, 436] width 95 height 32
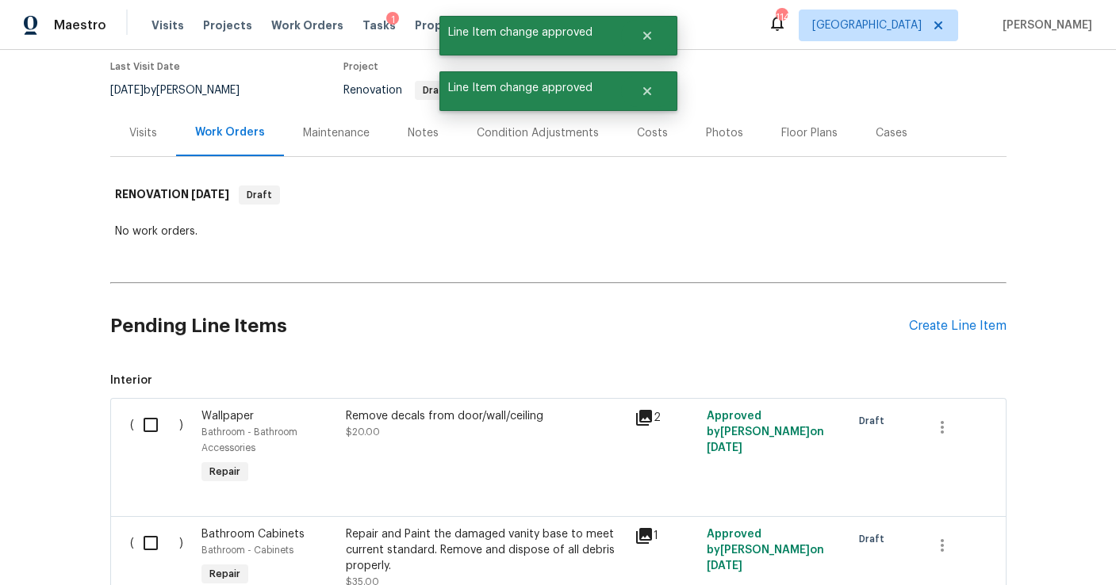
scroll to position [0, 0]
